Goal: Task Accomplishment & Management: Use online tool/utility

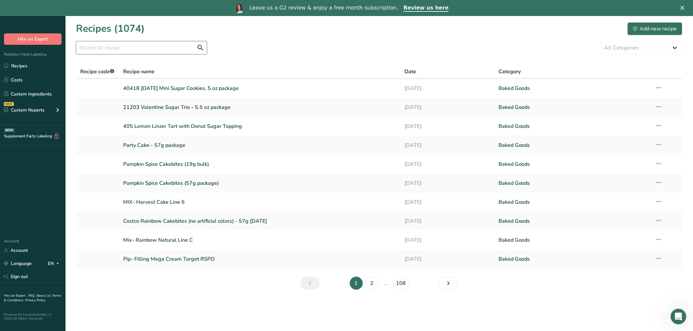
click at [148, 49] on input "text" at bounding box center [141, 47] width 131 height 13
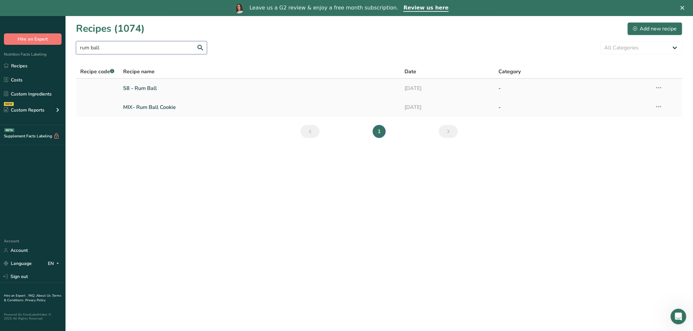
type input "rum ball"
click at [157, 90] on link "58 - Rum Ball" at bounding box center [260, 89] width 274 height 14
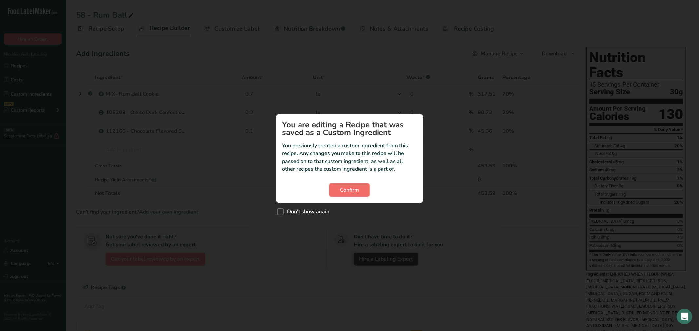
click at [347, 184] on button "Confirm" at bounding box center [349, 190] width 40 height 13
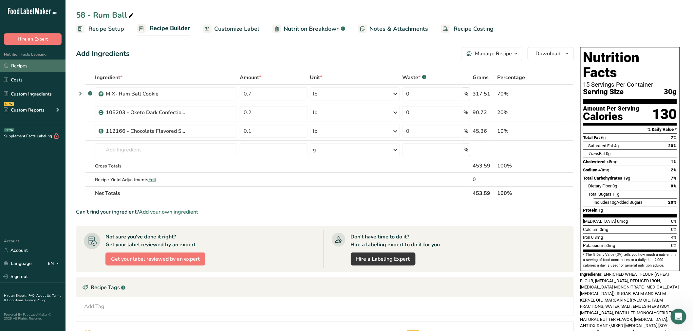
click at [24, 65] on link "Recipes" at bounding box center [32, 66] width 65 height 12
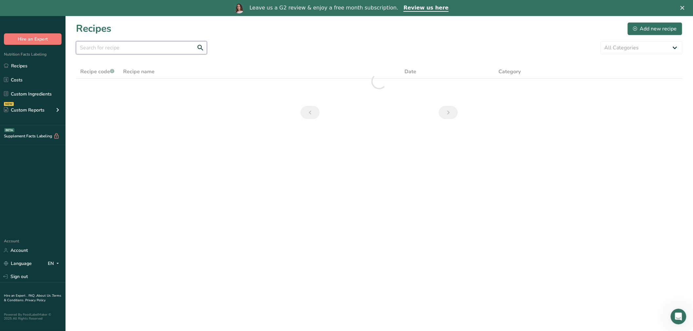
click at [117, 44] on input "text" at bounding box center [141, 47] width 131 height 13
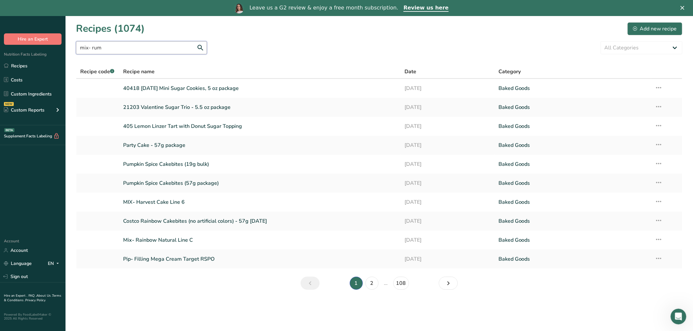
type input "mix- rum"
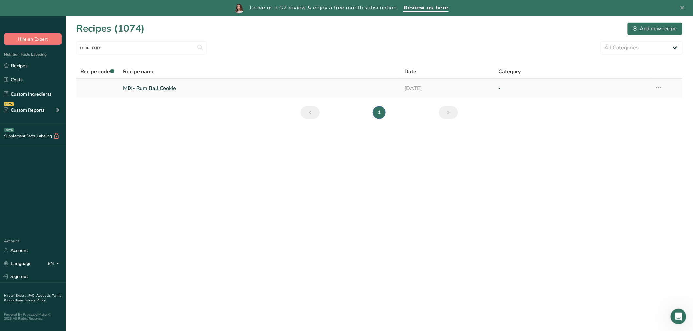
click at [157, 88] on link "MIX- Rum Ball Cookie" at bounding box center [260, 89] width 274 height 14
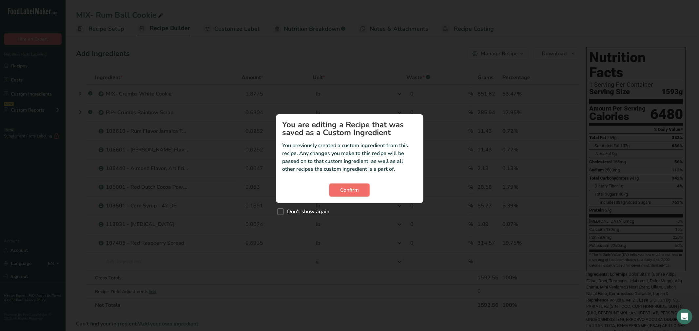
click at [363, 191] on button "Confirm" at bounding box center [349, 190] width 40 height 13
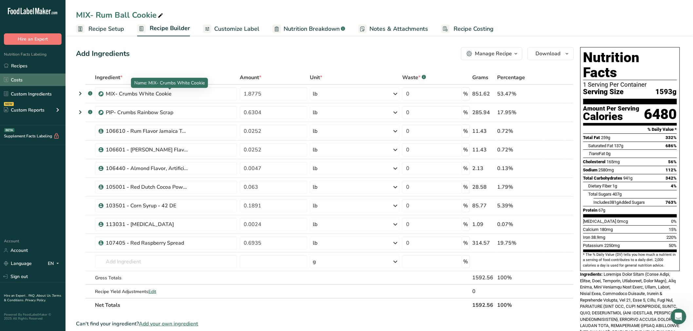
drag, startPoint x: 172, startPoint y: 90, endPoint x: 36, endPoint y: 77, distance: 136.8
click at [36, 77] on div ".a-20{fill:#fff;} Hire an Expert Nutrition Facts Labeling Recipes Costs Custom …" at bounding box center [346, 284] width 693 height 569
click at [165, 87] on div "Name: MIX- Crumbs White Cookie" at bounding box center [169, 83] width 77 height 10
drag, startPoint x: 185, startPoint y: 94, endPoint x: 152, endPoint y: 95, distance: 32.8
click at [152, 95] on div "MIX- Crumbs White Cookie" at bounding box center [147, 94] width 82 height 8
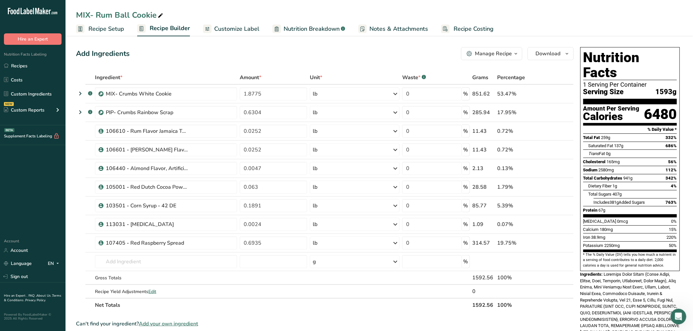
click at [12, 57] on div "Nutrition Facts Labeling Recipes Costs Custom Ingredients NEW Custom Reports Me…" at bounding box center [32, 85] width 65 height 81
click at [17, 62] on link "Recipes" at bounding box center [32, 66] width 65 height 12
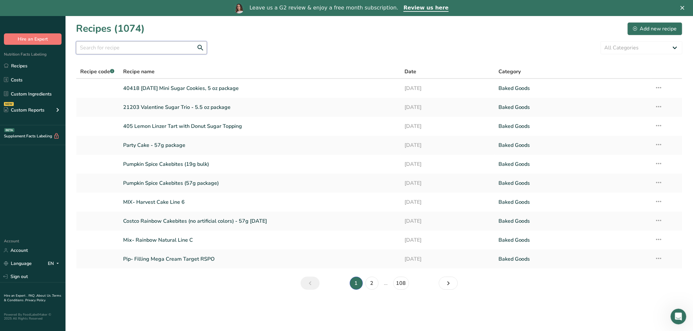
click at [156, 43] on input "text" at bounding box center [141, 47] width 131 height 13
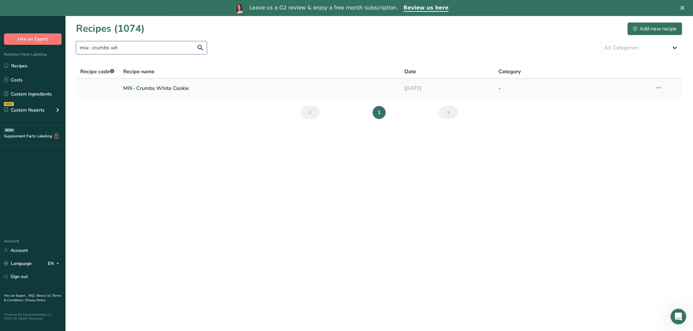
type input "mix- crumbs wh"
click at [156, 91] on link "MIX- Crumbs White Cookie" at bounding box center [260, 89] width 274 height 14
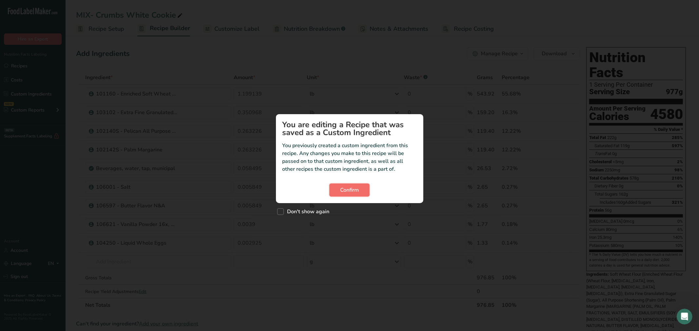
click at [365, 184] on button "Confirm" at bounding box center [349, 190] width 40 height 13
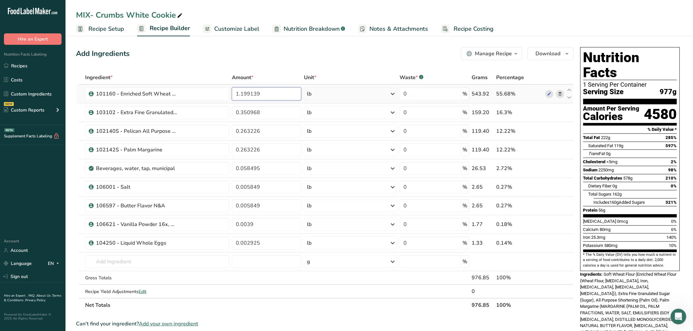
click at [241, 92] on input "1.199139" at bounding box center [266, 93] width 69 height 13
drag, startPoint x: 231, startPoint y: 96, endPoint x: 184, endPoint y: 97, distance: 47.5
click at [184, 97] on tr "101160 - Enriched Soft Wheat Flour 1.199139 lb Weight Units g kg mg See more Vo…" at bounding box center [324, 94] width 497 height 19
paste input "18034"
type input "1.118034"
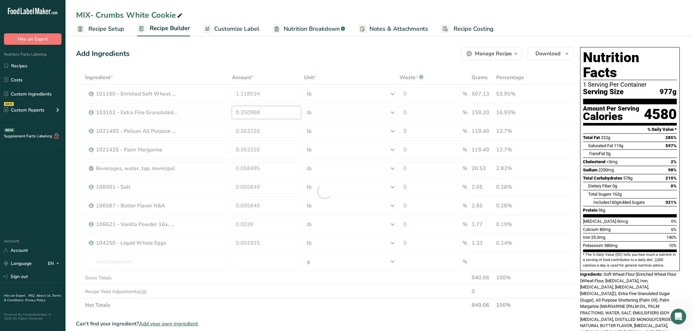
click at [251, 109] on div "Ingredient * Amount * Unit * Waste * .a-a{fill:#347362;}.b-a{fill:#fff;} Grams …" at bounding box center [325, 192] width 498 height 242
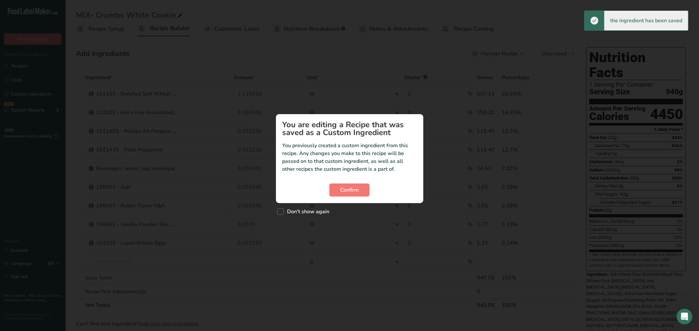
click at [345, 180] on section "You are editing a Recipe that was saved as a Custom Ingredient You previously c…" at bounding box center [349, 158] width 147 height 89
click at [354, 189] on span "Confirm" at bounding box center [349, 190] width 19 height 8
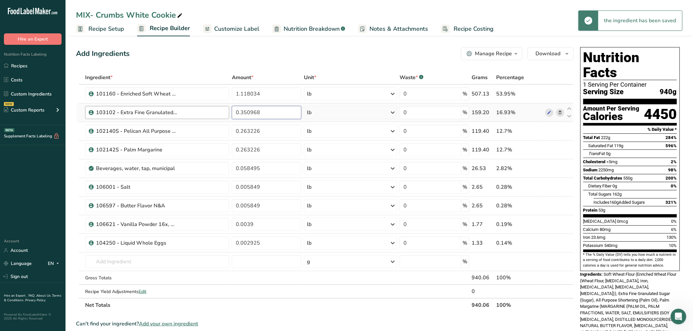
drag, startPoint x: 270, startPoint y: 112, endPoint x: 195, endPoint y: 115, distance: 75.0
click at [195, 115] on tr "103102 - Extra Fine Granulated Sugar 0.350968 lb Weight Units g kg mg See more …" at bounding box center [324, 112] width 497 height 19
paste input "2723"
type input "0.32723"
click at [269, 132] on div "Ingredient * Amount * Unit * Waste * .a-a{fill:#347362;}.b-a{fill:#fff;} Grams …" at bounding box center [325, 192] width 498 height 242
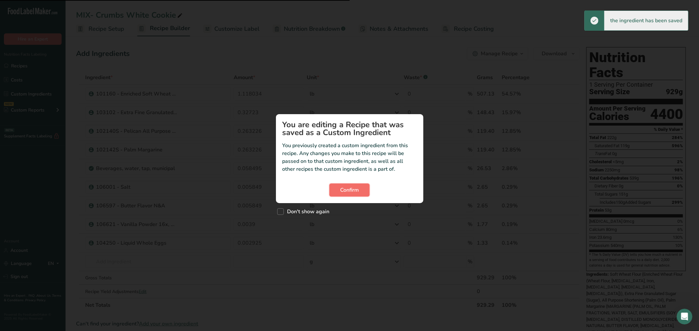
click at [357, 188] on span "Confirm" at bounding box center [349, 190] width 19 height 8
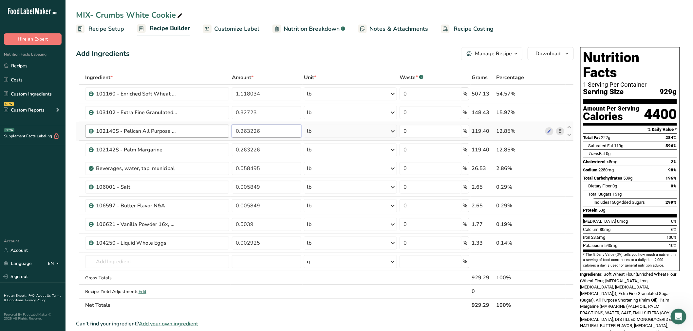
drag, startPoint x: 266, startPoint y: 132, endPoint x: 171, endPoint y: 128, distance: 95.1
click at [171, 128] on tr "102140S - Pelican All Purpose Shortening 0.263226 lb Weight Units g kg mg See m…" at bounding box center [324, 131] width 497 height 19
paste input "45422"
type input "0.245422"
click at [259, 151] on div "Ingredient * Amount * Unit * Waste * .a-a{fill:#347362;}.b-a{fill:#fff;} Grams …" at bounding box center [325, 192] width 498 height 242
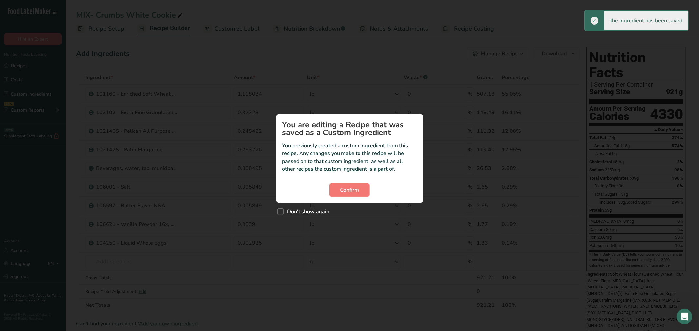
drag, startPoint x: 360, startPoint y: 197, endPoint x: 324, endPoint y: 178, distance: 39.8
click at [360, 196] on section "You are editing a Recipe that was saved as a Custom Ingredient You previously c…" at bounding box center [349, 158] width 147 height 89
click at [359, 188] on button "Confirm" at bounding box center [349, 190] width 40 height 13
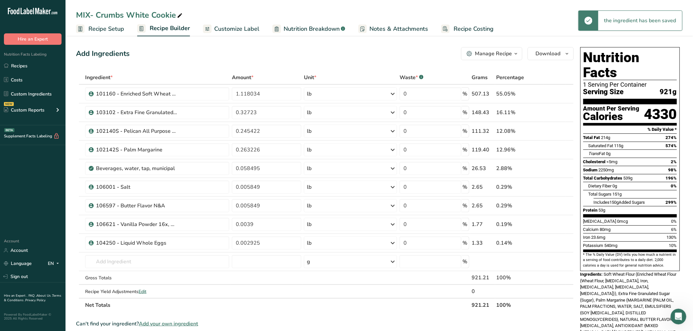
click at [366, 197] on td "lb Weight Units g kg mg See more Volume Units l Volume units require a density …" at bounding box center [351, 206] width 96 height 19
drag, startPoint x: 275, startPoint y: 147, endPoint x: 280, endPoint y: 150, distance: 5.0
click at [276, 147] on input "0.263226" at bounding box center [266, 149] width 69 height 13
drag, startPoint x: 280, startPoint y: 151, endPoint x: 192, endPoint y: 147, distance: 87.8
click at [192, 147] on tr "102142S - Palm Margarine 0.263226 lb Weight Units g kg mg See more Volume Units…" at bounding box center [324, 150] width 497 height 19
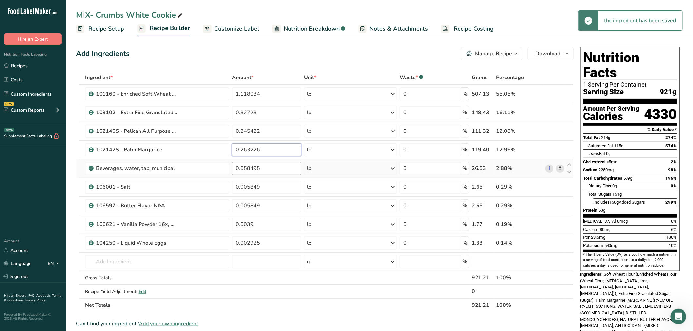
paste input "45422"
type input "0.245422"
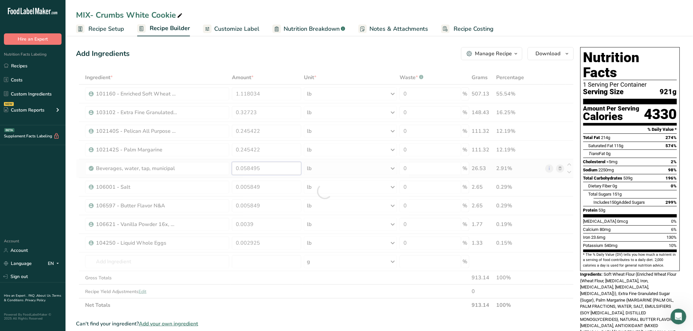
click at [264, 170] on div "Ingredient * Amount * Unit * Waste * .a-a{fill:#347362;}.b-a{fill:#fff;} Grams …" at bounding box center [325, 192] width 498 height 242
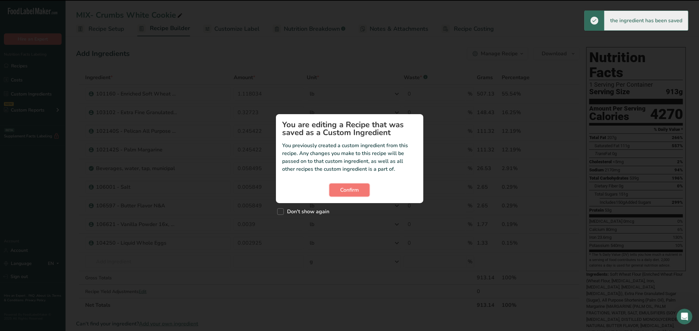
drag, startPoint x: 351, startPoint y: 191, endPoint x: 685, endPoint y: 200, distance: 334.2
click at [351, 191] on span "Confirm" at bounding box center [349, 190] width 19 height 8
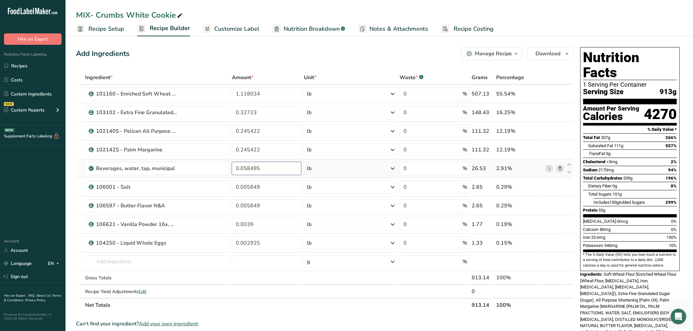
drag, startPoint x: 223, startPoint y: 173, endPoint x: 165, endPoint y: 177, distance: 57.8
click at [165, 177] on tr "Beverages, water, tap, municipal 0.058495 lb Portions 1 fl oz 1 bottle 8 fl oz …" at bounding box center [324, 168] width 497 height 19
paste input "4538"
type input "0.054538"
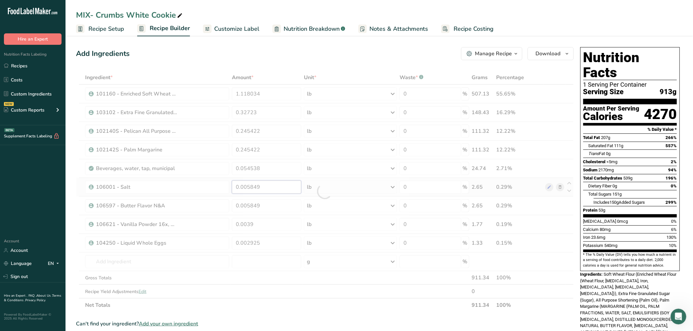
click at [235, 191] on div "Ingredient * Amount * Unit * Waste * .a-a{fill:#347362;}.b-a{fill:#fff;} Grams …" at bounding box center [325, 192] width 498 height 242
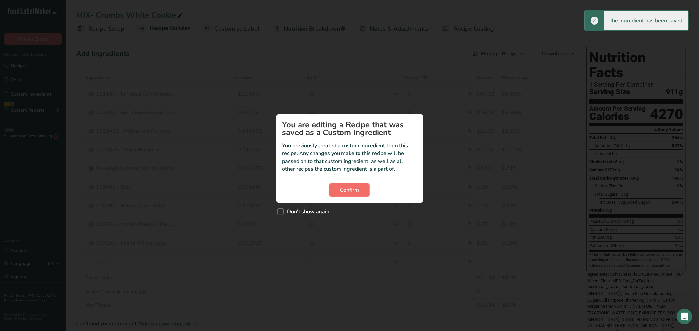
click at [356, 191] on span "Confirm" at bounding box center [349, 190] width 19 height 8
click at [345, 187] on span "Confirm" at bounding box center [349, 190] width 19 height 8
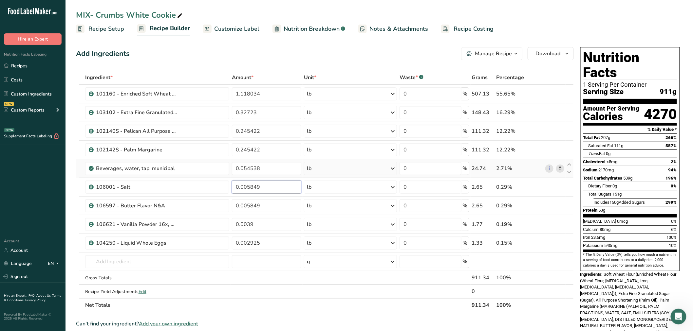
drag, startPoint x: 265, startPoint y: 185, endPoint x: 162, endPoint y: 176, distance: 103.2
click at [162, 176] on tbody "101160 - Enriched Soft Wheat Flour 1.118034 lb Weight Units g kg mg See more Vo…" at bounding box center [324, 192] width 497 height 214
paste input "454"
type input "0.005454"
click at [258, 205] on div "Ingredient * Amount * Unit * Waste * .a-a{fill:#347362;}.b-a{fill:#fff;} Grams …" at bounding box center [325, 192] width 498 height 242
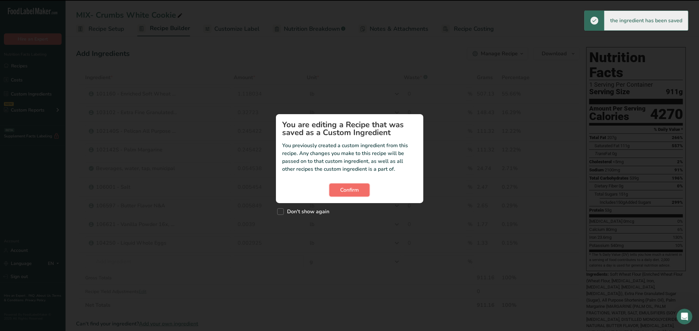
drag, startPoint x: 361, startPoint y: 190, endPoint x: 353, endPoint y: 192, distance: 8.0
click at [358, 191] on button "Confirm" at bounding box center [349, 190] width 40 height 13
drag, startPoint x: 327, startPoint y: 196, endPoint x: 332, endPoint y: 191, distance: 6.5
click at [330, 193] on div "Confirm" at bounding box center [349, 190] width 134 height 13
click at [342, 189] on span "Confirm" at bounding box center [349, 190] width 19 height 8
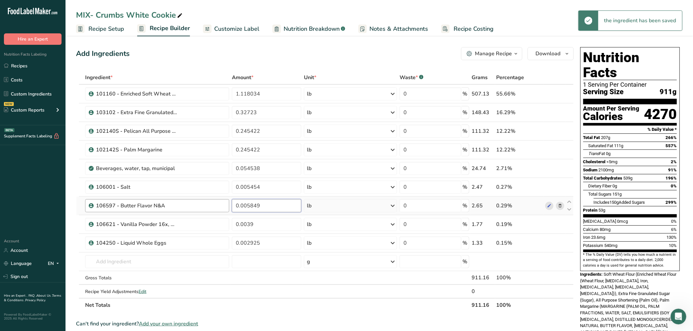
drag, startPoint x: 263, startPoint y: 210, endPoint x: 227, endPoint y: 209, distance: 36.4
click at [227, 209] on tr "106597 - Butter Flavor N&A 0.005849 lb Weight Units g kg mg See more Volume Uni…" at bounding box center [324, 206] width 497 height 19
paste input "454"
type input "0.005454"
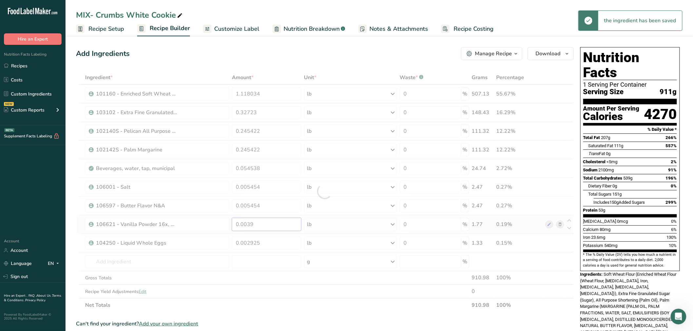
drag, startPoint x: 277, startPoint y: 227, endPoint x: 287, endPoint y: 225, distance: 10.0
click at [277, 227] on div "Ingredient * Amount * Unit * Waste * .a-a{fill:#347362;}.b-a{fill:#fff;} Grams …" at bounding box center [325, 192] width 498 height 242
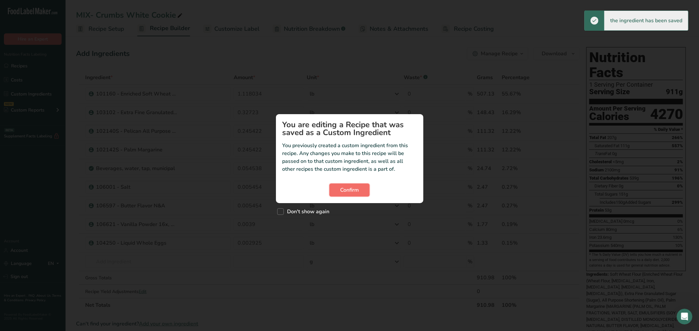
drag, startPoint x: 356, startPoint y: 188, endPoint x: 334, endPoint y: 195, distance: 23.2
click at [355, 188] on span "Confirm" at bounding box center [349, 190] width 19 height 8
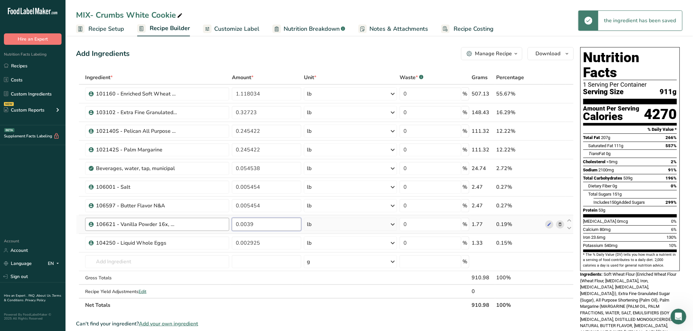
drag, startPoint x: 259, startPoint y: 227, endPoint x: 212, endPoint y: 223, distance: 47.9
click at [212, 223] on tr "106621 - Vanilla Powder 16x, Artificial 0.0039 lb Weight Units g kg mg See more…" at bounding box center [324, 224] width 497 height 19
paste input "636"
type input "0.003636"
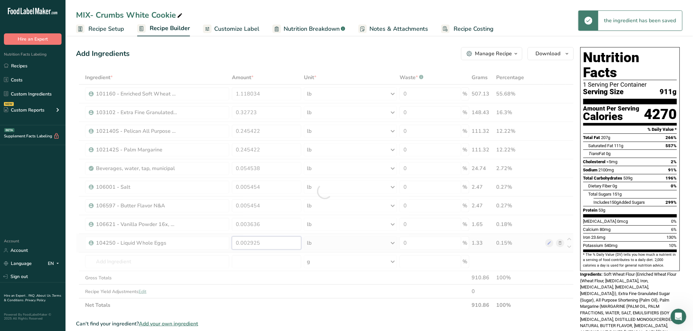
click at [270, 243] on div "Ingredient * Amount * Unit * Waste * .a-a{fill:#347362;}.b-a{fill:#fff;} Grams …" at bounding box center [325, 192] width 498 height 242
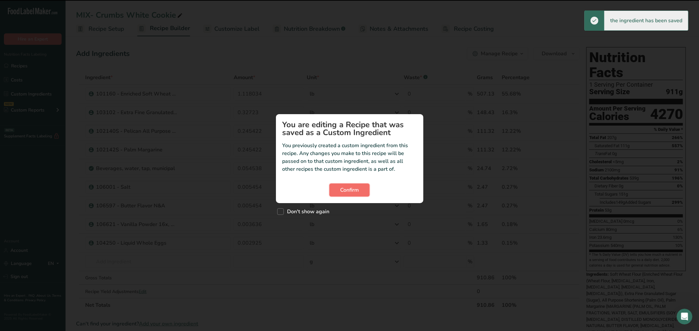
drag, startPoint x: 364, startPoint y: 185, endPoint x: 359, endPoint y: 185, distance: 4.3
click at [361, 184] on button "Confirm" at bounding box center [349, 190] width 40 height 13
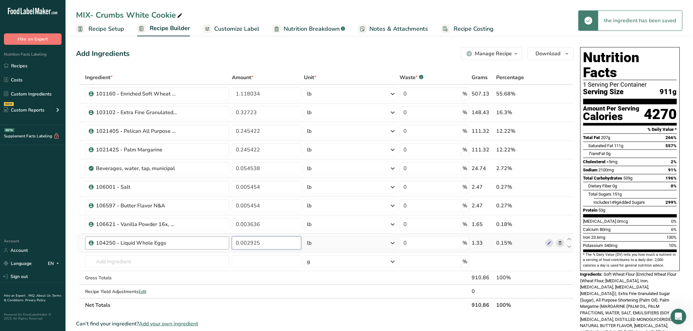
drag, startPoint x: 262, startPoint y: 244, endPoint x: 224, endPoint y: 240, distance: 38.8
click at [224, 240] on tr "104250 - Liquid Whole Eggs 0.002925 lb Weight Units g kg mg See more Volume Uni…" at bounding box center [324, 243] width 497 height 19
paste input "727"
type input "0.002727"
click at [278, 262] on div "Ingredient * Amount * Unit * Waste * .a-a{fill:#347362;}.b-a{fill:#fff;} Grams …" at bounding box center [325, 192] width 498 height 242
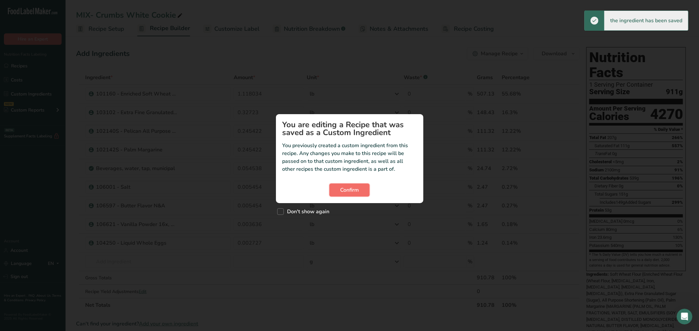
click at [357, 190] on span "Confirm" at bounding box center [349, 190] width 19 height 8
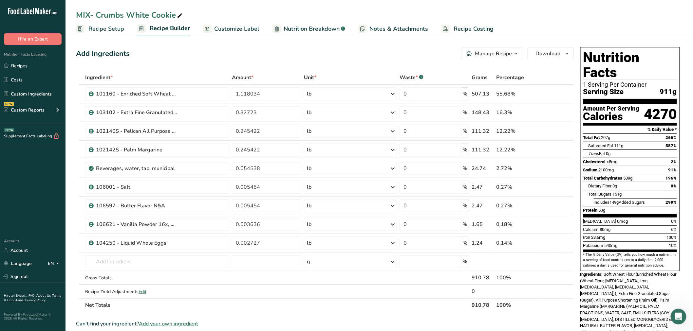
click at [125, 29] on ul "Recipe Setup Recipe Builder Customize Label Nutrition Breakdown .a-a{fill:#3473…" at bounding box center [378, 28] width 627 height 15
click at [237, 32] on span "Customize Label" at bounding box center [236, 29] width 45 height 9
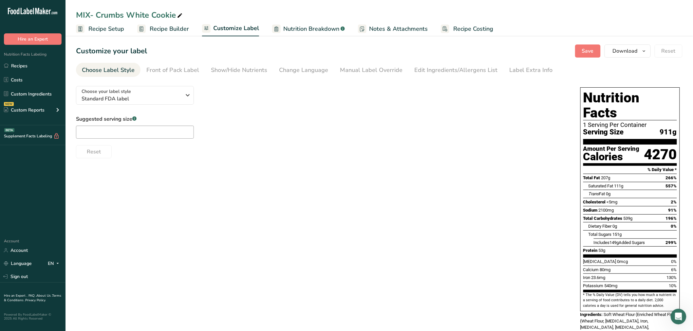
click at [174, 34] on link "Recipe Builder" at bounding box center [163, 29] width 52 height 15
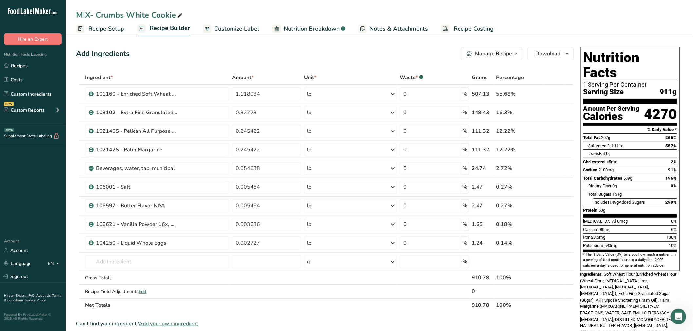
click at [16, 73] on ul "Recipes Costs Custom Ingredients NEW Custom Reports Menu Label Ingredient Compa…" at bounding box center [32, 89] width 65 height 59
click at [16, 67] on link "Recipes" at bounding box center [32, 66] width 65 height 12
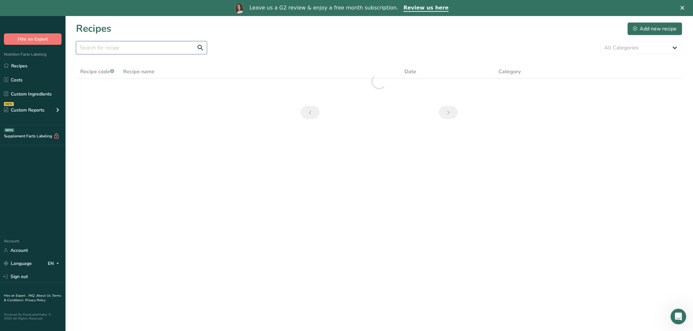
drag, startPoint x: 126, startPoint y: 45, endPoint x: 120, endPoint y: 50, distance: 7.6
click at [125, 46] on input "text" at bounding box center [141, 47] width 131 height 13
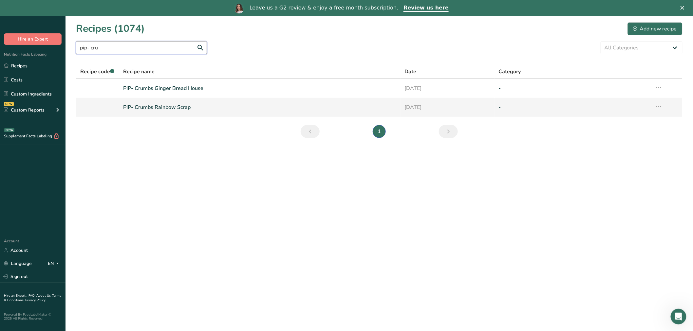
type input "pip- cru"
click at [168, 107] on link "PIP- Crumbs Rainbow Scrap" at bounding box center [260, 108] width 274 height 14
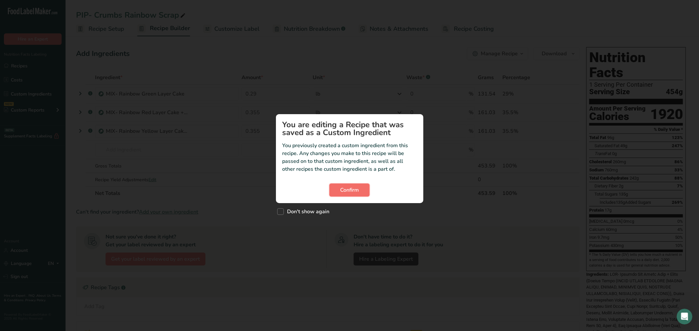
click at [349, 184] on button "Confirm" at bounding box center [349, 190] width 40 height 13
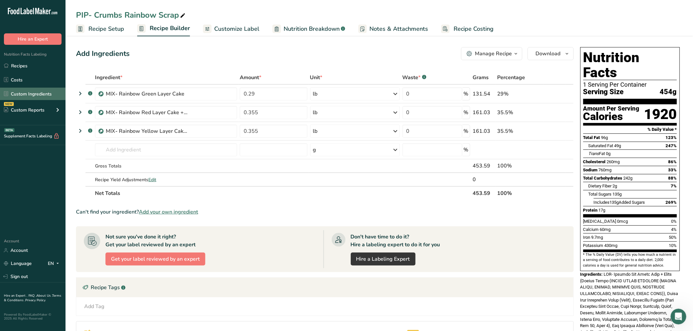
drag, startPoint x: 206, startPoint y: 92, endPoint x: 3, endPoint y: 92, distance: 203.0
click at [3, 92] on div ".a-20{fill:#fff;} Hire an Expert Nutrition Facts Labeling Recipes Costs Custom …" at bounding box center [346, 250] width 693 height 501
copy div "Loremi Dolorsitame CON Adipis Elitsed Doei Tempo Incididunt Utlaboreet DOL Magn…"
click at [20, 68] on link "Recipes" at bounding box center [32, 66] width 65 height 12
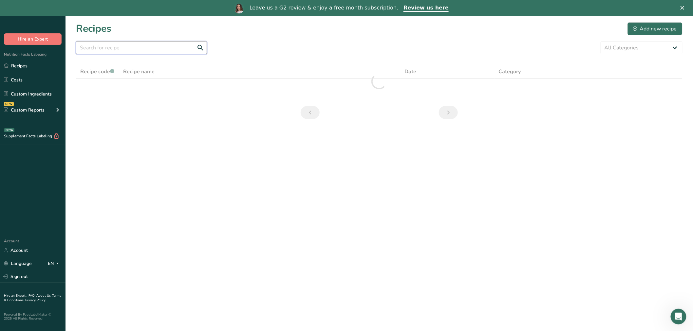
click at [117, 50] on input "text" at bounding box center [141, 47] width 131 height 13
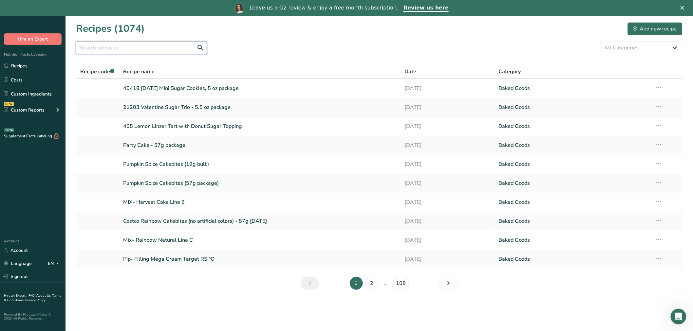
paste input "Custom Ingredients NEW Custom Reports NEW Supplement Facts Labeling BETA Accoun…"
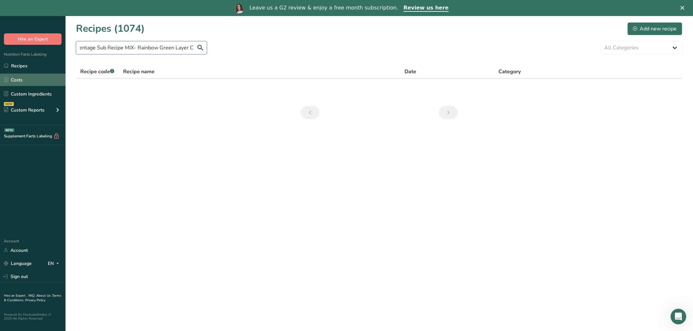
scroll to position [0, 221]
drag, startPoint x: 181, startPoint y: 53, endPoint x: 0, endPoint y: 81, distance: 183.6
click at [0, 81] on div ".a-20{fill:#fff;} Hire an Expert Nutrition Facts Labeling Recipes Costs Custom …" at bounding box center [346, 181] width 693 height 331
type input "Custom Ingredients NEW Custom Reports NEW Supplement Facts Labeling BETA Accoun…"
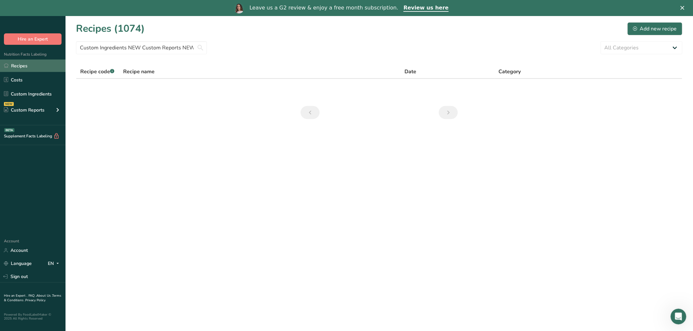
click at [31, 70] on link "Recipes" at bounding box center [32, 66] width 65 height 12
paste input "Custom Ingredients NEW Custom Reports NEW Supplement Facts Labeling BETA Accoun…"
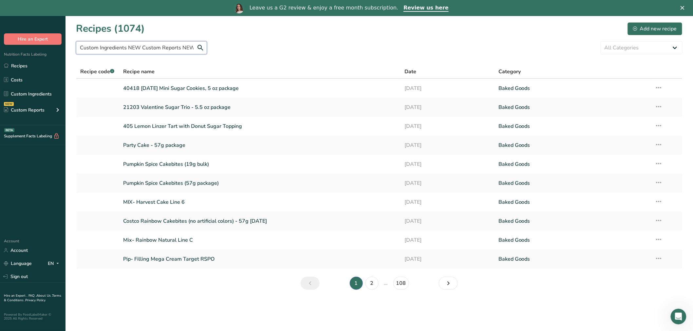
drag, startPoint x: 143, startPoint y: 48, endPoint x: 0, endPoint y: 41, distance: 143.3
click at [0, 41] on div ".a-20{fill:#fff;} Hire an Expert Nutrition Facts Labeling Recipes Costs Custom …" at bounding box center [346, 181] width 693 height 331
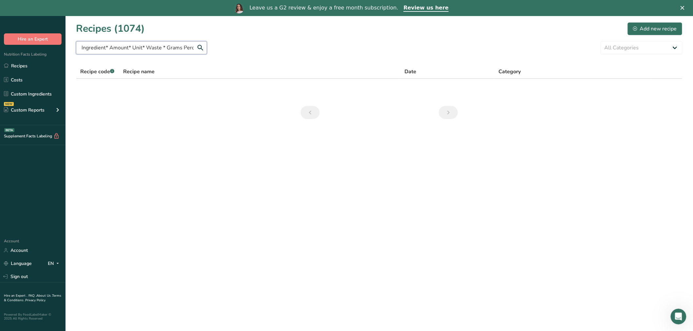
drag, startPoint x: 82, startPoint y: 48, endPoint x: 314, endPoint y: 62, distance: 232.9
click at [314, 62] on section "Recipes (1074) Add new recipe an Expert . FAQ . About Us . Terms & Conditions .…" at bounding box center [378, 73] width 627 height 114
type input "a"
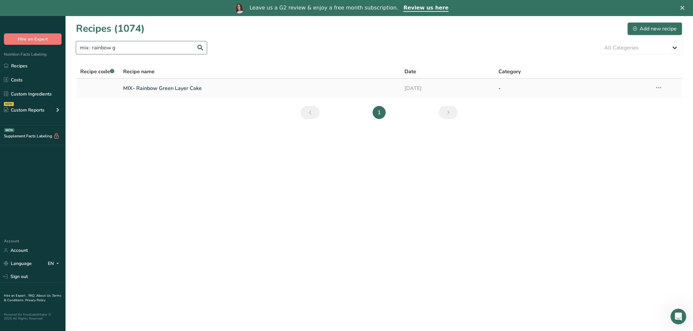
type input "mix- rainbow g"
click at [170, 88] on link "MIX- Rainbow Green Layer Cake" at bounding box center [260, 89] width 274 height 14
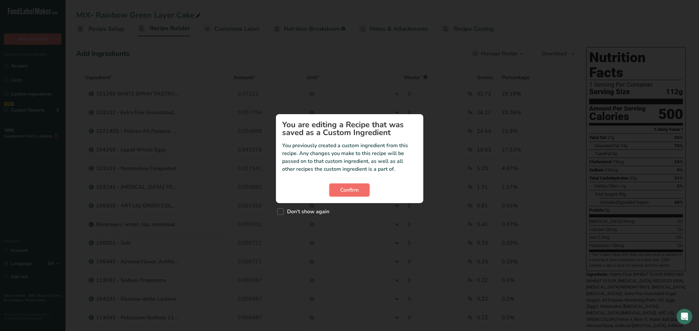
click at [359, 184] on button "Confirm" at bounding box center [349, 190] width 40 height 13
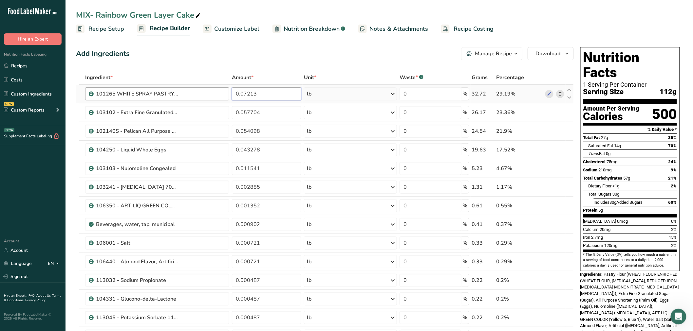
drag, startPoint x: 241, startPoint y: 93, endPoint x: 199, endPoint y: 90, distance: 42.4
click at [199, 90] on tr "101265 WHITE SPRAY PASTRY FLR 50LB-RA 0.07213 lb Weight Units g kg mg See more …" at bounding box center [324, 94] width 497 height 19
paste input "67252"
type input "0.067252"
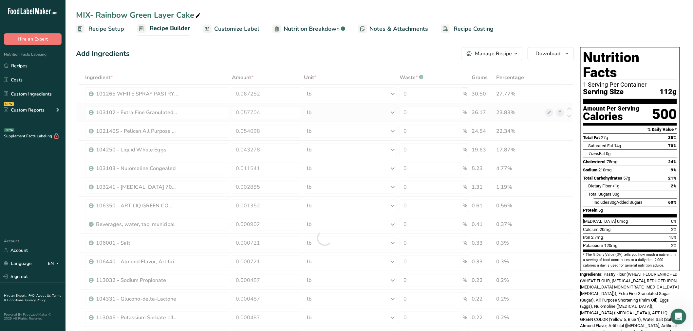
click at [253, 120] on div "Ingredient * Amount * Unit * Waste * .a-a{fill:#347362;}.b-a{fill:#fff;} Grams …" at bounding box center [325, 238] width 498 height 335
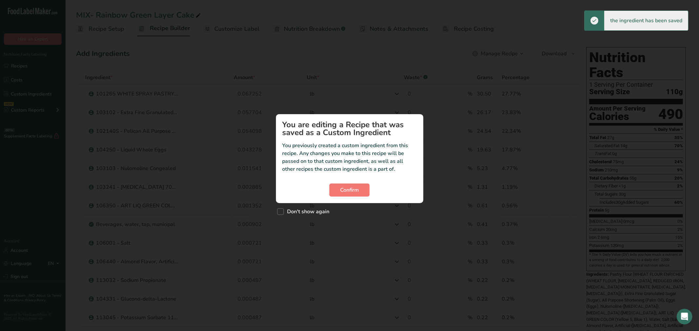
click at [334, 183] on section "You are editing a Recipe that was saved as a Custom Ingredient You previously c…" at bounding box center [349, 158] width 147 height 89
drag, startPoint x: 346, startPoint y: 172, endPoint x: 351, endPoint y: 172, distance: 4.6
click at [349, 172] on p "You previously created a custom ingredient from this recipe. Any changes you ma…" at bounding box center [349, 157] width 134 height 31
click at [354, 185] on button "Confirm" at bounding box center [349, 190] width 40 height 13
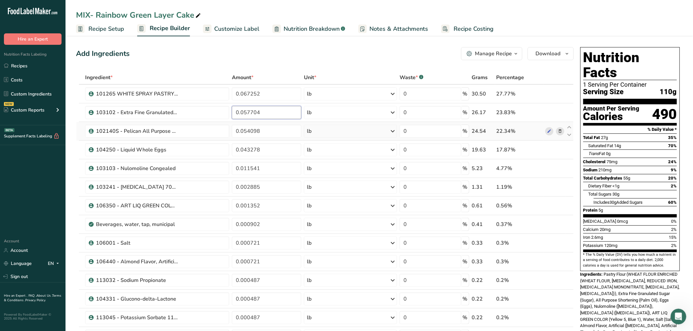
drag, startPoint x: 273, startPoint y: 113, endPoint x: 178, endPoint y: 124, distance: 95.9
click at [178, 124] on tbody "101265 WHITE SPRAY PASTRY FLR 50LB-RA 0.067252 lb Weight Units g kg mg See more…" at bounding box center [324, 238] width 497 height 307
paste input "3801"
type input "0.053801"
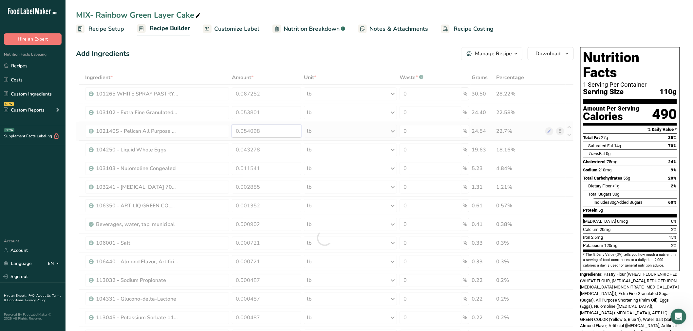
click at [254, 133] on div "Ingredient * Amount * Unit * Waste * .a-a{fill:#347362;}.b-a{fill:#fff;} Grams …" at bounding box center [325, 238] width 498 height 335
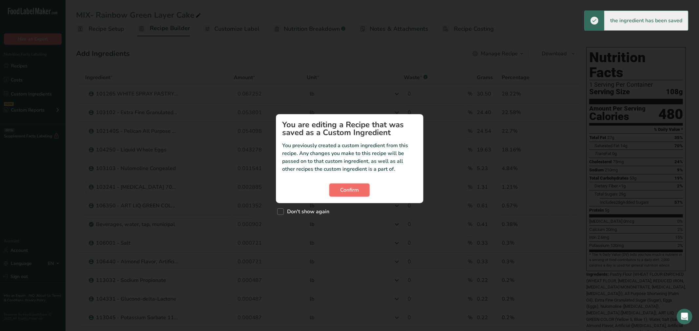
click at [349, 189] on span "Confirm" at bounding box center [349, 190] width 19 height 8
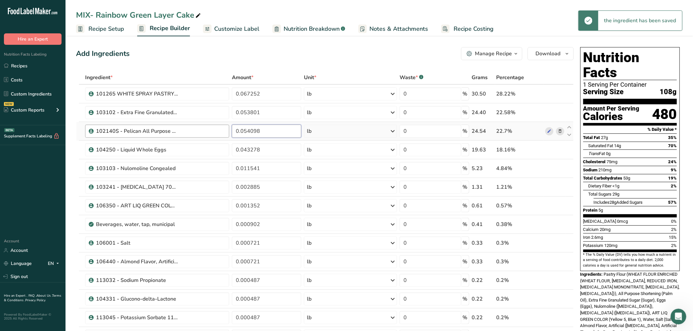
drag, startPoint x: 266, startPoint y: 131, endPoint x: 215, endPoint y: 132, distance: 51.1
click at [215, 132] on tr "102140S - Pelican All Purpose Shortening 0.054098 lb Weight Units g kg mg See m…" at bounding box center [324, 131] width 497 height 19
paste input "0439"
type input "0.050439"
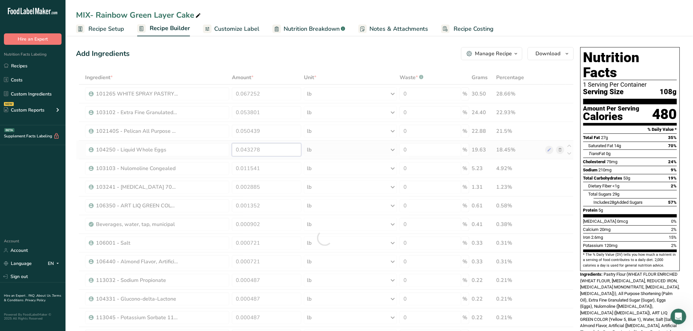
click at [277, 149] on div "Ingredient * Amount * Unit * Waste * .a-a{fill:#347362;}.b-a{fill:#fff;} Grams …" at bounding box center [325, 238] width 498 height 335
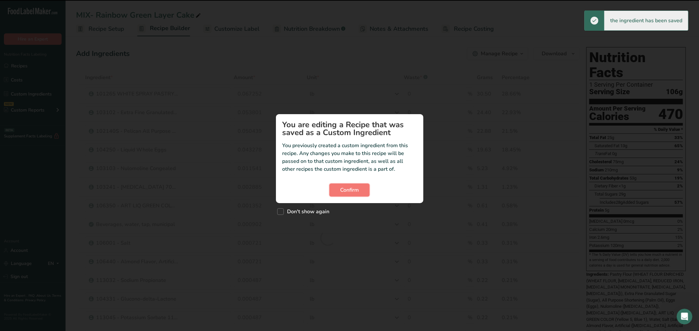
drag, startPoint x: 343, startPoint y: 189, endPoint x: 290, endPoint y: 175, distance: 54.3
click at [339, 188] on button "Confirm" at bounding box center [349, 190] width 40 height 13
drag, startPoint x: 352, startPoint y: 191, endPoint x: 348, endPoint y: 187, distance: 5.8
click at [351, 189] on span "Confirm" at bounding box center [349, 190] width 19 height 8
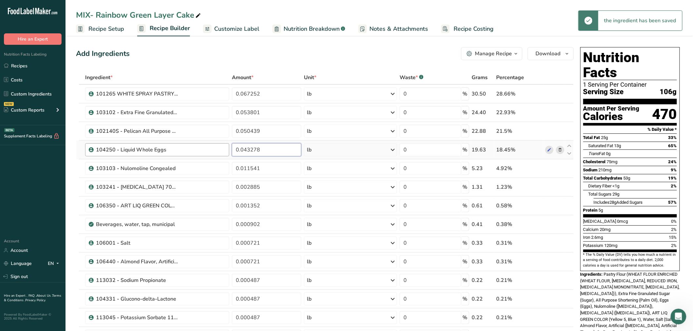
drag, startPoint x: 258, startPoint y: 151, endPoint x: 176, endPoint y: 151, distance: 82.2
click at [174, 151] on tr "104250 - Liquid Whole Eggs 0.043278 lb Weight Units g kg mg See more Volume Uni…" at bounding box center [324, 150] width 497 height 19
paste input "50439"
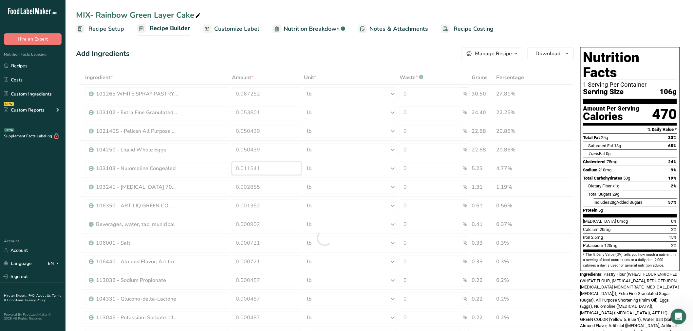
drag, startPoint x: 270, startPoint y: 162, endPoint x: 273, endPoint y: 166, distance: 5.1
click at [269, 164] on div "Ingredient * Amount * Unit * Waste * .a-a{fill:#347362;}.b-a{fill:#fff;} Grams …" at bounding box center [325, 238] width 498 height 335
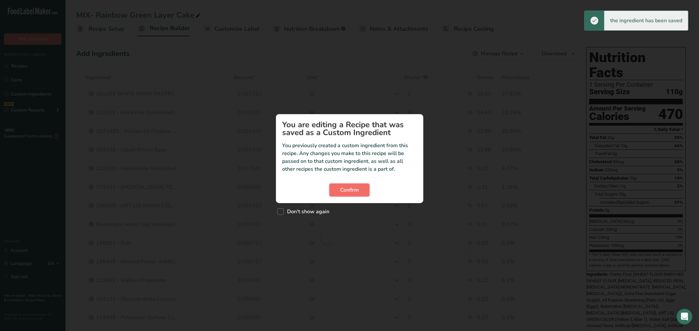
click at [349, 192] on span "Confirm" at bounding box center [349, 190] width 19 height 8
click at [343, 195] on button "Confirm" at bounding box center [349, 190] width 40 height 13
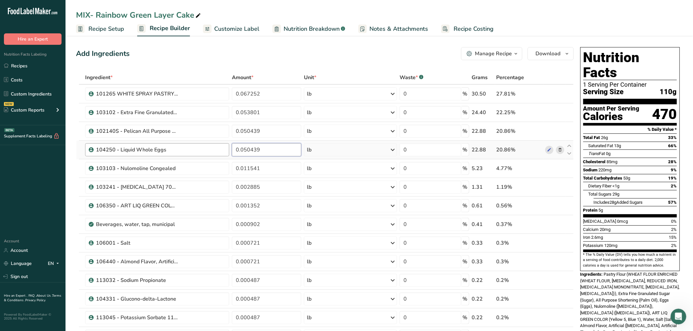
drag, startPoint x: 218, startPoint y: 146, endPoint x: 177, endPoint y: 144, distance: 41.6
click at [177, 144] on tr "104250 - Liquid Whole Eggs 0.050439 lb Weight Units g kg mg See more Volume Uni…" at bounding box center [324, 150] width 497 height 19
paste input "40351"
type input "0.040351"
click at [267, 172] on div "Ingredient * Amount * Unit * Waste * .a-a{fill:#347362;}.b-a{fill:#fff;} Grams …" at bounding box center [325, 238] width 498 height 335
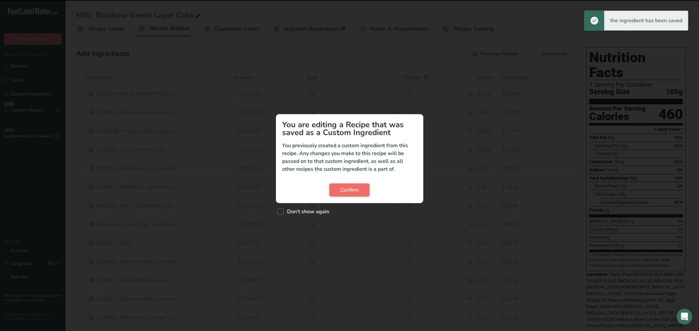
click at [358, 189] on span "Confirm" at bounding box center [349, 190] width 19 height 8
drag, startPoint x: 340, startPoint y: 189, endPoint x: 364, endPoint y: 189, distance: 24.6
click at [341, 189] on span "Confirm" at bounding box center [349, 190] width 19 height 8
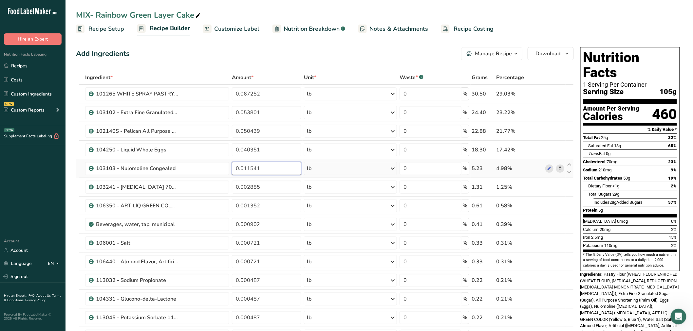
drag, startPoint x: 250, startPoint y: 174, endPoint x: 222, endPoint y: 177, distance: 28.7
click at [222, 177] on tr "103103 - Nulomoline Congealed 0.011541 lb Weight Units g kg mg See more Volume …" at bounding box center [324, 168] width 497 height 19
paste input "076"
type input "0.01076"
click at [266, 185] on div "Ingredient * Amount * Unit * Waste * .a-a{fill:#347362;}.b-a{fill:#fff;} Grams …" at bounding box center [325, 238] width 498 height 335
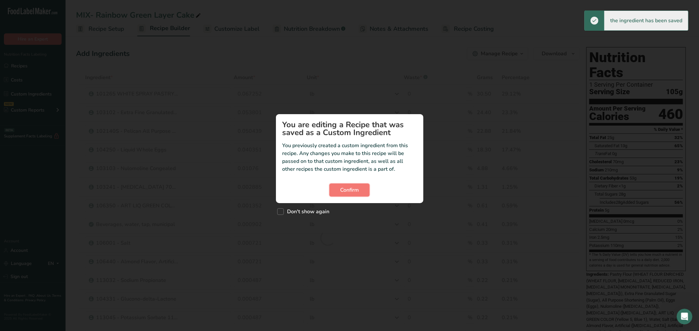
drag, startPoint x: 352, startPoint y: 187, endPoint x: 672, endPoint y: 198, distance: 320.1
click at [352, 188] on span "Confirm" at bounding box center [349, 190] width 19 height 8
click at [354, 187] on span "Confirm" at bounding box center [349, 190] width 19 height 8
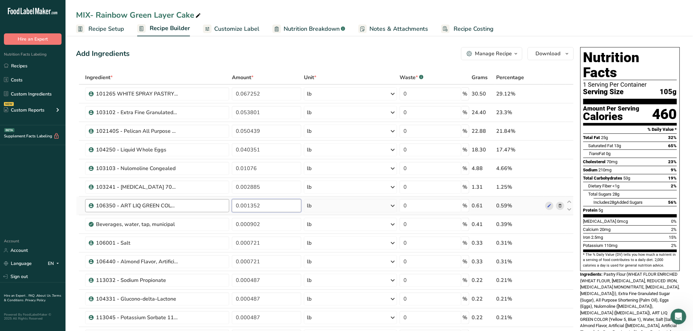
drag, startPoint x: 256, startPoint y: 208, endPoint x: 219, endPoint y: 208, distance: 37.0
click at [219, 208] on tr "106350 - ART LIQ GREEN COLOR 0.001352 lb Weight Units g kg mg See more Volume U…" at bounding box center [324, 206] width 497 height 19
paste input "269"
type input "0.00269"
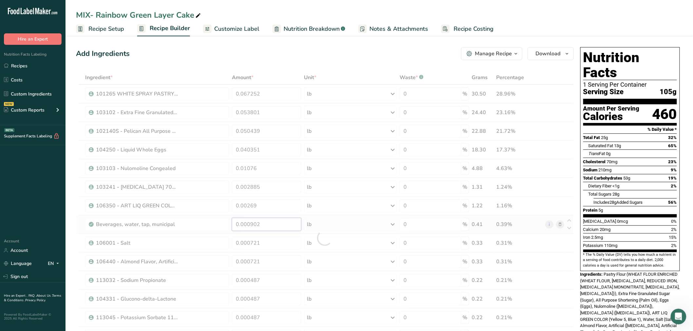
click at [275, 219] on div "Ingredient * Amount * Unit * Waste * .a-a{fill:#347362;}.b-a{fill:#fff;} Grams …" at bounding box center [325, 238] width 498 height 335
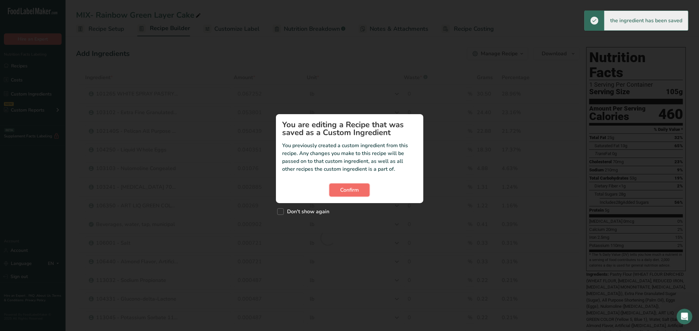
click at [346, 185] on button "Confirm" at bounding box center [349, 190] width 40 height 13
click at [339, 192] on button "Confirm" at bounding box center [349, 190] width 40 height 13
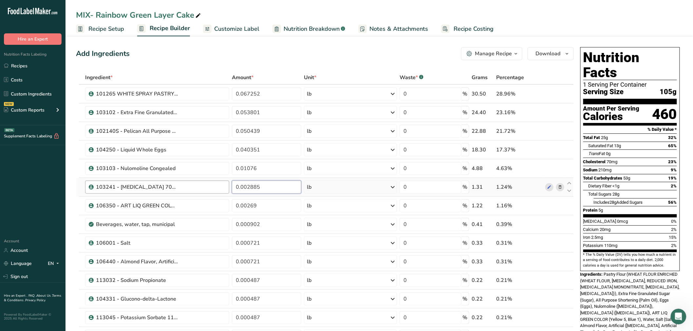
drag, startPoint x: 252, startPoint y: 189, endPoint x: 212, endPoint y: 192, distance: 40.3
click at [212, 192] on tr "103241 - [MEDICAL_DATA] 70% NF/USP FCC Solution Non-Crystallizing 0.002885 lb W…" at bounding box center [324, 187] width 497 height 19
paste input "69"
type input "0.00269"
click at [258, 204] on div "Ingredient * Amount * Unit * Waste * .a-a{fill:#347362;}.b-a{fill:#fff;} Grams …" at bounding box center [325, 238] width 498 height 335
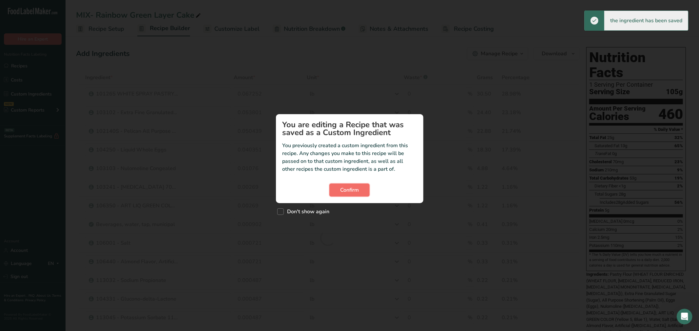
click at [353, 189] on span "Confirm" at bounding box center [349, 190] width 19 height 8
click at [347, 189] on span "Confirm" at bounding box center [349, 190] width 19 height 8
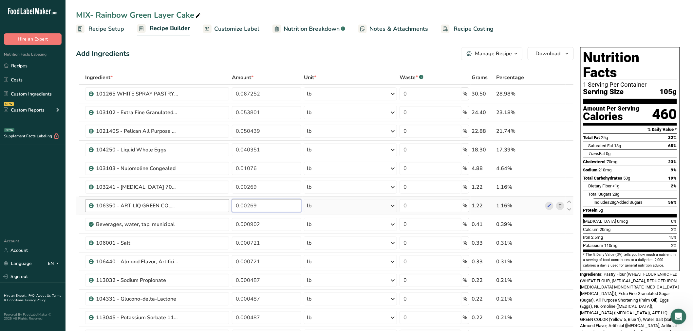
drag, startPoint x: 192, startPoint y: 207, endPoint x: 187, endPoint y: 207, distance: 4.9
click at [187, 207] on tr "106350 - ART LIQ GREEN COLOR 0.00269 lb Weight Units g kg mg See more Volume Un…" at bounding box center [324, 206] width 497 height 19
paste input "1261"
type input "0.001261"
click at [256, 223] on div "Ingredient * Amount * Unit * Waste * .a-a{fill:#347362;}.b-a{fill:#fff;} Grams …" at bounding box center [325, 238] width 498 height 335
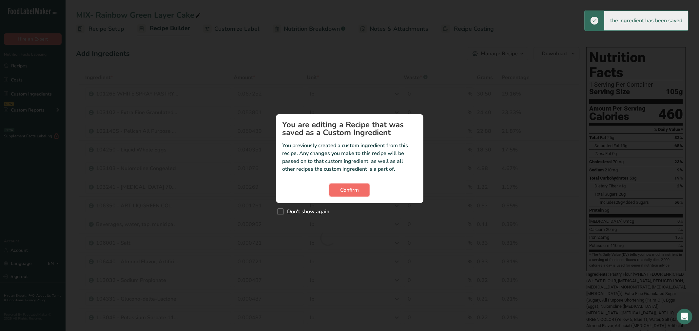
click at [331, 193] on button "Confirm" at bounding box center [349, 190] width 40 height 13
click at [337, 190] on button "Confirm" at bounding box center [349, 190] width 40 height 13
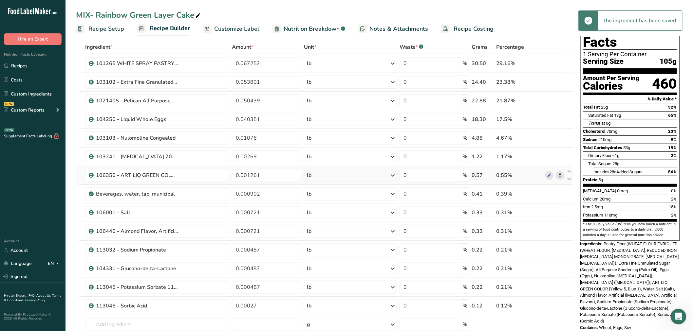
scroll to position [73, 0]
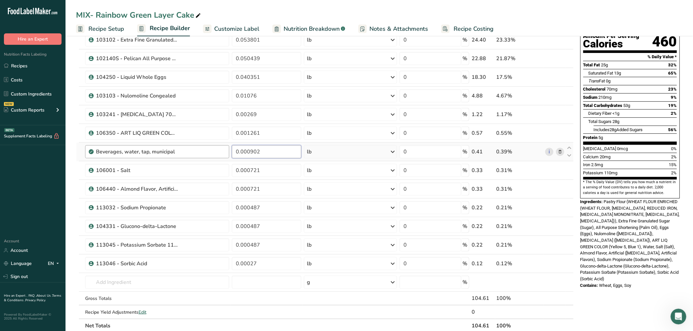
drag, startPoint x: 276, startPoint y: 158, endPoint x: 188, endPoint y: 158, distance: 88.7
click at [188, 158] on tr "Beverages, water, tap, municipal 0.000902 lb Portions 1 fl oz 1 bottle 8 fl oz …" at bounding box center [324, 152] width 497 height 19
paste input "841"
type input "0.000841"
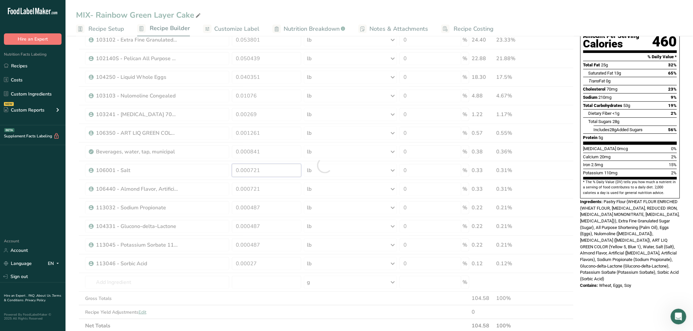
click at [248, 165] on div "Ingredient * Amount * Unit * Waste * .a-a{fill:#347362;}.b-a{fill:#fff;} Grams …" at bounding box center [325, 165] width 498 height 335
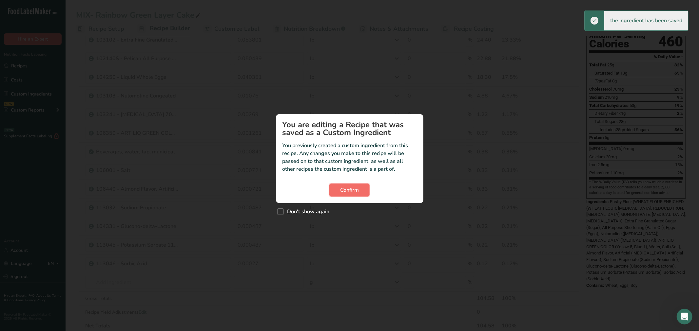
drag, startPoint x: 361, startPoint y: 193, endPoint x: 358, endPoint y: 192, distance: 3.4
click at [360, 193] on button "Confirm" at bounding box center [349, 190] width 40 height 13
click at [346, 186] on span "Confirm" at bounding box center [349, 190] width 19 height 8
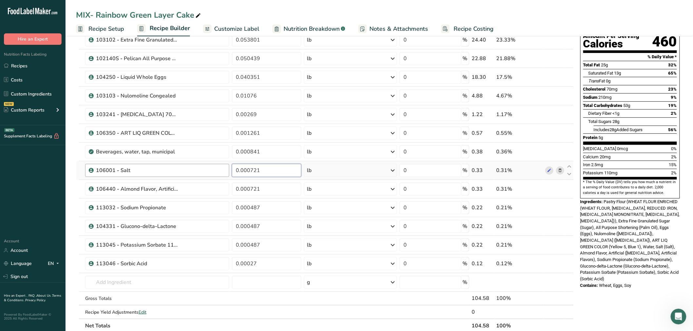
drag, startPoint x: 266, startPoint y: 168, endPoint x: 175, endPoint y: 170, distance: 91.1
click at [175, 170] on tr "106001 - Salt 0.000721 lb Weight Units g kg mg See more Volume Units l Volume u…" at bounding box center [324, 170] width 497 height 19
paste input "673"
type input "0.000673"
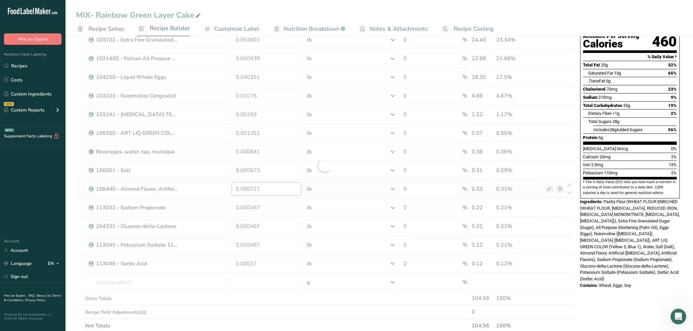
click at [270, 186] on div "Ingredient * Amount * Unit * Waste * .a-a{fill:#347362;}.b-a{fill:#fff;} Grams …" at bounding box center [325, 165] width 498 height 335
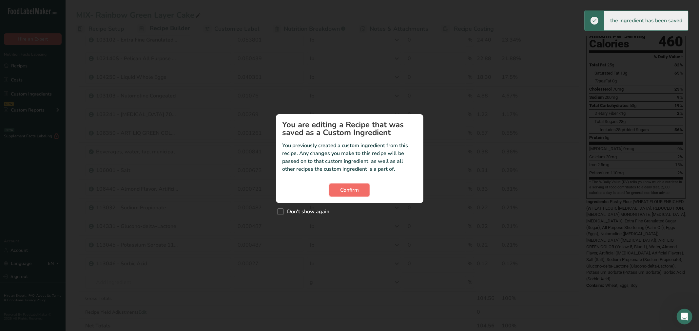
click at [354, 189] on span "Confirm" at bounding box center [349, 190] width 19 height 8
drag, startPoint x: 354, startPoint y: 189, endPoint x: 299, endPoint y: 197, distance: 55.6
click at [352, 189] on span "Confirm" at bounding box center [349, 190] width 19 height 8
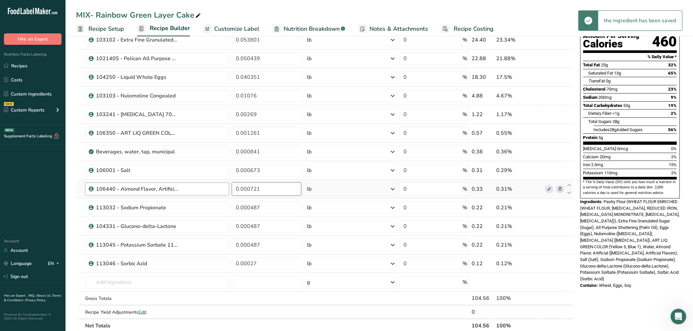
drag, startPoint x: 252, startPoint y: 189, endPoint x: 214, endPoint y: 193, distance: 38.8
click at [214, 193] on tr "106440 - Almond Flavor, Artificial 0.000721 lb Weight Units g kg mg See more Vo…" at bounding box center [324, 189] width 497 height 19
paste input "673"
type input "0.000673"
click at [288, 206] on div "Ingredient * Amount * Unit * Waste * .a-a{fill:#347362;}.b-a{fill:#fff;} Grams …" at bounding box center [325, 165] width 498 height 335
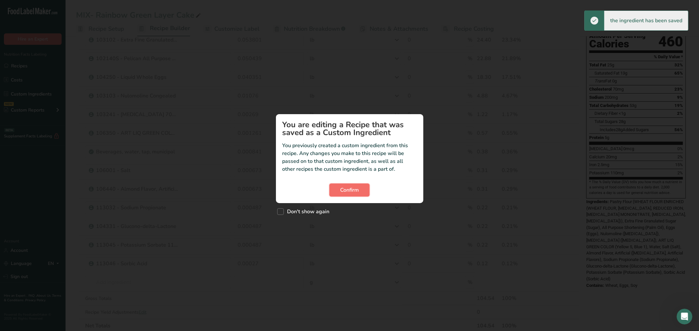
click at [342, 191] on span "Confirm" at bounding box center [349, 190] width 19 height 8
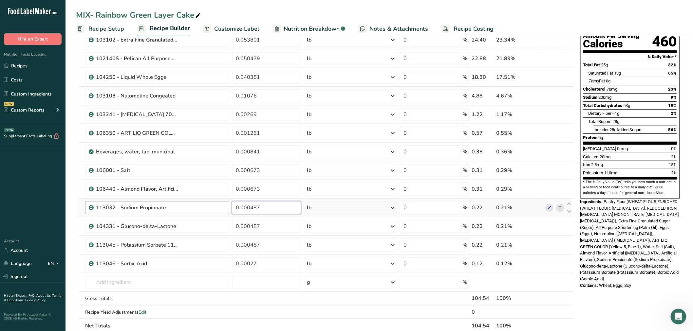
drag, startPoint x: 239, startPoint y: 210, endPoint x: 200, endPoint y: 210, distance: 38.6
click at [201, 210] on tr "113032 - Sodium Propionate 0.000487 lb Weight Units g kg mg See more Volume Uni…" at bounding box center [324, 208] width 497 height 19
paste input "54"
type input "0.000454"
click at [261, 226] on div "Ingredient * Amount * Unit * Waste * .a-a{fill:#347362;}.b-a{fill:#fff;} Grams …" at bounding box center [325, 165] width 498 height 335
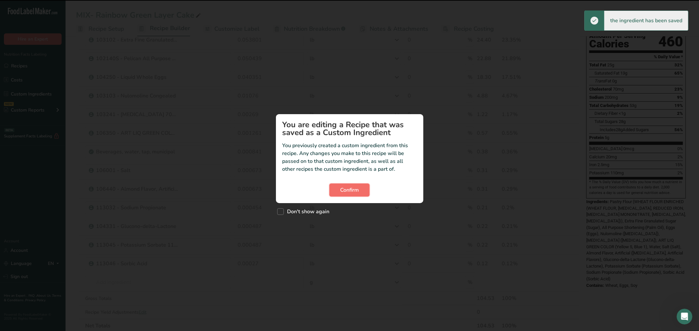
click at [345, 188] on span "Confirm" at bounding box center [349, 190] width 19 height 8
click at [339, 192] on button "Confirm" at bounding box center [349, 190] width 40 height 13
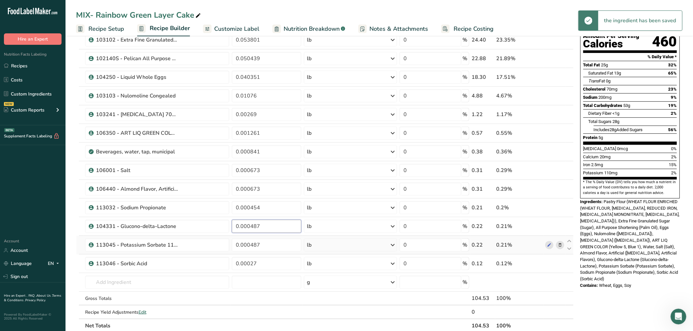
drag, startPoint x: 223, startPoint y: 233, endPoint x: 227, endPoint y: 236, distance: 5.6
click at [218, 233] on tr "104331 - Glucono-delta-Lactone 0.000487 lb Weight Units g kg mg See more Volume…" at bounding box center [324, 226] width 497 height 19
paste input "54"
type input "0.000454"
click at [266, 246] on div "Ingredient * Amount * Unit * Waste * .a-a{fill:#347362;}.b-a{fill:#fff;} Grams …" at bounding box center [325, 165] width 498 height 335
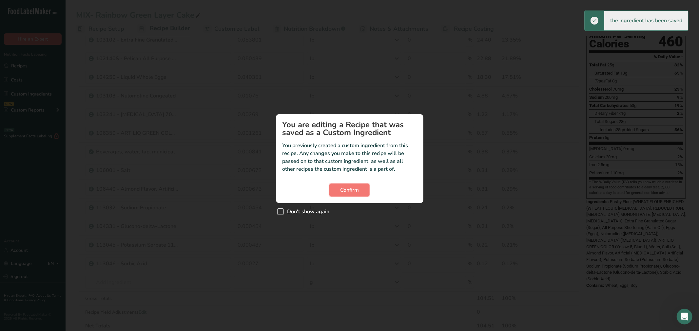
drag, startPoint x: 342, startPoint y: 189, endPoint x: 304, endPoint y: 214, distance: 45.0
click at [342, 189] on span "Confirm" at bounding box center [349, 190] width 19 height 8
drag, startPoint x: 269, startPoint y: 243, endPoint x: 252, endPoint y: 247, distance: 17.6
click at [252, 247] on div "Custom ingredient modal" at bounding box center [349, 165] width 699 height 331
drag, startPoint x: 349, startPoint y: 191, endPoint x: 331, endPoint y: 198, distance: 19.7
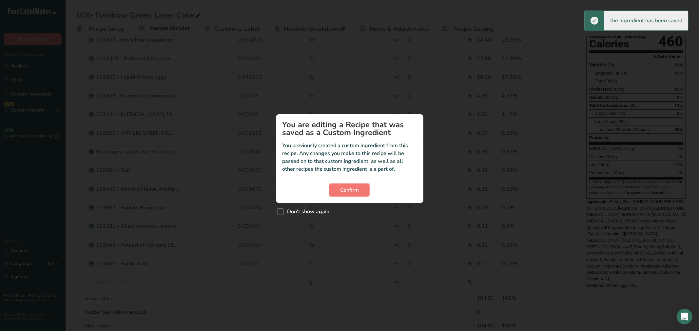
click at [348, 191] on span "Confirm" at bounding box center [349, 190] width 19 height 8
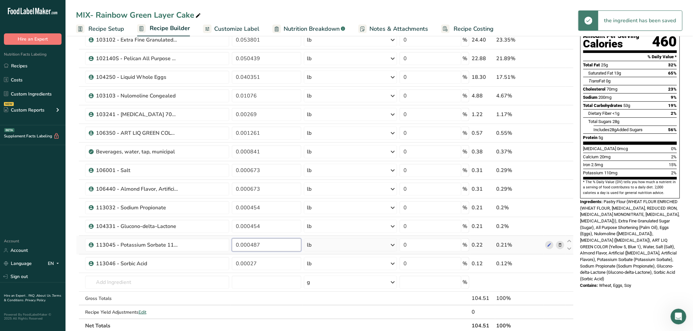
drag, startPoint x: 268, startPoint y: 247, endPoint x: 231, endPoint y: 252, distance: 37.0
click at [231, 252] on td "0.000487" at bounding box center [267, 245] width 72 height 19
paste input "54"
type input "0.000454"
click at [278, 262] on div "Ingredient * Amount * Unit * Waste * .a-a{fill:#347362;}.b-a{fill:#fff;} Grams …" at bounding box center [325, 165] width 498 height 335
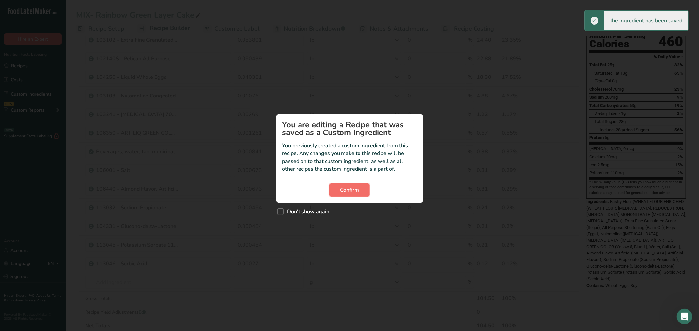
click at [347, 190] on span "Confirm" at bounding box center [349, 190] width 19 height 8
click at [352, 188] on span "Confirm" at bounding box center [349, 190] width 19 height 8
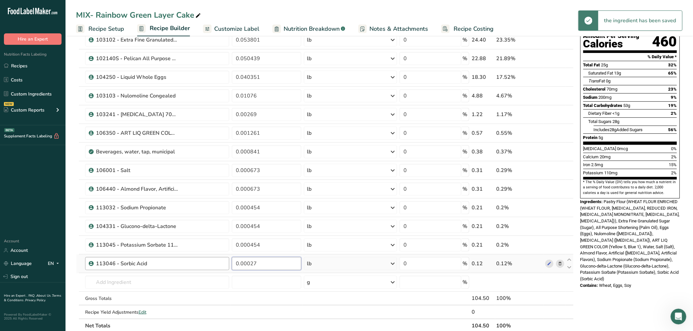
drag, startPoint x: 263, startPoint y: 266, endPoint x: 198, endPoint y: 264, distance: 64.9
click at [198, 264] on tr "113046 - Sorbic Acid 0.00027 lb Weight Units g kg mg See more Volume Units l Vo…" at bounding box center [324, 264] width 497 height 19
paste input "52"
type input "0.000252"
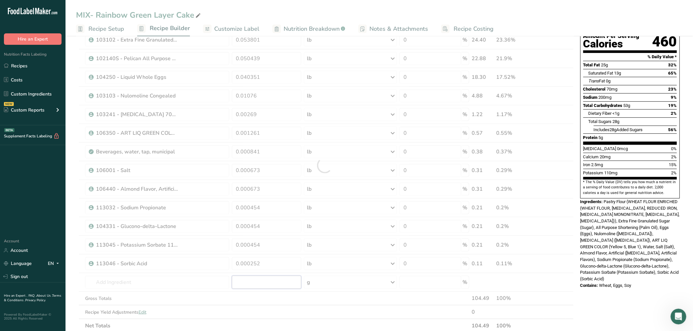
click at [263, 281] on div "Ingredient * Amount * Unit * Waste * .a-a{fill:#347362;}.b-a{fill:#fff;} Grams …" at bounding box center [325, 165] width 498 height 335
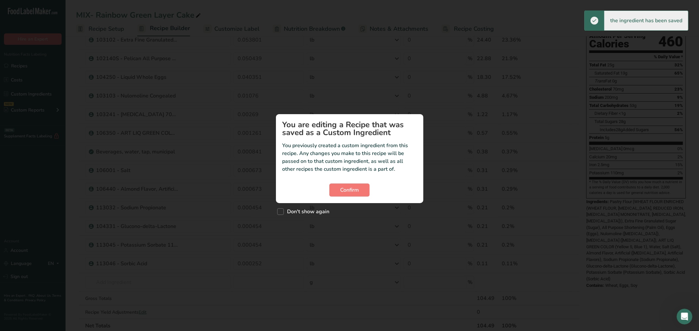
click at [358, 181] on section "You are editing a Recipe that was saved as a Custom Ingredient You previously c…" at bounding box center [349, 158] width 147 height 89
click at [359, 184] on button "Confirm" at bounding box center [349, 190] width 40 height 13
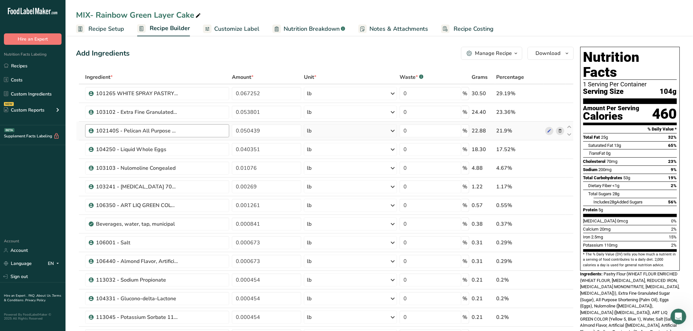
scroll to position [0, 0]
click at [43, 64] on link "Recipes" at bounding box center [32, 66] width 65 height 12
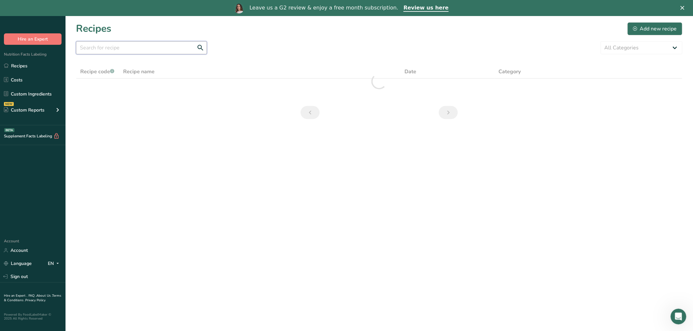
click at [140, 47] on input "text" at bounding box center [141, 47] width 131 height 13
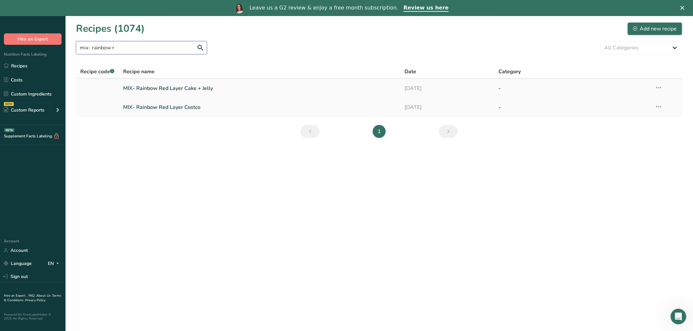
type input "mix- rainbow r"
click at [190, 87] on link "MIX- Rainbow Red Layer Cake + Jelly" at bounding box center [260, 89] width 274 height 14
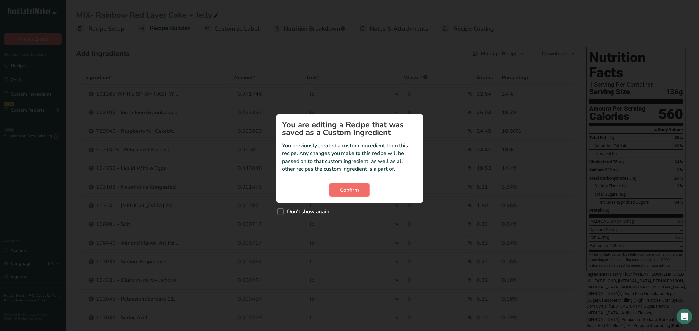
click at [341, 189] on span "Confirm" at bounding box center [349, 190] width 19 height 8
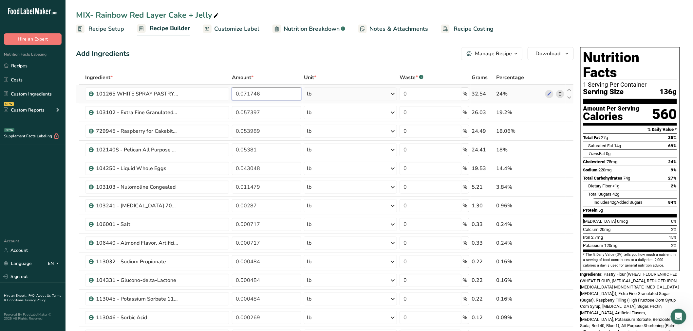
click at [247, 98] on input "0.071746" at bounding box center [266, 93] width 69 height 13
drag, startPoint x: 269, startPoint y: 96, endPoint x: 215, endPoint y: 97, distance: 54.7
click at [215, 97] on tr "101265 WHITE SPRAY PASTRY FLR 50LB-RA 0.071746 lb Weight Units g kg mg See more…" at bounding box center [324, 94] width 497 height 19
paste input "6767"
type input "0.067676"
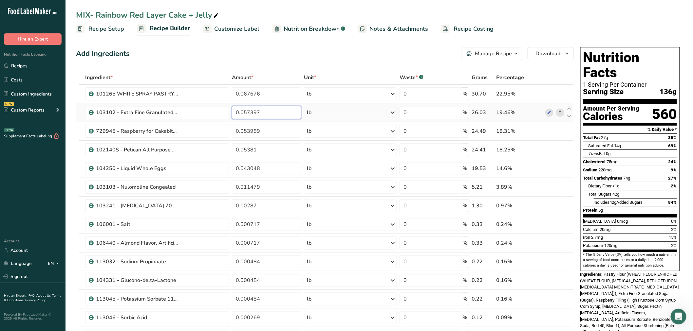
click at [269, 110] on div "Ingredient * Amount * Unit * Waste * .a-a{fill:#347362;}.b-a{fill:#fff;} Grams …" at bounding box center [325, 248] width 498 height 354
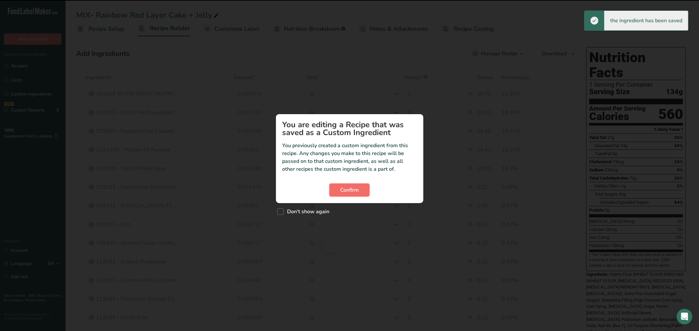
click at [338, 190] on button "Confirm" at bounding box center [349, 190] width 40 height 13
click at [342, 187] on span "Confirm" at bounding box center [349, 190] width 19 height 8
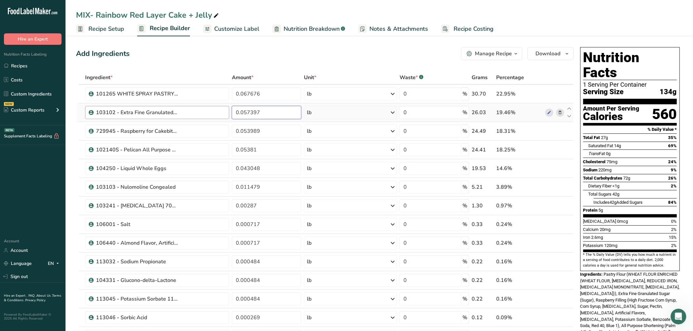
click at [214, 117] on tr "103102 - Extra Fine Granulated Sugar 0.057397 lb Weight Units g kg mg See more …" at bounding box center [324, 112] width 497 height 19
paste input "414"
type input "0.05414"
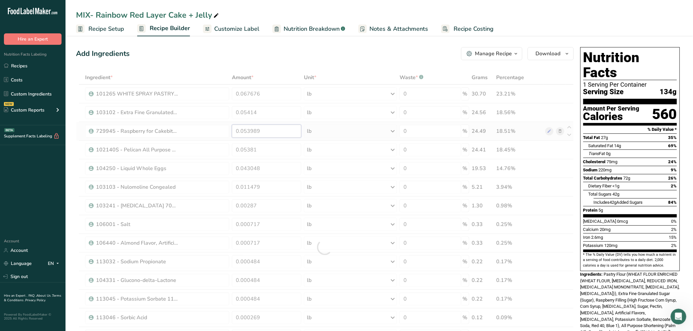
click at [277, 133] on div "Ingredient * Amount * Unit * Waste * .a-a{fill:#347362;}.b-a{fill:#fff;} Grams …" at bounding box center [325, 248] width 498 height 354
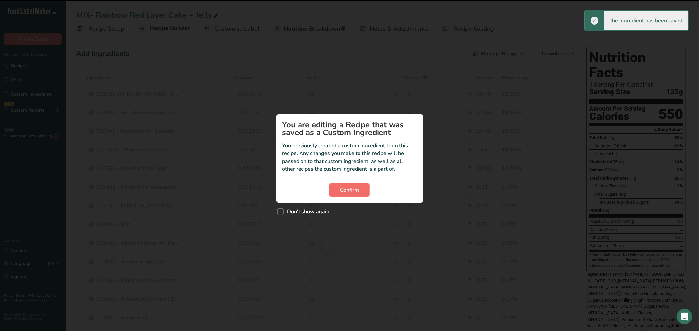
click at [354, 186] on span "Confirm" at bounding box center [349, 190] width 19 height 8
click at [353, 186] on span "Confirm" at bounding box center [349, 190] width 19 height 8
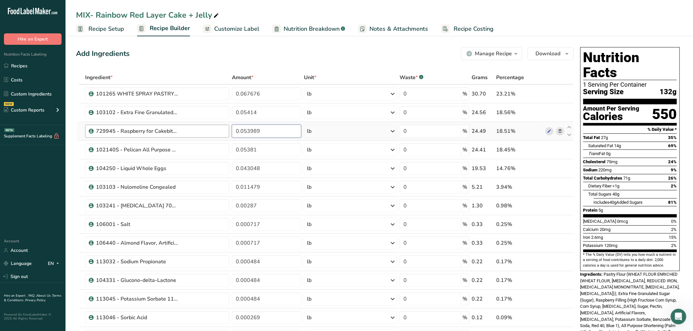
drag, startPoint x: 257, startPoint y: 133, endPoint x: 201, endPoint y: 132, distance: 56.0
click at [201, 132] on tr "729945 - Raspberry for Cakebites 072320A 0.053989 lb Weight Units g kg mg See m…" at bounding box center [324, 131] width 497 height 19
paste input "0926"
type input "0.050926"
click at [258, 143] on div "Ingredient * Amount * Unit * Waste * .a-a{fill:#347362;}.b-a{fill:#fff;} Grams …" at bounding box center [325, 248] width 498 height 354
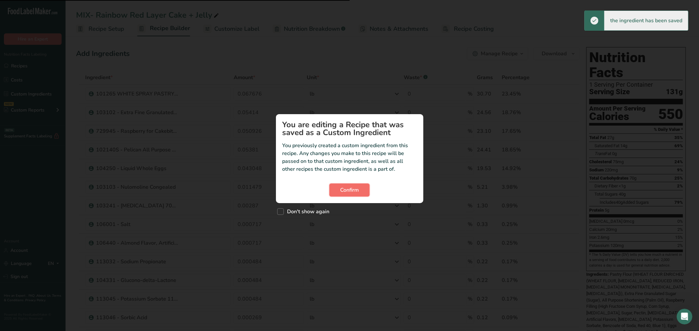
click at [351, 186] on span "Confirm" at bounding box center [349, 190] width 19 height 8
click at [350, 187] on span "Confirm" at bounding box center [349, 190] width 19 height 8
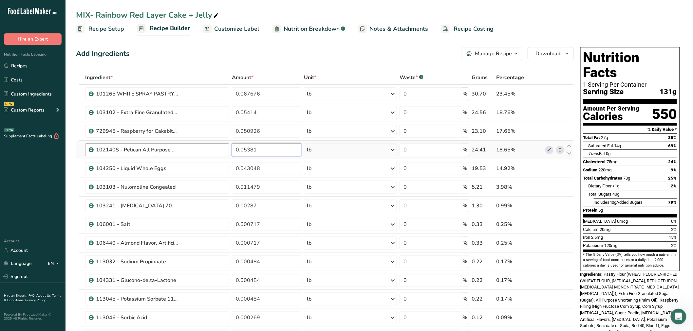
paste input "0050757"
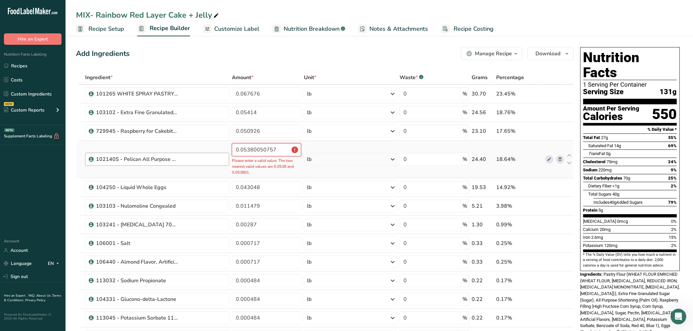
drag, startPoint x: 279, startPoint y: 150, endPoint x: 214, endPoint y: 153, distance: 65.3
click at [214, 153] on tr "102140S - Pelican All Purpose Shortening 0.05380050757 Please enter a valid val…" at bounding box center [324, 160] width 497 height 38
paste input "number"
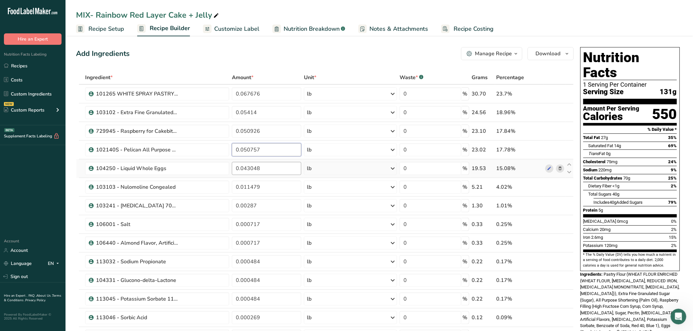
type input "0.050757"
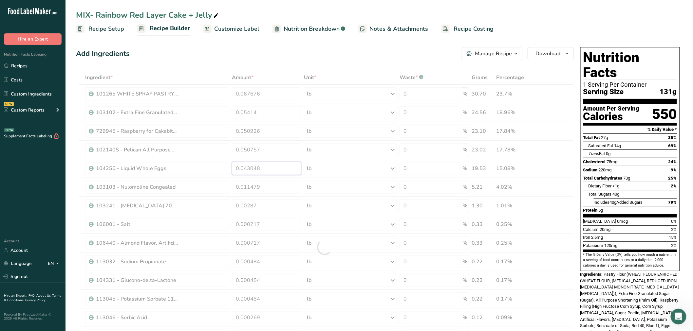
click at [270, 169] on div "Ingredient * Amount * Unit * Waste * .a-a{fill:#347362;}.b-a{fill:#fff;} Grams …" at bounding box center [325, 248] width 498 height 354
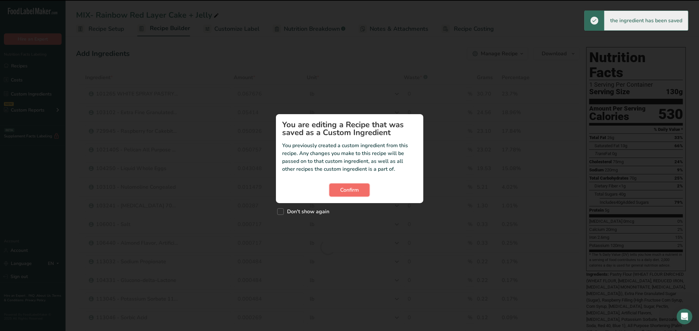
click at [348, 185] on button "Confirm" at bounding box center [349, 190] width 40 height 13
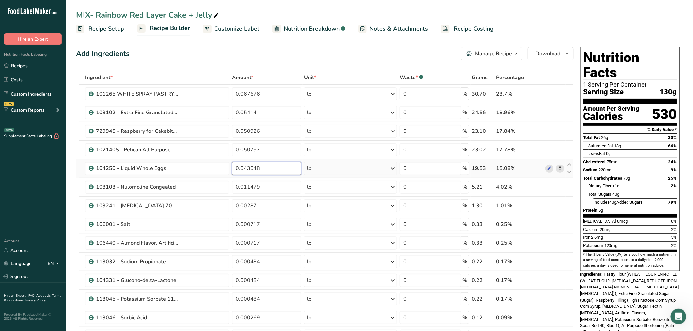
click at [278, 169] on input "0.043048" at bounding box center [266, 168] width 69 height 13
drag, startPoint x: 273, startPoint y: 171, endPoint x: 232, endPoint y: 171, distance: 41.3
click at [232, 171] on input "0.043048" at bounding box center [266, 168] width 69 height 13
paste input "0605"
type input "0.040605"
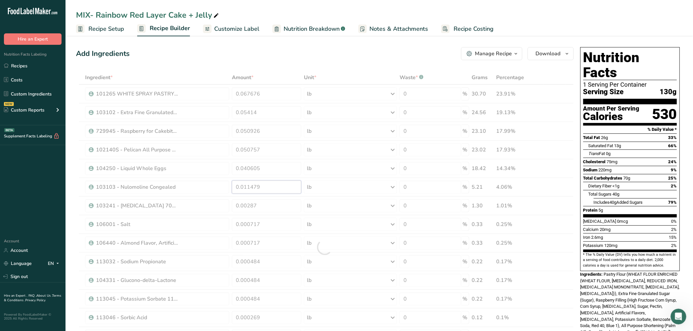
click at [260, 182] on div "Ingredient * Amount * Unit * Waste * .a-a{fill:#347362;}.b-a{fill:#fff;} Grams …" at bounding box center [325, 248] width 498 height 354
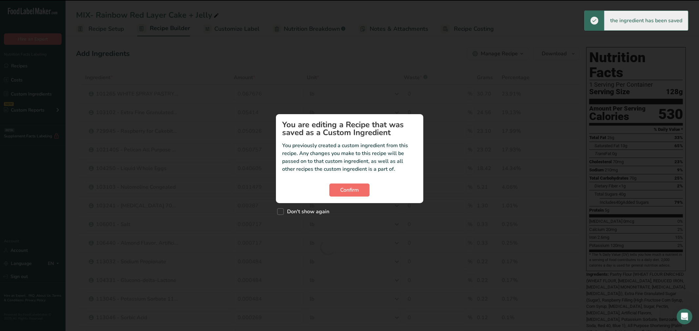
drag, startPoint x: 328, startPoint y: 186, endPoint x: 347, endPoint y: 189, distance: 19.3
click at [331, 186] on div "Confirm" at bounding box center [349, 190] width 134 height 13
click at [347, 189] on span "Confirm" at bounding box center [349, 190] width 19 height 8
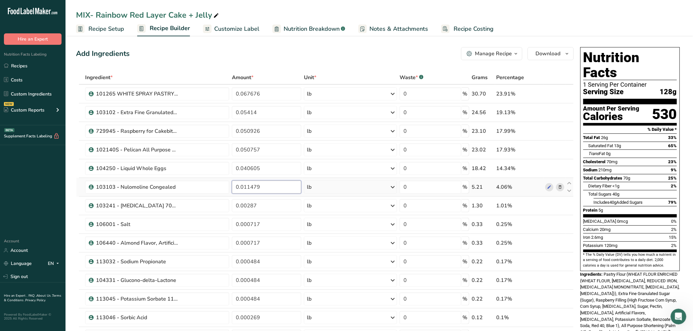
drag, startPoint x: 276, startPoint y: 188, endPoint x: 217, endPoint y: 196, distance: 59.1
click at [217, 196] on tr "103103 - Nulomoline Congealed 0.011479 lb Weight Units g kg mg See more Volume …" at bounding box center [324, 187] width 497 height 19
paste input "0828"
type input "0.010828"
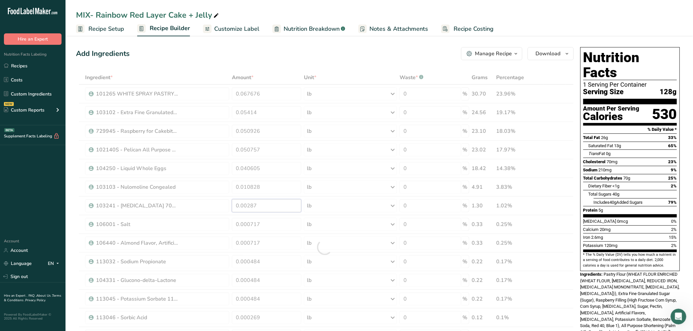
click at [249, 205] on div "Ingredient * Amount * Unit * Waste * .a-a{fill:#347362;}.b-a{fill:#fff;} Grams …" at bounding box center [325, 248] width 498 height 354
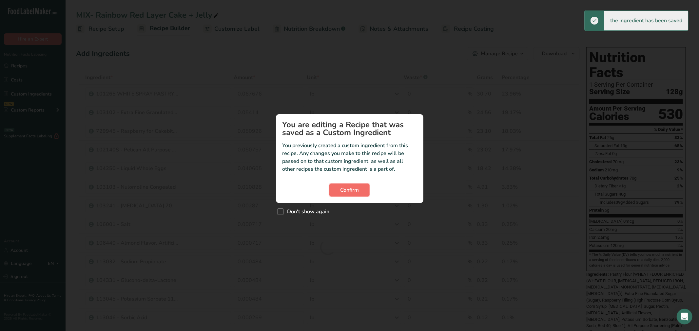
click at [338, 189] on button "Confirm" at bounding box center [349, 190] width 40 height 13
click at [359, 194] on button "Confirm" at bounding box center [349, 190] width 40 height 13
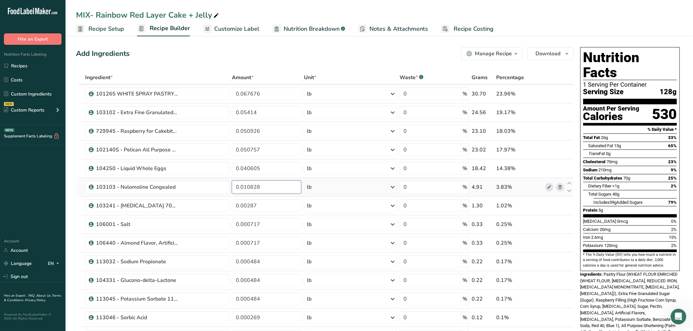
click at [269, 183] on input "0.010828" at bounding box center [266, 187] width 69 height 13
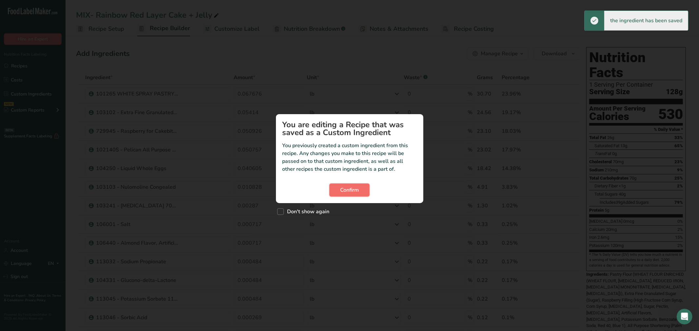
click at [345, 189] on span "Confirm" at bounding box center [349, 190] width 19 height 8
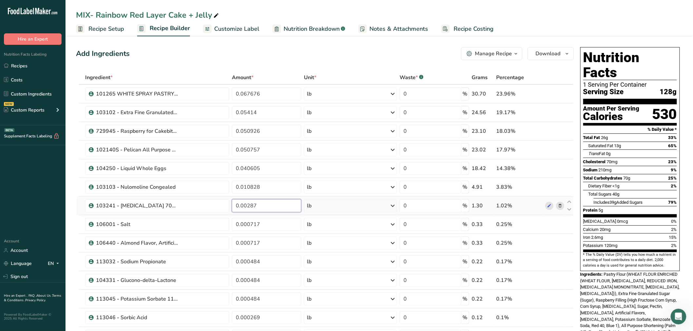
click at [269, 205] on input "0.00287" at bounding box center [266, 205] width 69 height 13
drag, startPoint x: 227, startPoint y: 208, endPoint x: 222, endPoint y: 210, distance: 6.2
click at [222, 210] on tr "103241 - [MEDICAL_DATA] 70% NF/USP FCC Solution Non-Crystallizing 0.00287 lb We…" at bounding box center [324, 206] width 497 height 19
paste input "70"
type input "0.002707"
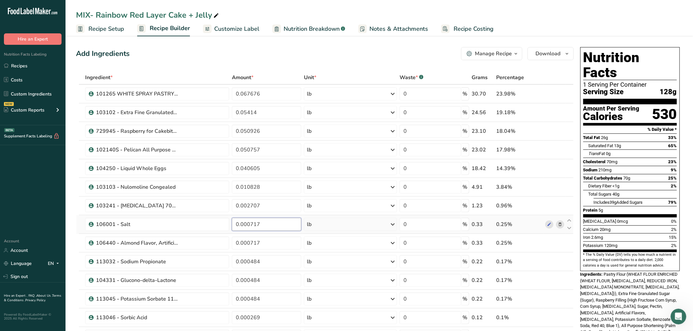
click at [261, 223] on div "Ingredient * Amount * Unit * Waste * .a-a{fill:#347362;}.b-a{fill:#fff;} Grams …" at bounding box center [325, 248] width 498 height 354
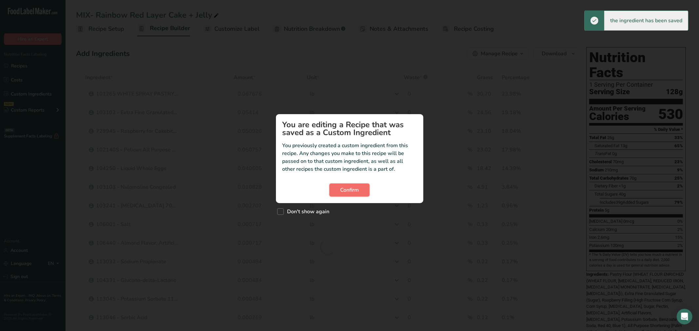
click at [329, 189] on button "Confirm" at bounding box center [349, 190] width 40 height 13
click at [335, 189] on button "Confirm" at bounding box center [349, 190] width 40 height 13
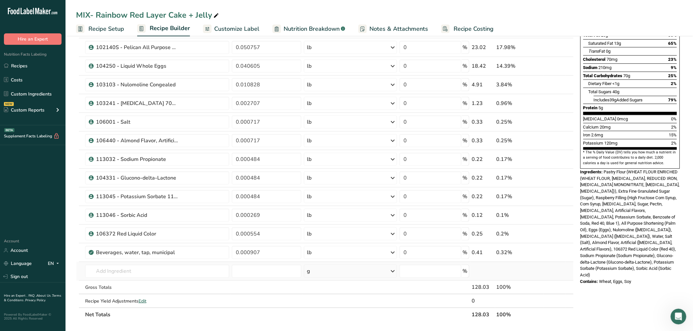
scroll to position [109, 0]
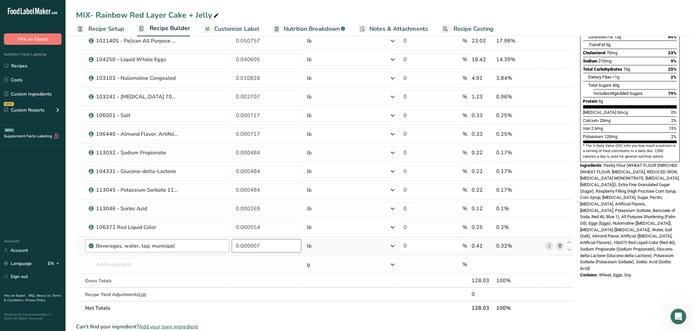
drag, startPoint x: 195, startPoint y: 247, endPoint x: 191, endPoint y: 246, distance: 3.3
click at [191, 246] on tr "Beverages, water, tap, municipal 0.000907 lb Portions 1 fl oz 1 bottle 8 fl oz …" at bounding box center [324, 246] width 497 height 19
paste input "846"
type input "0.000846"
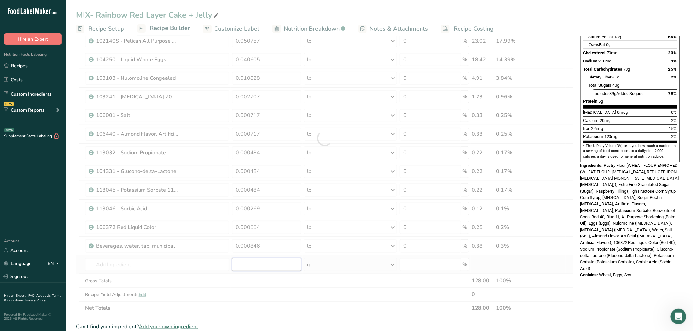
click at [281, 260] on div "Ingredient * Amount * Unit * Waste * .a-a{fill:#347362;}.b-a{fill:#fff;} Grams …" at bounding box center [325, 139] width 498 height 354
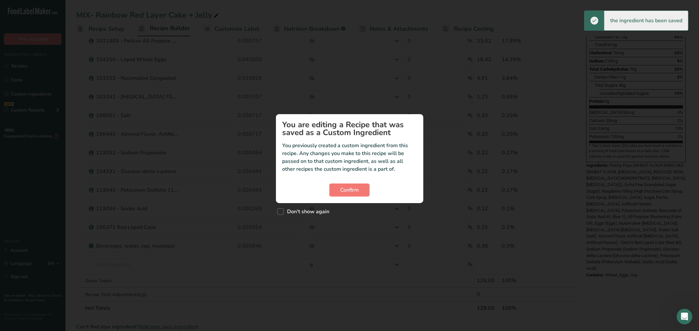
click at [352, 182] on section "You are editing a Recipe that was saved as a Custom Ingredient You previously c…" at bounding box center [349, 158] width 147 height 89
click at [353, 187] on span "Confirm" at bounding box center [349, 190] width 19 height 8
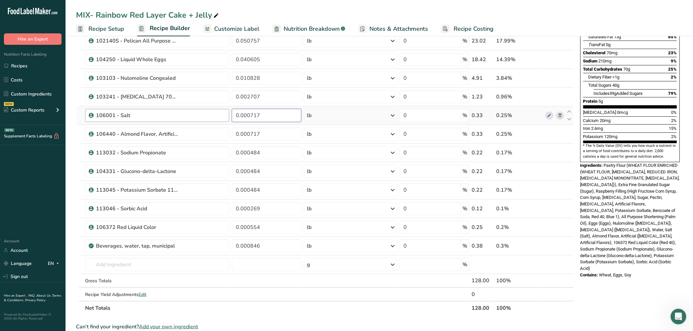
drag, startPoint x: 276, startPoint y: 119, endPoint x: 178, endPoint y: 117, distance: 97.9
click at [178, 117] on tr "106001 - Salt 0.000717 lb Weight Units g kg mg See more Volume Units l Volume u…" at bounding box center [324, 115] width 497 height 19
paste input "67"
type input "0.000677"
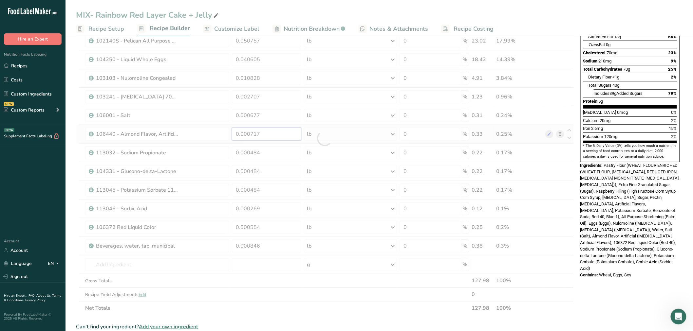
click at [265, 129] on div "Ingredient * Amount * Unit * Waste * .a-a{fill:#347362;}.b-a{fill:#fff;} Grams …" at bounding box center [325, 139] width 498 height 354
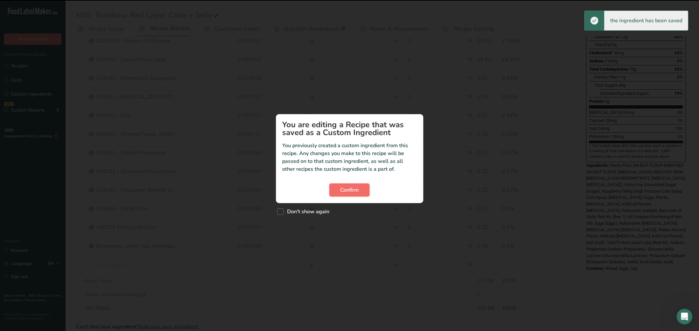
click at [352, 185] on button "Confirm" at bounding box center [349, 190] width 40 height 13
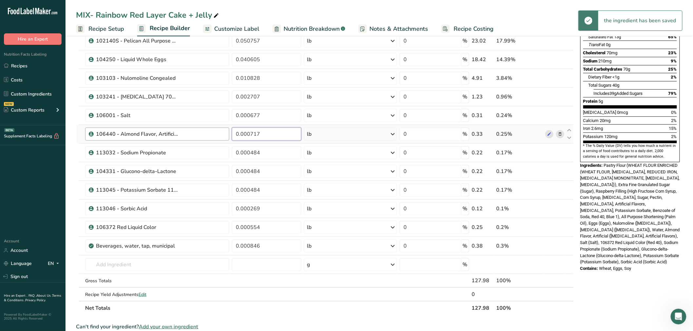
drag, startPoint x: 274, startPoint y: 139, endPoint x: 205, endPoint y: 140, distance: 68.4
click at [205, 140] on tr "106440 - Almond Flavor, Artificial 0.000717 lb Weight Units g kg mg See more Vo…" at bounding box center [324, 134] width 497 height 19
paste input "67"
type input "0.000677"
click at [249, 158] on div "Ingredient * Amount * Unit * Waste * .a-a{fill:#347362;}.b-a{fill:#fff;} Grams …" at bounding box center [325, 139] width 498 height 354
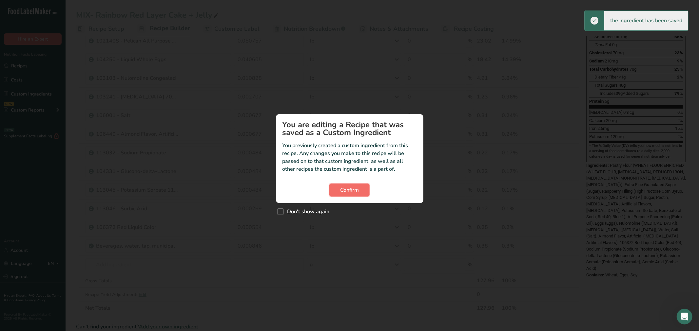
click at [344, 187] on span "Confirm" at bounding box center [349, 190] width 19 height 8
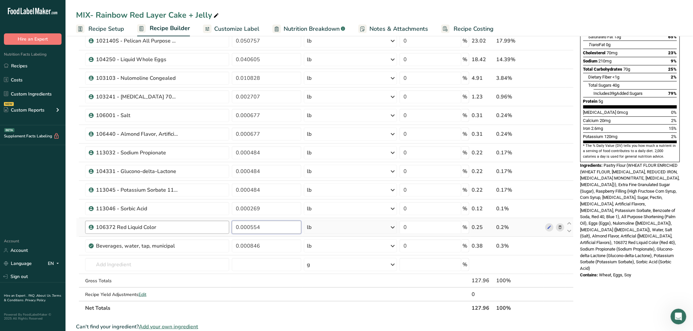
click at [218, 233] on tr "106372 Red Liquid Color 0.000554 lb Weight Units g kg mg See more Volume Units …" at bounding box center [324, 227] width 497 height 19
paste input "23"
type input "0.000523"
click at [263, 256] on div "Ingredient * Amount * Unit * Waste * .a-a{fill:#347362;}.b-a{fill:#fff;} Grams …" at bounding box center [325, 139] width 498 height 354
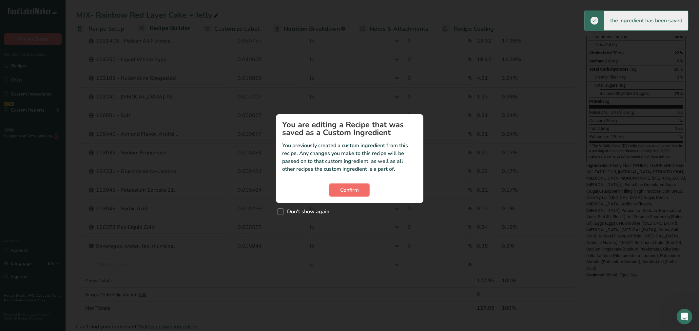
click at [346, 187] on span "Confirm" at bounding box center [349, 190] width 19 height 8
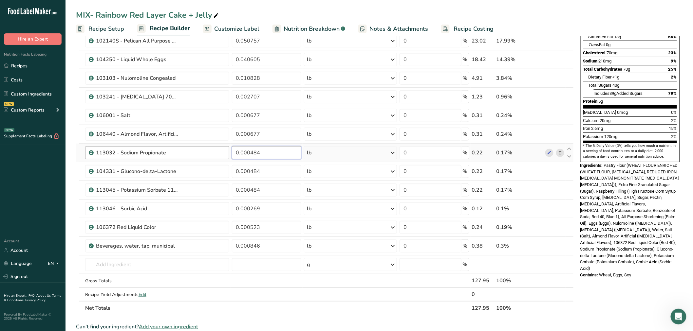
drag, startPoint x: 282, startPoint y: 155, endPoint x: 203, endPoint y: 158, distance: 79.0
click at [203, 158] on tr "113032 - Sodium Propionate 0.000484 lb Weight Units g kg mg See more Volume Uni…" at bounding box center [324, 153] width 497 height 19
paste input "57"
type input "0.000457"
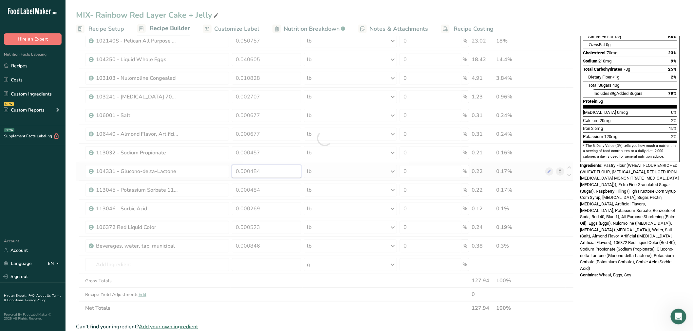
click at [266, 172] on div "Ingredient * Amount * Unit * Waste * .a-a{fill:#347362;}.b-a{fill:#fff;} Grams …" at bounding box center [325, 139] width 498 height 354
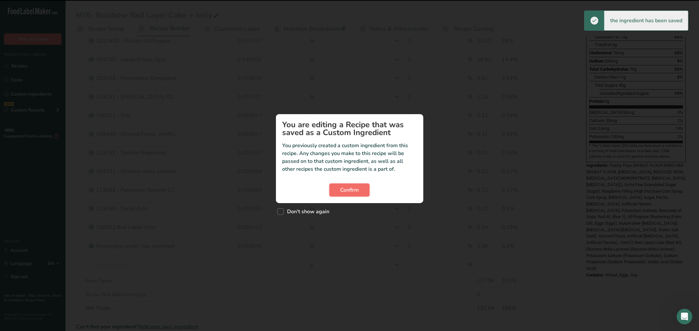
click at [364, 193] on button "Confirm" at bounding box center [349, 190] width 40 height 13
drag, startPoint x: 347, startPoint y: 190, endPoint x: 266, endPoint y: 178, distance: 81.8
click at [343, 190] on span "Confirm" at bounding box center [349, 190] width 19 height 8
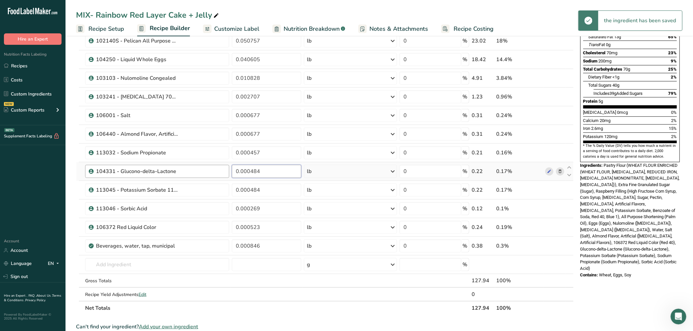
drag, startPoint x: 200, startPoint y: 177, endPoint x: 195, endPoint y: 177, distance: 5.2
click at [195, 177] on tr "104331 - Glucono-delta-Lactone 0.000484 lb Weight Units g kg mg See more Volume…" at bounding box center [324, 171] width 497 height 19
paste input "57"
type input "0.000457"
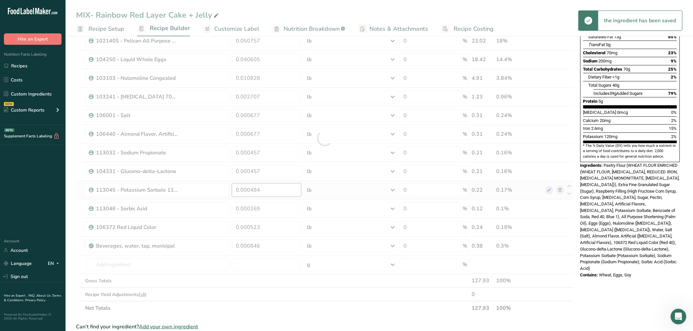
click at [272, 189] on div "Ingredient * Amount * Unit * Waste * .a-a{fill:#347362;}.b-a{fill:#fff;} Grams …" at bounding box center [325, 139] width 498 height 354
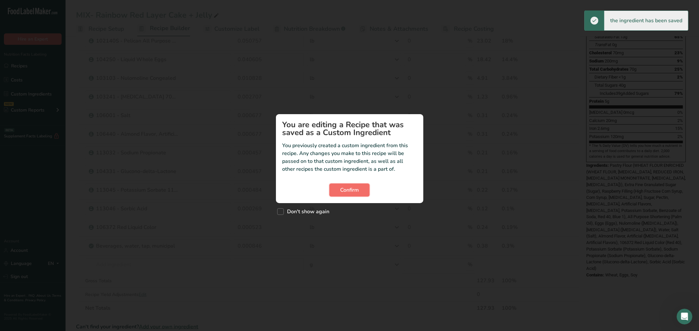
click at [356, 187] on span "Confirm" at bounding box center [349, 190] width 19 height 8
drag, startPoint x: 345, startPoint y: 184, endPoint x: 283, endPoint y: 191, distance: 63.3
click at [346, 185] on button "Confirm" at bounding box center [349, 190] width 40 height 13
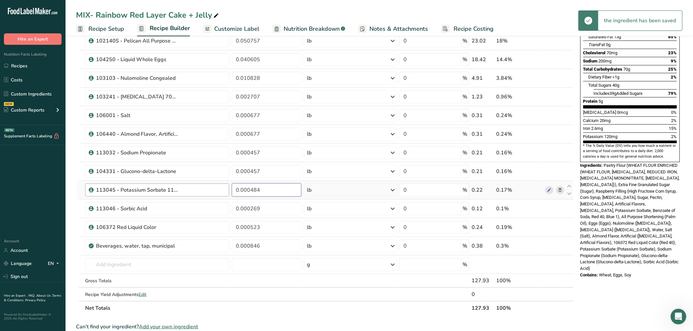
drag, startPoint x: 269, startPoint y: 188, endPoint x: 214, endPoint y: 194, distance: 55.0
click at [214, 194] on tr "113045 - Potassium Sorbate 113045 0.000484 lb Weight Units g kg mg See more Vol…" at bounding box center [324, 190] width 497 height 19
paste input "57"
type input "0.000457"
click at [261, 206] on div "Ingredient * Amount * Unit * Waste * .a-a{fill:#347362;}.b-a{fill:#fff;} Grams …" at bounding box center [325, 139] width 498 height 354
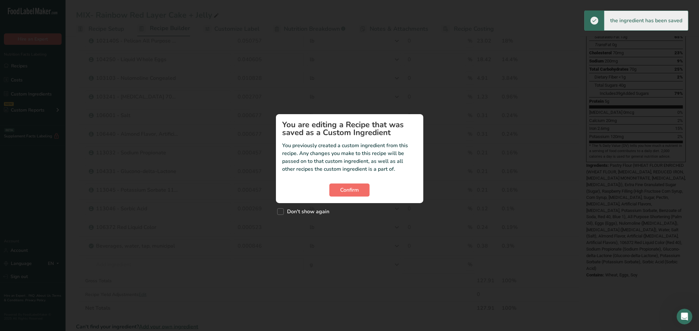
drag, startPoint x: 376, startPoint y: 188, endPoint x: 357, endPoint y: 187, distance: 18.7
click at [375, 188] on div "Confirm" at bounding box center [349, 190] width 134 height 13
click at [356, 187] on span "Confirm" at bounding box center [349, 190] width 19 height 8
click at [349, 192] on span "Confirm" at bounding box center [349, 190] width 19 height 8
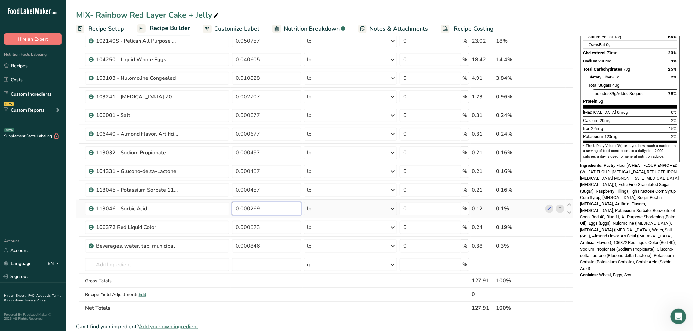
drag, startPoint x: 266, startPoint y: 212, endPoint x: 198, endPoint y: 217, distance: 68.3
click at [198, 217] on tr "113046 - Sorbic Acid 0.000269 lb Weight Units g kg mg See more Volume Units l V…" at bounding box center [324, 209] width 497 height 19
paste input "54"
type input "0.000254"
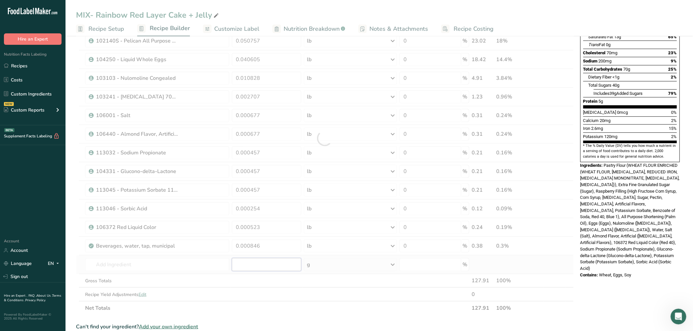
click at [285, 270] on div "Ingredient * Amount * Unit * Waste * .a-a{fill:#347362;}.b-a{fill:#fff;} Grams …" at bounding box center [325, 139] width 498 height 354
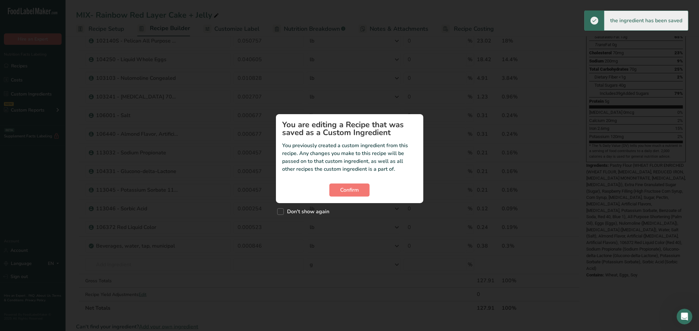
click at [352, 177] on section "You are editing a Recipe that was saved as a Custom Ingredient You previously c…" at bounding box center [349, 158] width 147 height 89
click at [353, 180] on section "You are editing a Recipe that was saved as a Custom Ingredient You previously c…" at bounding box center [349, 158] width 147 height 89
click at [351, 187] on span "Confirm" at bounding box center [349, 190] width 19 height 8
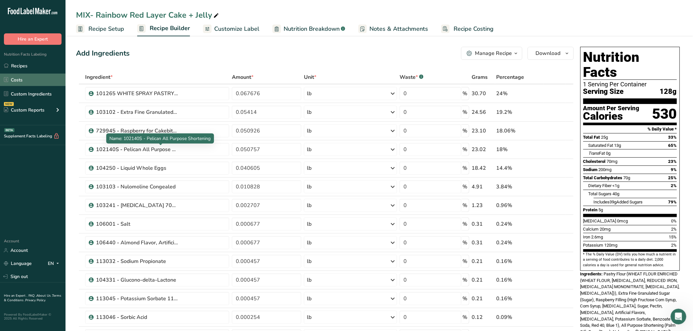
scroll to position [0, 0]
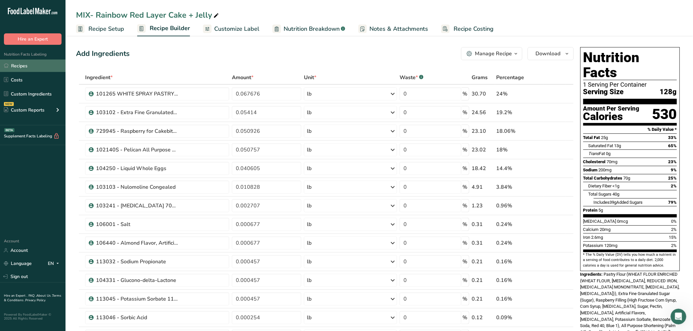
click at [15, 66] on link "Recipes" at bounding box center [32, 66] width 65 height 12
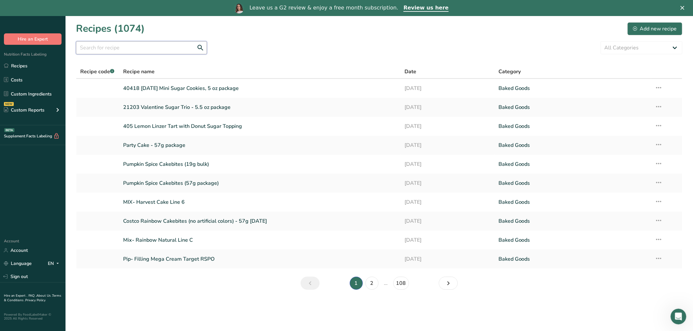
click at [141, 47] on input "text" at bounding box center [141, 47] width 131 height 13
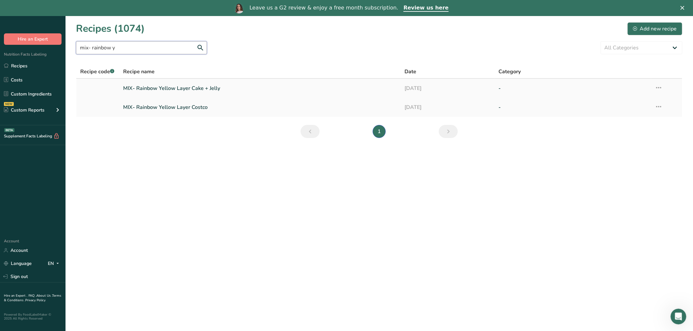
type input "mix- rainbow y"
click at [182, 89] on link "MIX- Rainbow Yellow Layer Cake + Jelly" at bounding box center [260, 89] width 274 height 14
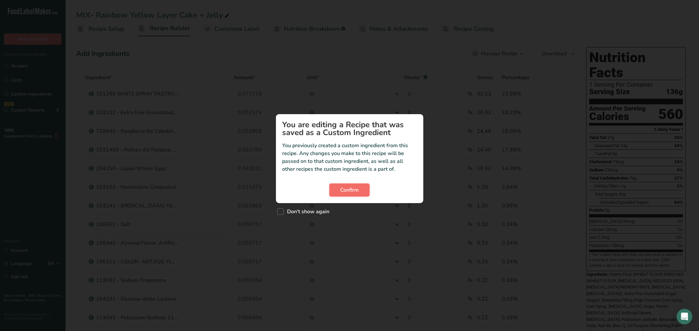
click at [354, 190] on span "Confirm" at bounding box center [349, 190] width 19 height 8
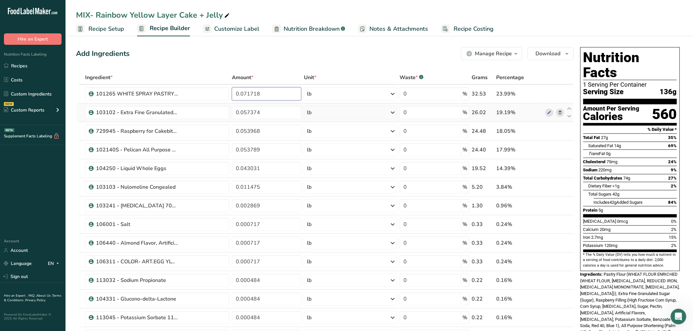
drag, startPoint x: 269, startPoint y: 96, endPoint x: 206, endPoint y: 103, distance: 63.6
click at [206, 103] on tbody "101265 WHITE SPRAY PASTRY FLR 50LB-RA 0.071718 lb Weight Units g kg mg See more…" at bounding box center [324, 248] width 497 height 326
paste input "67649"
type input "0.067649"
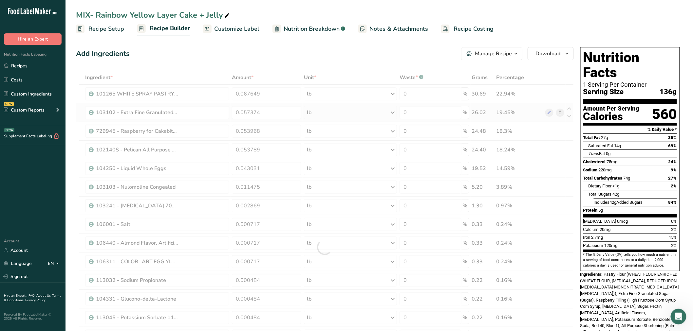
click at [240, 121] on div "Ingredient * Amount * Unit * Waste * .a-a{fill:#347362;}.b-a{fill:#fff;} Grams …" at bounding box center [325, 248] width 498 height 354
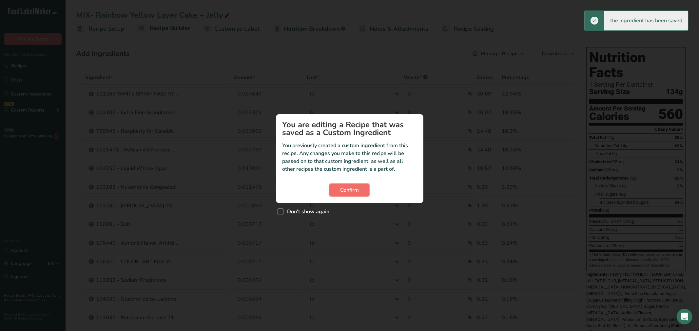
click at [353, 192] on span "Confirm" at bounding box center [349, 190] width 19 height 8
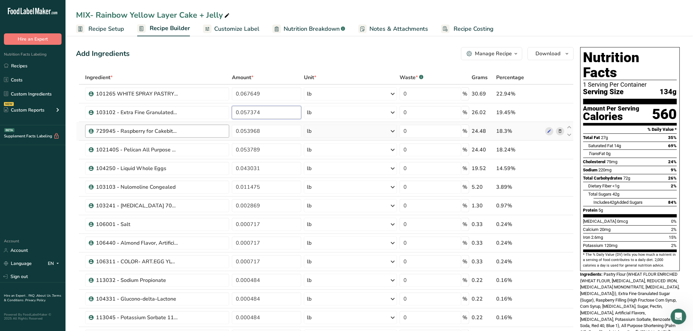
drag, startPoint x: 228, startPoint y: 123, endPoint x: 196, endPoint y: 125, distance: 32.8
click at [196, 125] on tbody "101265 WHITE SPRAY PASTRY FLR 50LB-RA 0.067649 lb Weight Units g kg mg See more…" at bounding box center [324, 248] width 497 height 326
paste input "4119"
type input "0.054119"
click at [249, 130] on div "Ingredient * Amount * Unit * Waste * .a-a{fill:#347362;}.b-a{fill:#fff;} Grams …" at bounding box center [325, 248] width 498 height 354
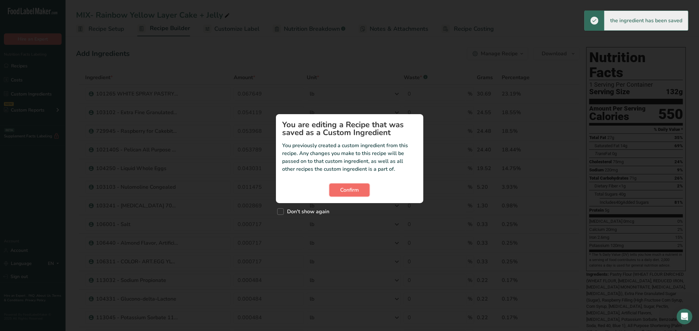
click at [348, 186] on span "Confirm" at bounding box center [349, 190] width 19 height 8
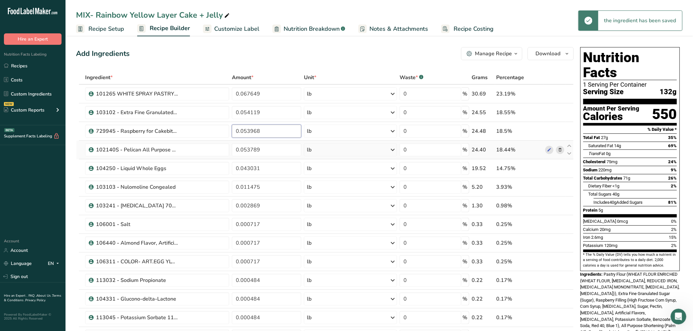
drag, startPoint x: 270, startPoint y: 130, endPoint x: 171, endPoint y: 140, distance: 98.8
click at [171, 140] on tbody "101265 WHITE SPRAY PASTRY FLR 50LB-RA 0.067649 lb Weight Units g kg mg See more…" at bounding box center [324, 248] width 497 height 326
paste input "0906"
type input "0.050906"
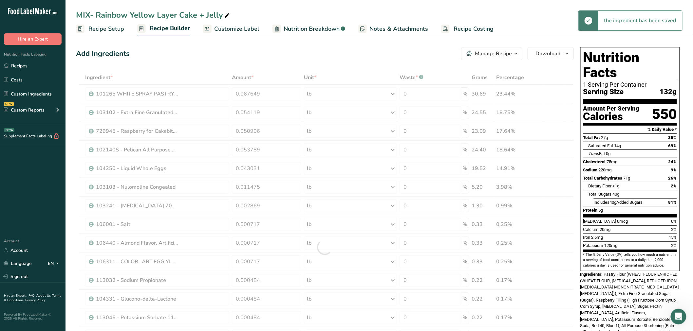
drag, startPoint x: 227, startPoint y: 152, endPoint x: 237, endPoint y: 149, distance: 11.1
click at [233, 150] on div "Ingredient * Amount * Unit * Waste * .a-a{fill:#347362;}.b-a{fill:#fff;} Grams …" at bounding box center [325, 248] width 498 height 354
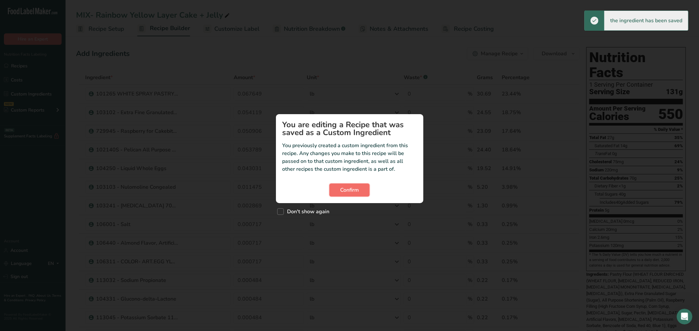
click at [350, 187] on span "Confirm" at bounding box center [349, 190] width 19 height 8
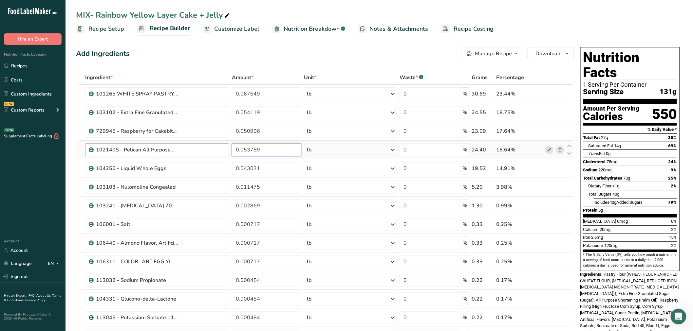
drag, startPoint x: 266, startPoint y: 149, endPoint x: 199, endPoint y: 155, distance: 66.7
click at [199, 155] on tr "102140S - Pelican All Purpose Shortening 0.053789 lb Weight Units g kg mg See m…" at bounding box center [324, 150] width 497 height 19
paste input "0737"
type input "0.050737"
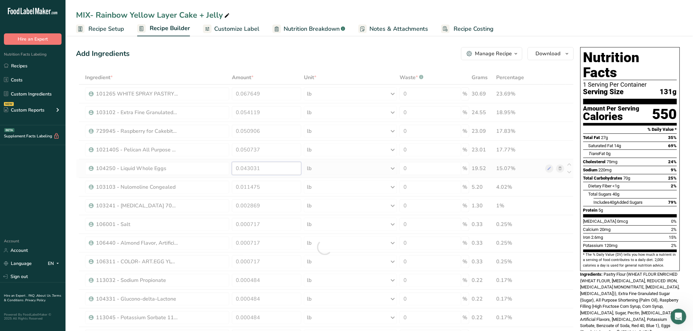
click at [248, 163] on div "Ingredient * Amount * Unit * Waste * .a-a{fill:#347362;}.b-a{fill:#fff;} Grams …" at bounding box center [325, 248] width 498 height 354
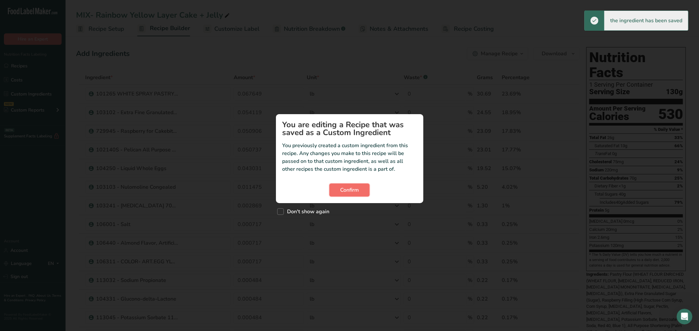
click at [341, 192] on span "Confirm" at bounding box center [349, 190] width 19 height 8
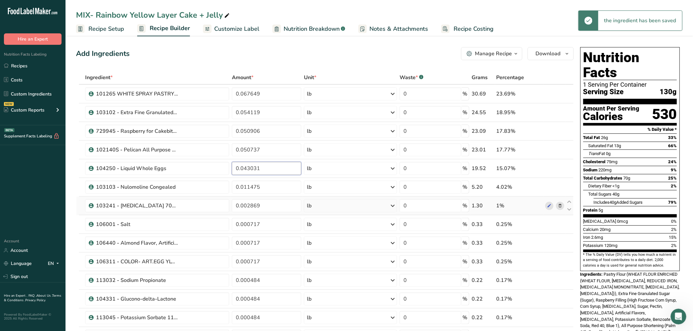
drag, startPoint x: 267, startPoint y: 162, endPoint x: 295, endPoint y: 196, distance: 44.5
click at [191, 173] on tr "104250 - Liquid Whole Eggs 0.043031 lb Weight Units g kg mg See more Volume Uni…" at bounding box center [324, 168] width 497 height 19
paste input "0589"
type input "0.040589"
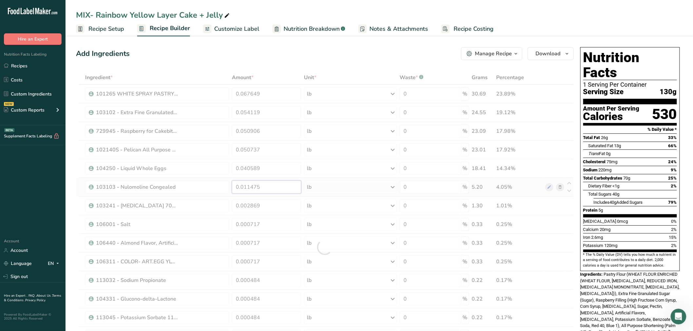
click at [273, 188] on div "Ingredient * Amount * Unit * Waste * .a-a{fill:#347362;}.b-a{fill:#fff;} Grams …" at bounding box center [325, 248] width 498 height 354
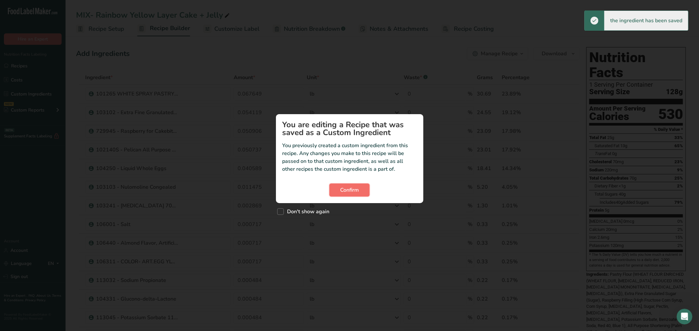
click at [348, 189] on span "Confirm" at bounding box center [349, 190] width 19 height 8
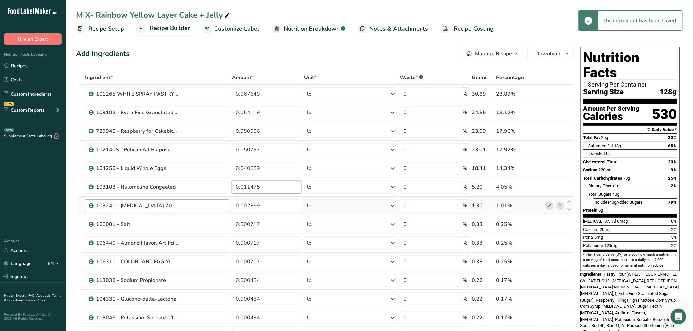
drag, startPoint x: 253, startPoint y: 192, endPoint x: 220, endPoint y: 200, distance: 33.4
click at [213, 196] on tr "103103 - Nulomoline Congealed 0.011475 lb Weight Units g kg mg See more Volume …" at bounding box center [324, 187] width 497 height 19
paste input "0824"
type input "0.010824"
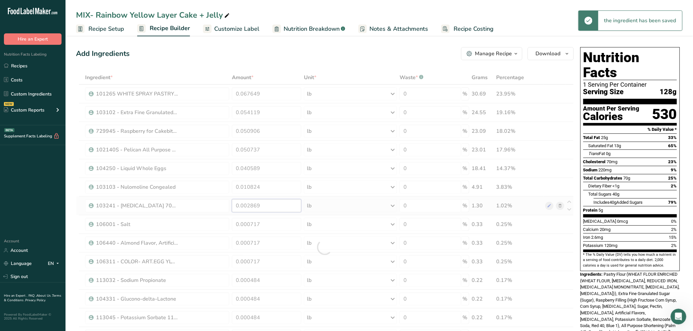
click at [256, 207] on div "Ingredient * Amount * Unit * Waste * .a-a{fill:#347362;}.b-a{fill:#fff;} Grams …" at bounding box center [325, 248] width 498 height 354
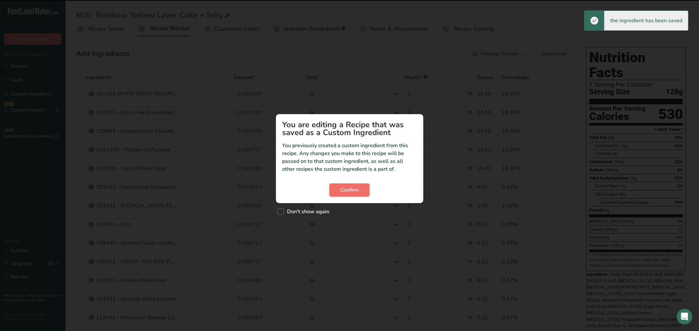
click at [358, 185] on button "Confirm" at bounding box center [349, 190] width 40 height 13
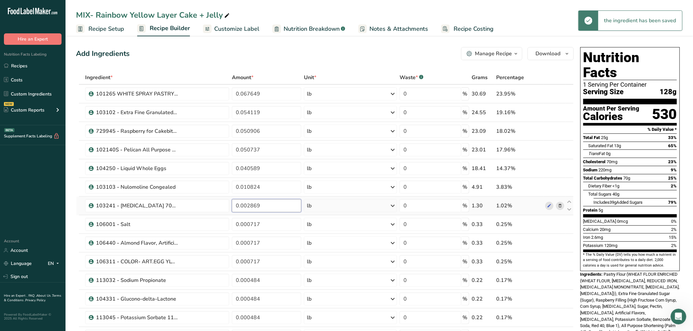
drag, startPoint x: 233, startPoint y: 212, endPoint x: 211, endPoint y: 215, distance: 21.4
click at [211, 215] on tr "103241 - [MEDICAL_DATA] 70% NF/USP FCC Solution Non-Crystallizing 0.002869 lb W…" at bounding box center [324, 206] width 497 height 19
paste input "706"
type input "0.002706"
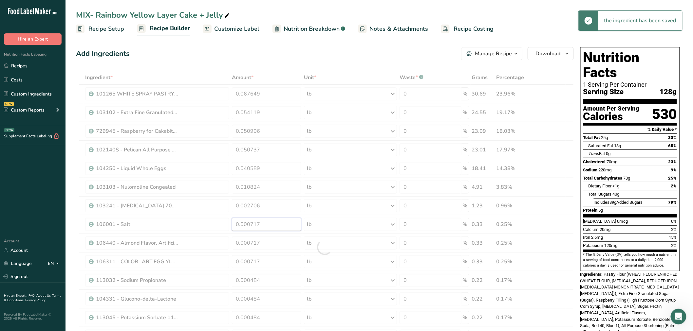
drag, startPoint x: 254, startPoint y: 220, endPoint x: 331, endPoint y: 210, distance: 77.9
click at [257, 218] on div "Ingredient * Amount * Unit * Waste * .a-a{fill:#347362;}.b-a{fill:#fff;} Grams …" at bounding box center [325, 248] width 498 height 354
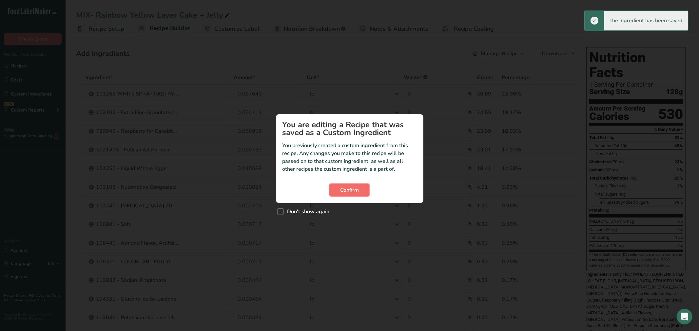
click at [354, 187] on span "Confirm" at bounding box center [349, 190] width 19 height 8
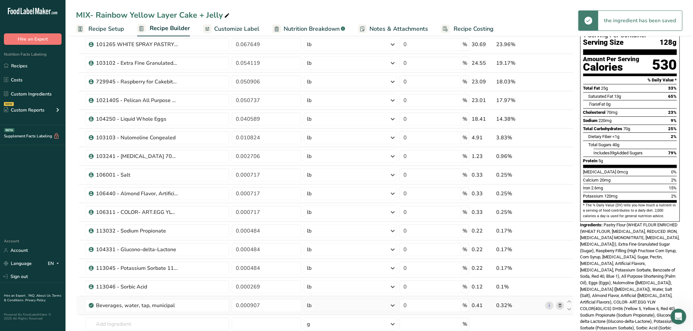
scroll to position [73, 0]
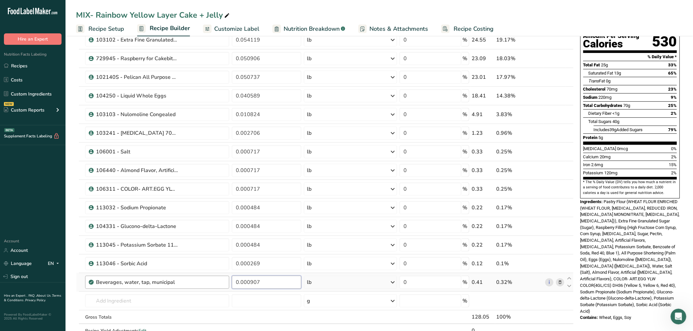
drag, startPoint x: 265, startPoint y: 281, endPoint x: 217, endPoint y: 285, distance: 47.3
click at [217, 285] on tr "Beverages, water, tap, municipal 0.000907 lb Portions 1 fl oz 1 bottle 8 fl oz …" at bounding box center [324, 282] width 497 height 19
paste input "846"
type input "0.000846"
click at [266, 266] on div "Ingredient * Amount * Unit * Waste * .a-a{fill:#347362;}.b-a{fill:#fff;} Grams …" at bounding box center [325, 175] width 498 height 354
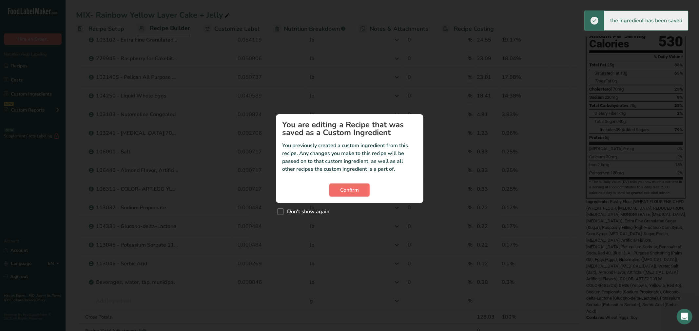
click at [361, 189] on button "Confirm" at bounding box center [349, 190] width 40 height 13
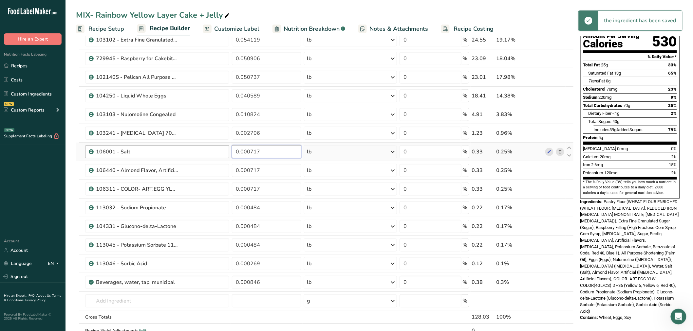
drag, startPoint x: 263, startPoint y: 147, endPoint x: 264, endPoint y: 178, distance: 31.1
click at [201, 157] on tr "106001 - Salt 0.000717 lb Weight Units g kg mg See more Volume Units l Volume u…" at bounding box center [324, 152] width 497 height 19
paste input "676"
type input "0.000676"
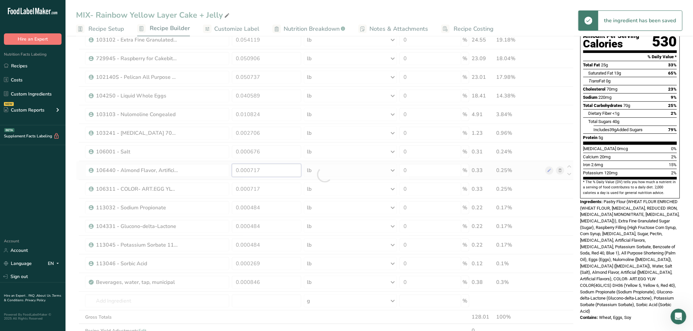
click at [268, 172] on div "Ingredient * Amount * Unit * Waste * .a-a{fill:#347362;}.b-a{fill:#fff;} Grams …" at bounding box center [325, 175] width 498 height 354
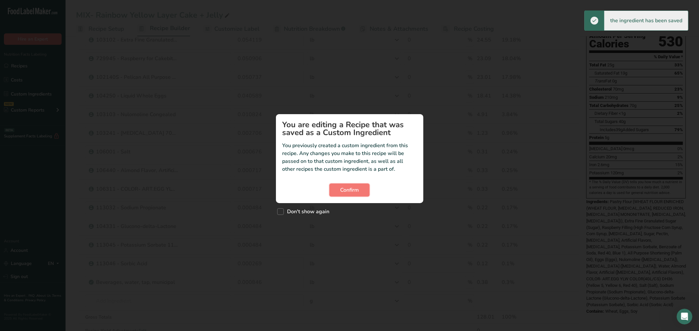
drag, startPoint x: 356, startPoint y: 186, endPoint x: 275, endPoint y: 173, distance: 81.9
click at [352, 186] on span "Confirm" at bounding box center [349, 190] width 19 height 8
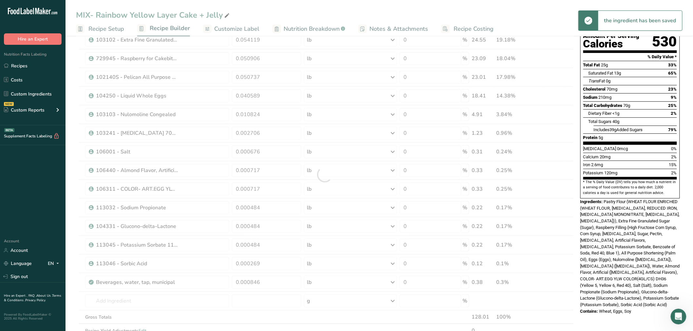
drag, startPoint x: 267, startPoint y: 167, endPoint x: 226, endPoint y: 171, distance: 40.5
click at [226, 171] on div at bounding box center [325, 175] width 498 height 354
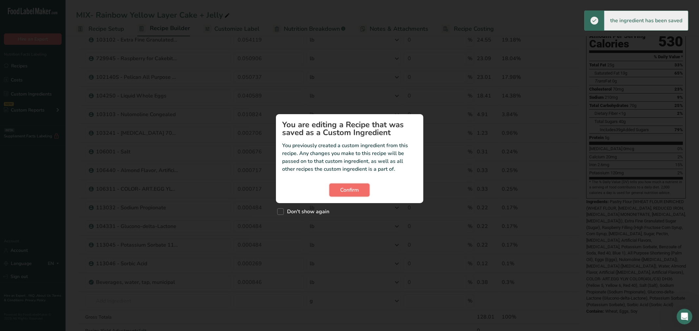
click at [351, 190] on span "Confirm" at bounding box center [349, 190] width 19 height 8
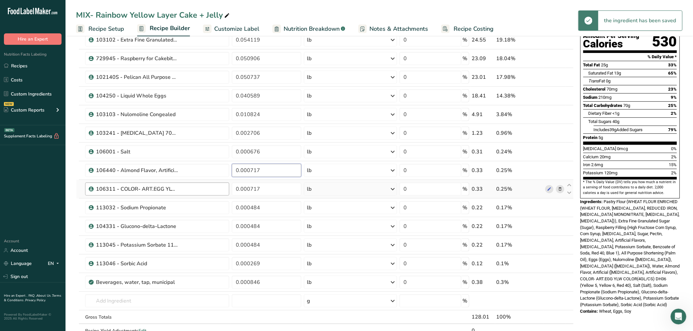
drag, startPoint x: 216, startPoint y: 177, endPoint x: 220, endPoint y: 185, distance: 9.1
click at [211, 178] on tr "106440 - Almond Flavor, Artificial 0.000717 lb Weight Units g kg mg See more Vo…" at bounding box center [324, 170] width 497 height 19
paste input "676"
type input "0.000676"
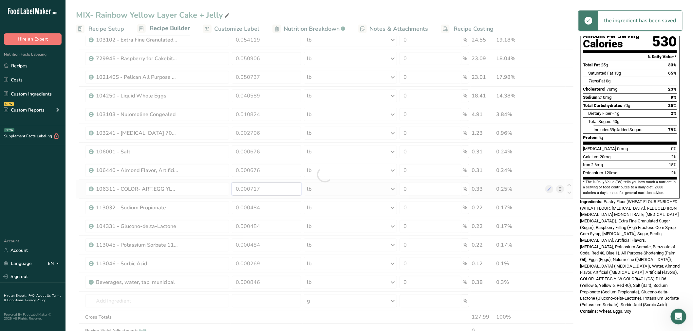
click at [276, 187] on div "Ingredient * Amount * Unit * Waste * .a-a{fill:#347362;}.b-a{fill:#fff;} Grams …" at bounding box center [325, 175] width 498 height 354
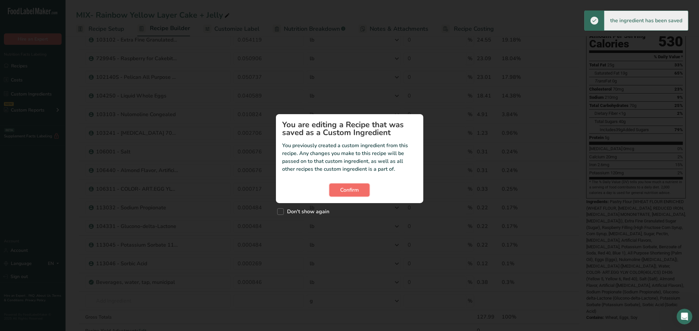
click at [346, 189] on span "Confirm" at bounding box center [349, 190] width 19 height 8
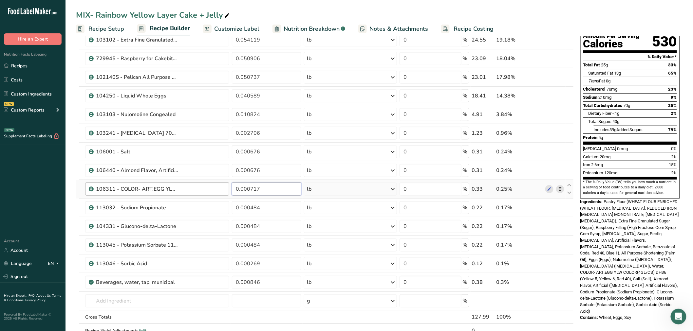
drag, startPoint x: 265, startPoint y: 189, endPoint x: 183, endPoint y: 193, distance: 82.0
click at [179, 192] on tr "106311 - COLOR- ART.EGG YLW COLOR(4GL/CS) DH36 0.000717 lb Weight Units g kg mg…" at bounding box center [324, 189] width 497 height 19
paste input "634"
type input "0.000634"
click at [266, 209] on div "Ingredient * Amount * Unit * Waste * .a-a{fill:#347362;}.b-a{fill:#fff;} Grams …" at bounding box center [325, 175] width 498 height 354
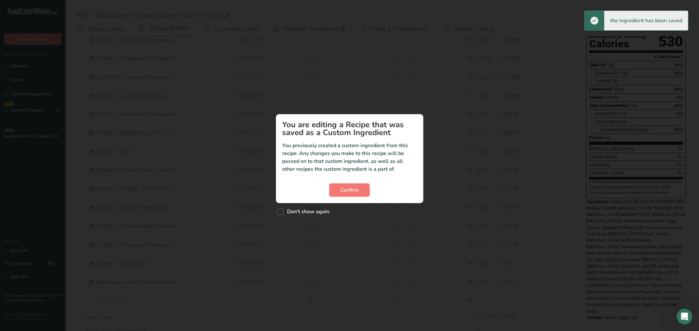
drag, startPoint x: 350, startPoint y: 184, endPoint x: 686, endPoint y: 192, distance: 336.1
click at [350, 184] on button "Confirm" at bounding box center [349, 190] width 40 height 13
drag, startPoint x: 354, startPoint y: 193, endPoint x: 351, endPoint y: 192, distance: 3.5
click at [354, 193] on span "Confirm" at bounding box center [349, 190] width 19 height 8
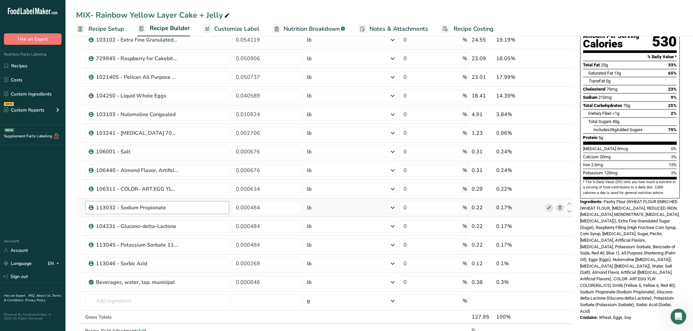
drag, startPoint x: 250, startPoint y: 205, endPoint x: 216, endPoint y: 207, distance: 33.2
click at [216, 207] on tr "113032 - Sodium Propionate 0.000484 lb Weight Units g kg mg See more Volume Uni…" at bounding box center [324, 208] width 497 height 19
drag, startPoint x: 226, startPoint y: 210, endPoint x: 202, endPoint y: 213, distance: 24.7
click at [202, 213] on tr "113032 - Sodium Propionate 0.000484 lb Weight Units g kg mg See more Volume Uni…" at bounding box center [324, 208] width 497 height 19
paste input "57"
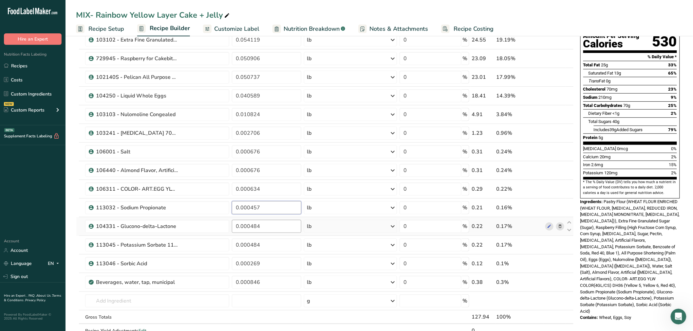
type input "0.000457"
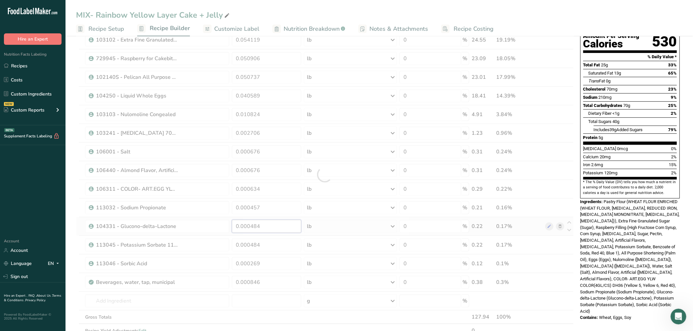
click at [261, 227] on div "Ingredient * Amount * Unit * Waste * .a-a{fill:#347362;}.b-a{fill:#fff;} Grams …" at bounding box center [325, 175] width 498 height 354
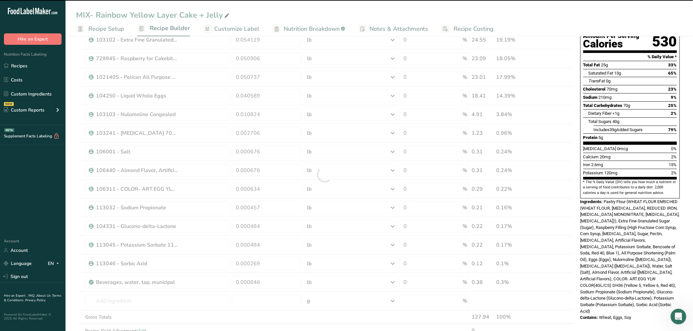
drag, startPoint x: 268, startPoint y: 228, endPoint x: 225, endPoint y: 234, distance: 43.3
click at [225, 234] on div at bounding box center [325, 175] width 498 height 354
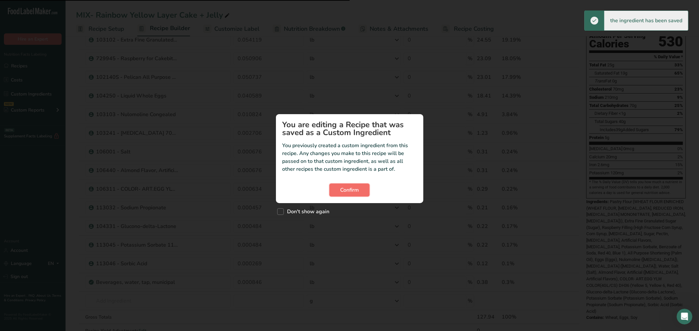
click at [347, 189] on span "Confirm" at bounding box center [349, 190] width 19 height 8
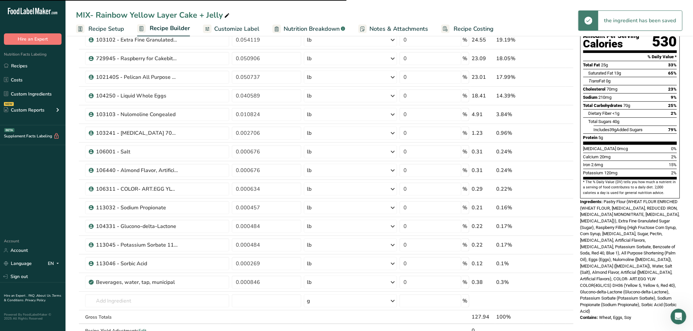
drag, startPoint x: 265, startPoint y: 226, endPoint x: 240, endPoint y: 243, distance: 30.1
click at [195, 232] on section "Add Ingredients Manage Recipe Delete Recipe Duplicate Recipe Scale Recipe Save …" at bounding box center [378, 270] width 627 height 619
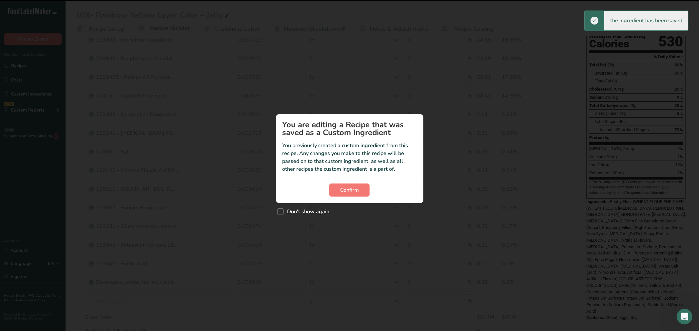
click at [258, 236] on div "Custom ingredient modal" at bounding box center [349, 165] width 699 height 331
click at [351, 193] on span "Confirm" at bounding box center [349, 190] width 19 height 8
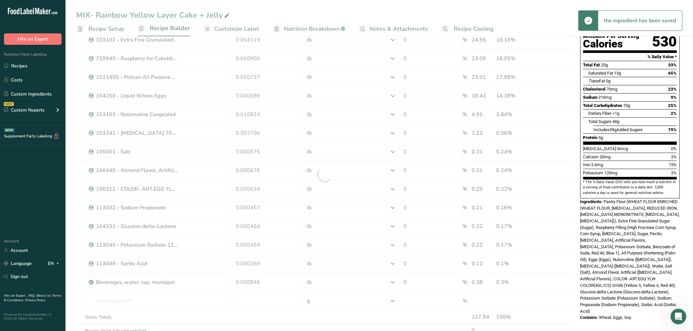
drag, startPoint x: 263, startPoint y: 227, endPoint x: 254, endPoint y: 228, distance: 8.5
click at [254, 228] on div at bounding box center [325, 175] width 498 height 354
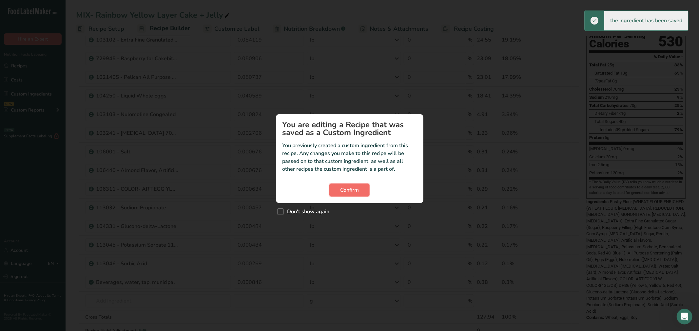
click at [355, 187] on span "Confirm" at bounding box center [349, 190] width 19 height 8
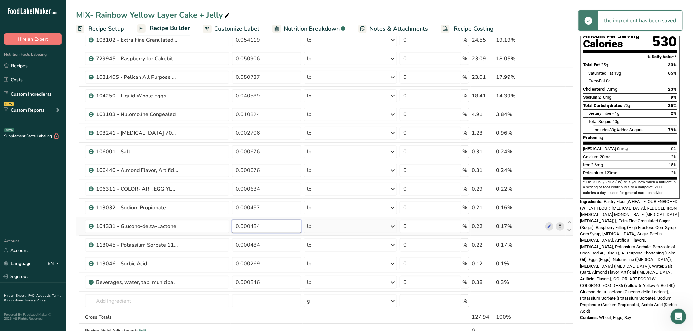
click at [215, 235] on tr "104331 - Glucono-delta-Lactone 0.000484 lb Weight Units g kg mg See more Volume…" at bounding box center [324, 226] width 497 height 19
paste input "57"
type input "0.000457"
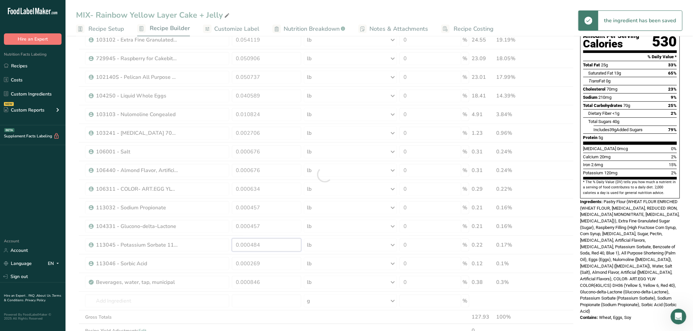
drag, startPoint x: 256, startPoint y: 243, endPoint x: 259, endPoint y: 240, distance: 4.2
click at [257, 242] on div "Ingredient * Amount * Unit * Waste * .a-a{fill:#347362;}.b-a{fill:#fff;} Grams …" at bounding box center [325, 175] width 498 height 354
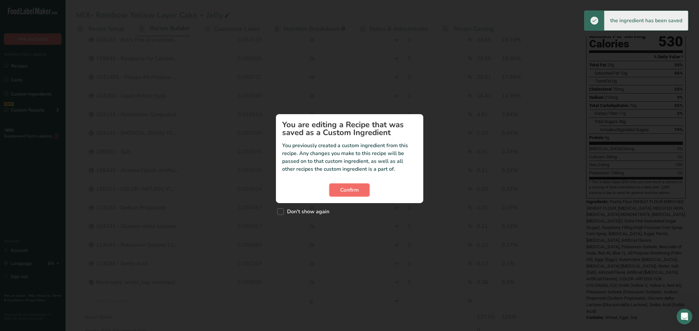
click at [349, 188] on span "Confirm" at bounding box center [349, 190] width 19 height 8
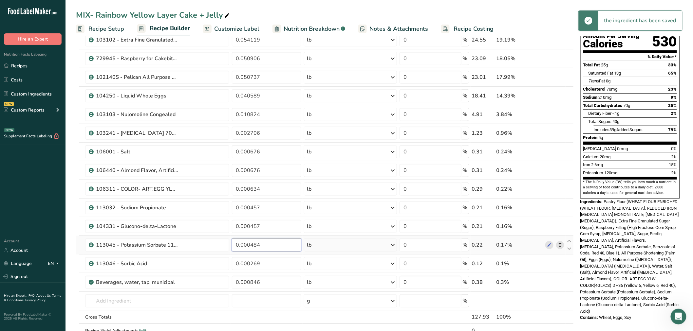
click at [274, 245] on input "0.000484" at bounding box center [266, 245] width 69 height 13
drag, startPoint x: 237, startPoint y: 253, endPoint x: 225, endPoint y: 253, distance: 12.8
click at [225, 253] on tr "113045 - Potassium Sorbate 113045 0.000484 lb Weight Units g kg mg See more Vol…" at bounding box center [324, 245] width 497 height 19
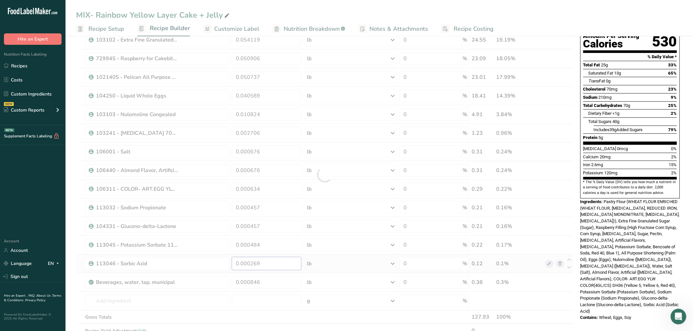
click at [270, 261] on div "Ingredient * Amount * Unit * Waste * .a-a{fill:#347362;}.b-a{fill:#fff;} Grams …" at bounding box center [325, 175] width 498 height 354
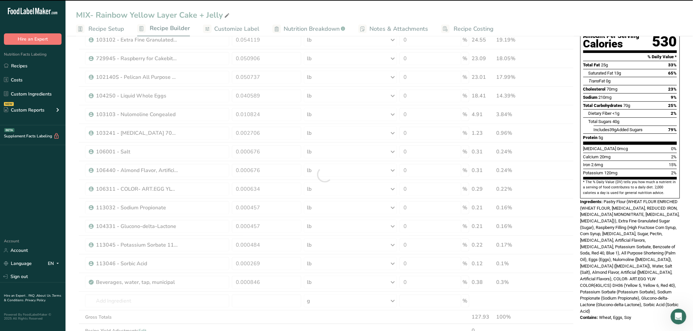
click at [272, 244] on div at bounding box center [325, 175] width 498 height 354
click at [271, 244] on div at bounding box center [325, 175] width 498 height 354
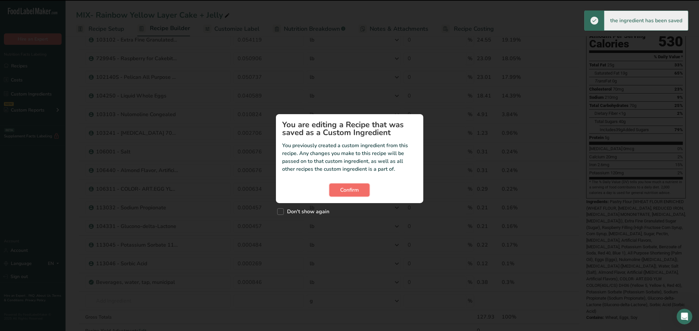
click at [336, 191] on button "Confirm" at bounding box center [349, 190] width 40 height 13
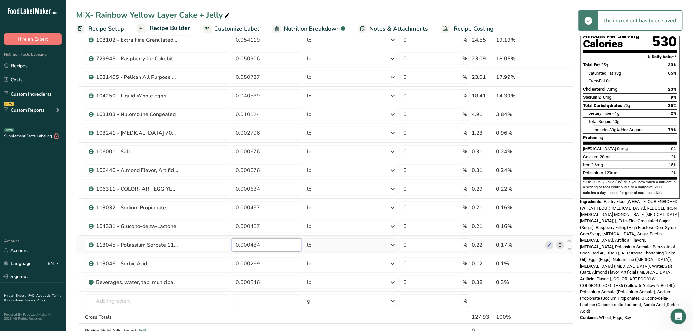
click at [267, 247] on input "0.000484" at bounding box center [266, 245] width 69 height 13
click at [223, 250] on tr "113045 - Potassium Sorbate 113045 0.000484 lb Weight Units g kg mg See more Vol…" at bounding box center [324, 245] width 497 height 19
paste input "0.000484"
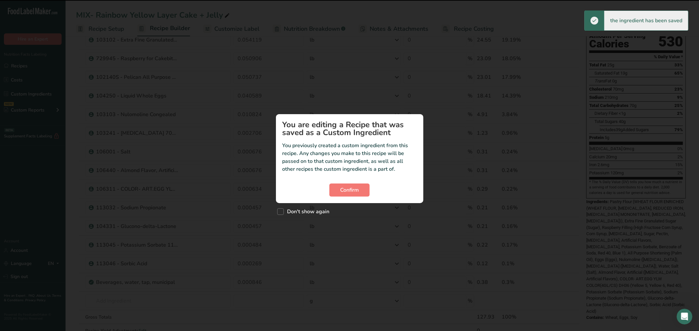
click at [257, 241] on div "Custom ingredient modal" at bounding box center [349, 165] width 699 height 331
click at [341, 179] on section "You are editing a Recipe that was saved as a Custom Ingredient You previously c…" at bounding box center [349, 158] width 147 height 89
click at [341, 186] on span "Confirm" at bounding box center [349, 190] width 19 height 8
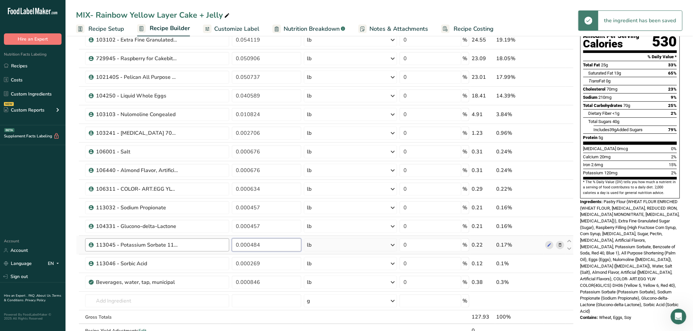
drag, startPoint x: 259, startPoint y: 246, endPoint x: 218, endPoint y: 246, distance: 40.9
click at [218, 246] on tr "113045 - Potassium Sorbate 113045 0.000484 lb Weight Units g kg mg See more Vol…" at bounding box center [324, 245] width 497 height 19
paste input "57"
type input "0.000457"
click at [262, 262] on div "Ingredient * Amount * Unit * Waste * .a-a{fill:#347362;}.b-a{fill:#fff;} Grams …" at bounding box center [325, 175] width 498 height 354
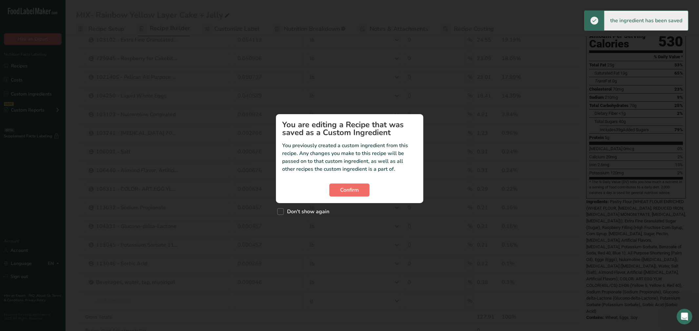
click at [336, 184] on section "You are editing a Recipe that was saved as a Custom Ingredient You previously c…" at bounding box center [349, 158] width 147 height 89
click at [339, 184] on button "Confirm" at bounding box center [349, 190] width 40 height 13
click at [348, 182] on section "You are editing a Recipe that was saved as a Custom Ingredient You previously c…" at bounding box center [349, 158] width 147 height 89
click at [349, 191] on span "Confirm" at bounding box center [349, 190] width 19 height 8
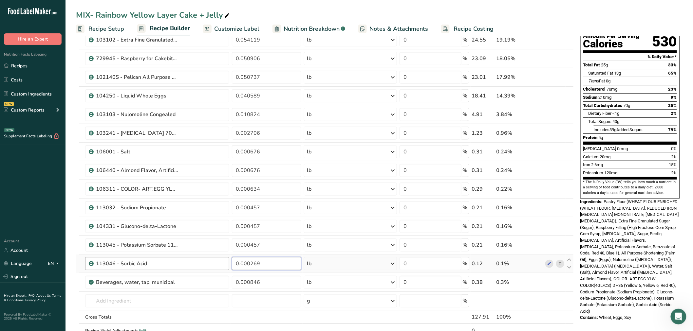
drag, startPoint x: 268, startPoint y: 264, endPoint x: 212, endPoint y: 269, distance: 55.8
click at [212, 269] on tr "113046 - Sorbic Acid 0.000269 lb Weight Units g kg mg See more Volume Units l V…" at bounding box center [324, 264] width 497 height 19
paste input "54"
type input "0.000254"
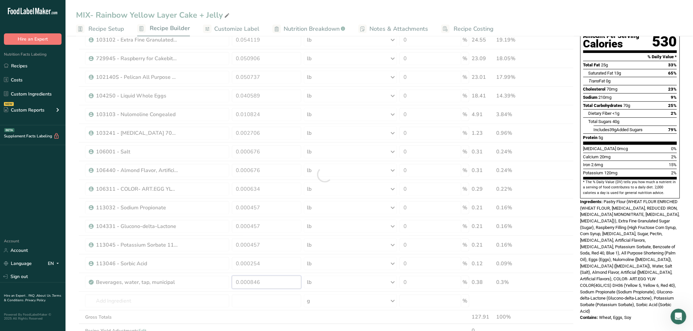
drag, startPoint x: 271, startPoint y: 283, endPoint x: 273, endPoint y: 280, distance: 3.8
click at [272, 282] on div "Ingredient * Amount * Unit * Waste * .a-a{fill:#347362;}.b-a{fill:#fff;} Grams …" at bounding box center [325, 175] width 498 height 354
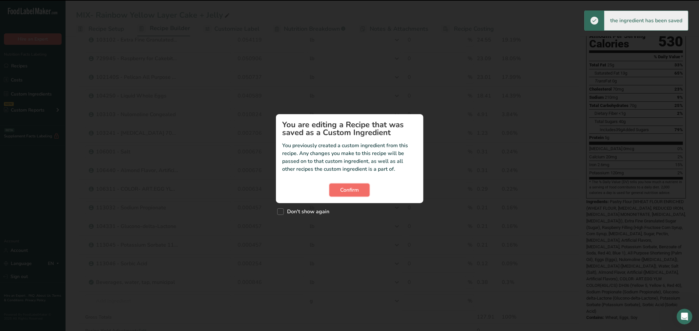
drag, startPoint x: 368, startPoint y: 184, endPoint x: 353, endPoint y: 185, distance: 15.4
click at [367, 184] on button "Confirm" at bounding box center [349, 190] width 40 height 13
click at [346, 188] on span "Confirm" at bounding box center [349, 190] width 19 height 8
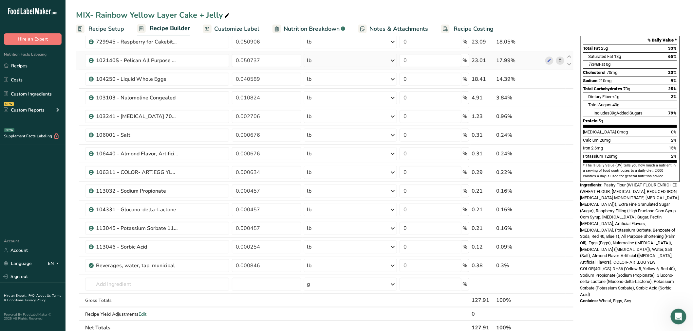
scroll to position [0, 0]
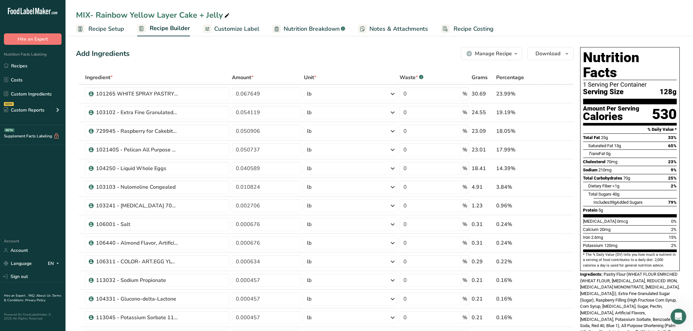
drag, startPoint x: 15, startPoint y: 66, endPoint x: 615, endPoint y: 101, distance: 600.9
click at [15, 66] on link "Recipes" at bounding box center [32, 66] width 65 height 12
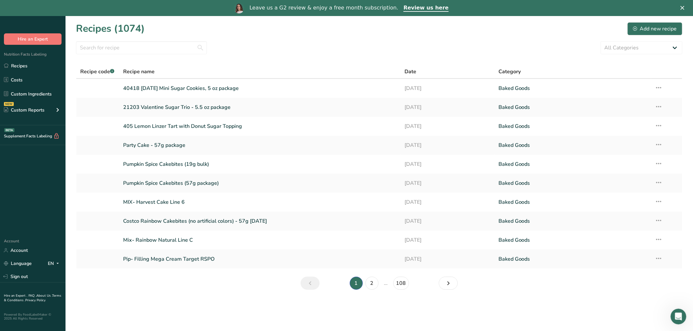
click at [167, 35] on div "Recipes (1074) Add new recipe" at bounding box center [379, 28] width 606 height 15
click at [158, 53] on input "text" at bounding box center [141, 47] width 131 height 13
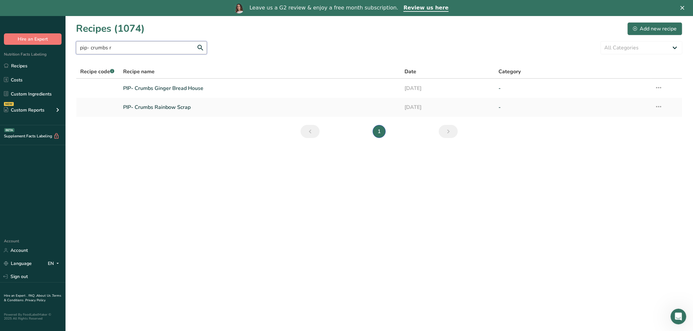
type input "pip- crumbs r"
click at [164, 106] on section "Recipes (1074) Add new recipe pip- crumbs r All Categories Baked Goods [GEOGRAP…" at bounding box center [378, 73] width 627 height 114
click at [158, 82] on link "PIP- Crumbs Rainbow Scrap" at bounding box center [260, 89] width 274 height 14
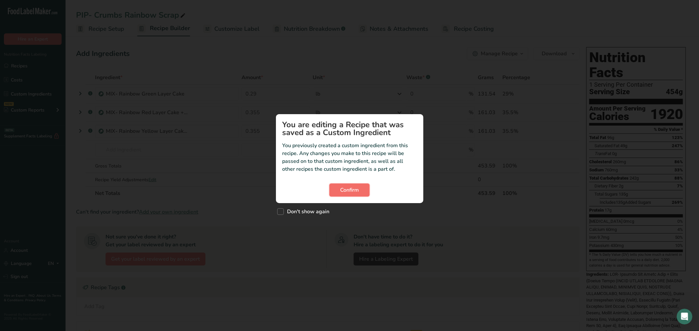
click at [368, 191] on button "Confirm" at bounding box center [349, 190] width 40 height 13
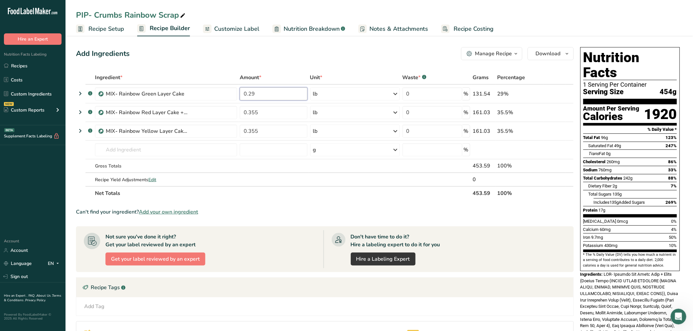
drag, startPoint x: 251, startPoint y: 94, endPoint x: 194, endPoint y: 72, distance: 61.7
click at [206, 80] on table "Ingredient * Amount * Unit * Waste * .a-a{fill:#347362;}.b-a{fill:#fff;} Grams …" at bounding box center [325, 136] width 498 height 130
click at [275, 117] on div "Ingredient * Amount * Unit * Waste * .a-a{fill:#347362;}.b-a{fill:#fff;} Grams …" at bounding box center [325, 136] width 498 height 130
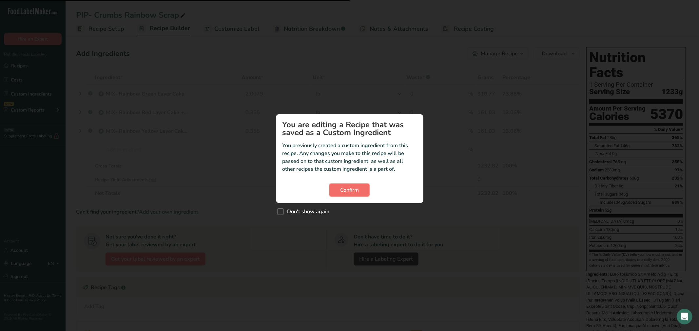
click at [351, 187] on span "Confirm" at bounding box center [349, 190] width 19 height 8
click at [352, 184] on button "Confirm" at bounding box center [349, 190] width 40 height 13
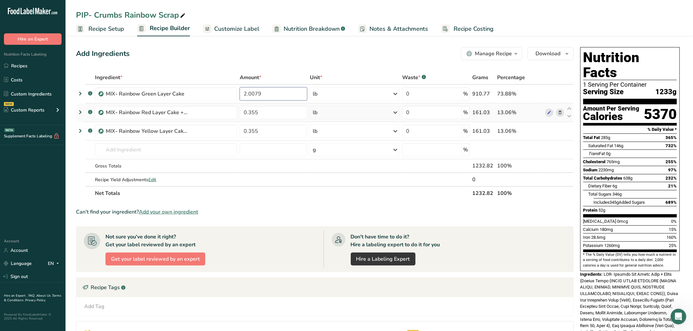
drag, startPoint x: 272, startPoint y: 97, endPoint x: 193, endPoint y: 103, distance: 80.1
click at [193, 103] on tbody ".a-a{fill:#347362;}.b-a{fill:#fff;} MIX- Rainbow Green Layer Cake 2.0079 lb Wei…" at bounding box center [324, 136] width 497 height 102
type input "0.2304"
click at [269, 116] on div "Ingredient * Amount * Unit * Waste * .a-a{fill:#347362;}.b-a{fill:#fff;} Grams …" at bounding box center [325, 136] width 498 height 130
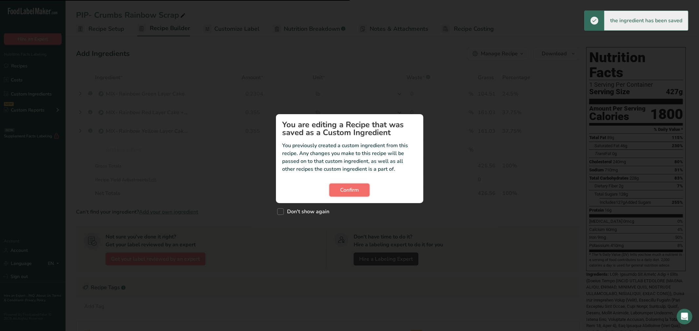
drag, startPoint x: 346, startPoint y: 191, endPoint x: 339, endPoint y: 187, distance: 8.5
click at [346, 190] on span "Confirm" at bounding box center [349, 190] width 19 height 8
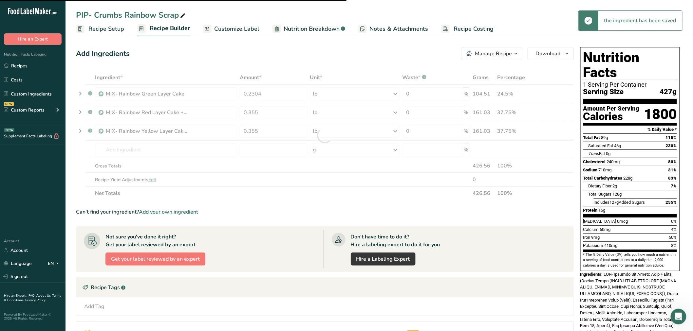
drag, startPoint x: 256, startPoint y: 111, endPoint x: 227, endPoint y: 115, distance: 29.1
click at [227, 115] on div at bounding box center [325, 136] width 498 height 130
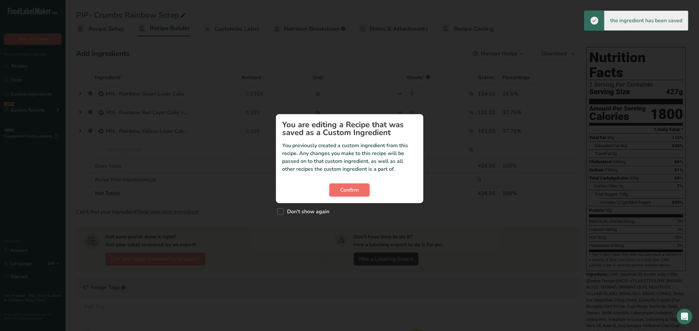
drag, startPoint x: 349, startPoint y: 188, endPoint x: 341, endPoint y: 184, distance: 8.3
click at [347, 188] on span "Confirm" at bounding box center [349, 190] width 19 height 8
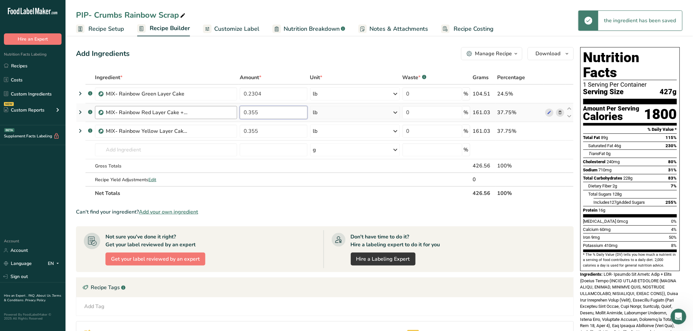
drag, startPoint x: 262, startPoint y: 110, endPoint x: 220, endPoint y: 115, distance: 42.5
click at [220, 115] on tr ".a-a{fill:#347362;}.b-a{fill:#fff;} MIX- Rainbow Red Layer Cake + Jelly 0.355 l…" at bounding box center [324, 112] width 497 height 19
type input "0.2820"
click at [270, 120] on div "Ingredient * Amount * Unit * Waste * .a-a{fill:#347362;}.b-a{fill:#fff;} Grams …" at bounding box center [325, 136] width 498 height 130
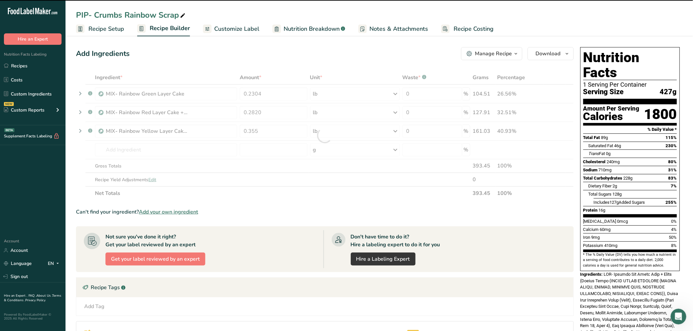
click at [272, 124] on div at bounding box center [325, 136] width 498 height 130
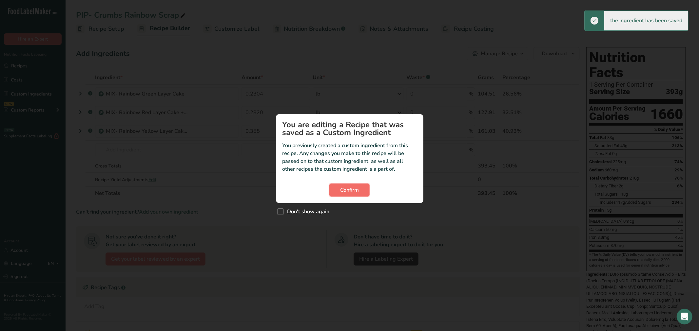
drag, startPoint x: 366, startPoint y: 188, endPoint x: 353, endPoint y: 189, distance: 13.1
click at [365, 188] on button "Confirm" at bounding box center [349, 190] width 40 height 13
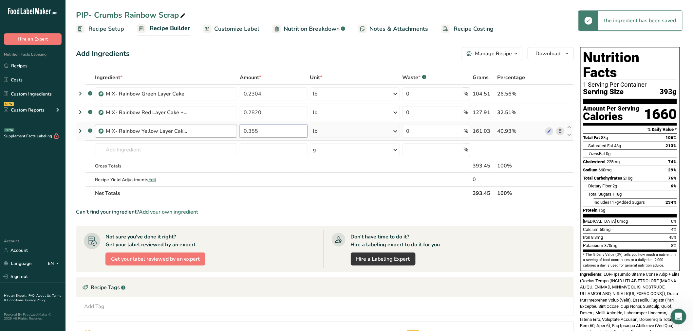
drag, startPoint x: 267, startPoint y: 133, endPoint x: 235, endPoint y: 136, distance: 31.8
click at [235, 136] on tr ".a-a{fill:#347362;}.b-a{fill:#fff;} MIX- Rainbow Yellow Layer Cake + Jelly 0.35…" at bounding box center [324, 131] width 497 height 19
type input "0.2820"
click at [299, 143] on div "Ingredient * Amount * Unit * Waste * .a-a{fill:#347362;}.b-a{fill:#fff;} Grams …" at bounding box center [325, 136] width 498 height 130
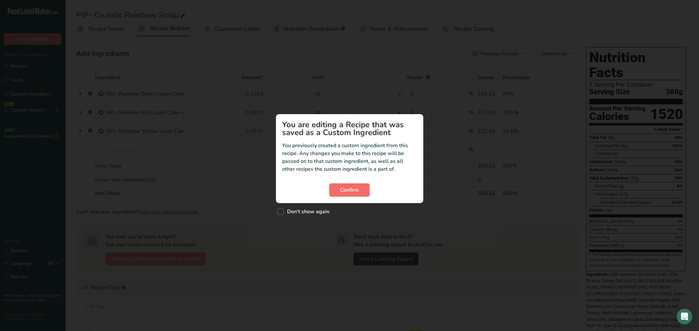
click at [352, 185] on button "Confirm" at bounding box center [349, 190] width 40 height 13
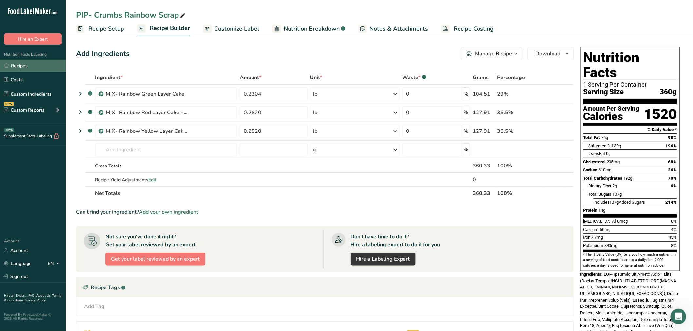
click at [45, 64] on link "Recipes" at bounding box center [32, 66] width 65 height 12
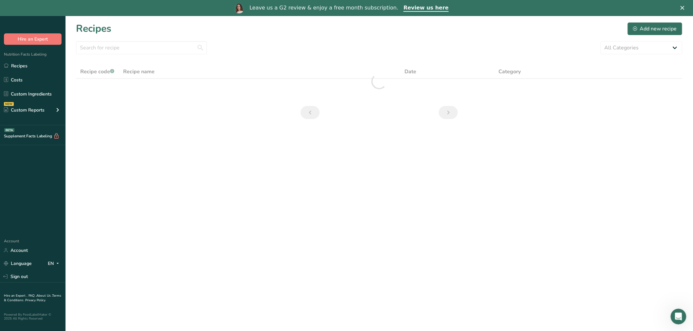
click at [157, 55] on section "Recipes Add new recipe All Categories Baked Goods [GEOGRAPHIC_DATA] Confectione…" at bounding box center [378, 73] width 627 height 114
click at [154, 49] on input "text" at bounding box center [141, 47] width 131 height 13
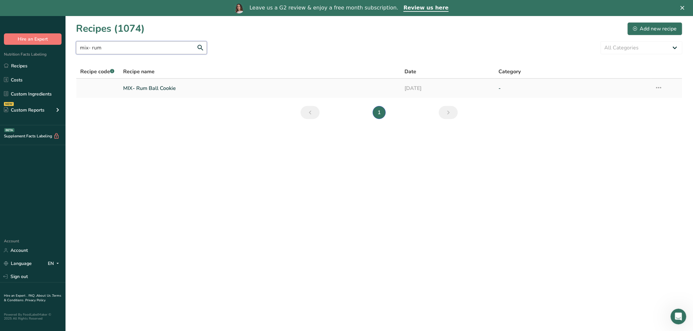
type input "mix- rum"
click at [141, 87] on link "MIX- Rum Ball Cookie" at bounding box center [260, 89] width 274 height 14
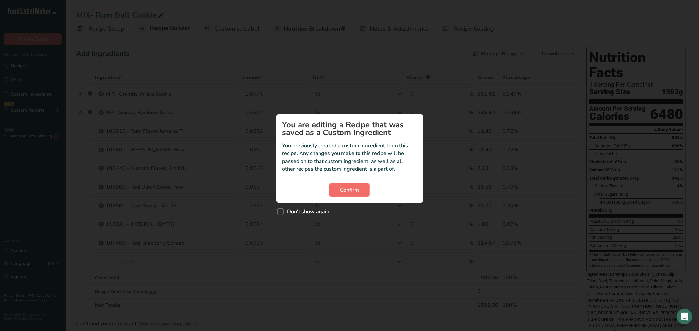
click at [351, 188] on span "Confirm" at bounding box center [349, 190] width 19 height 8
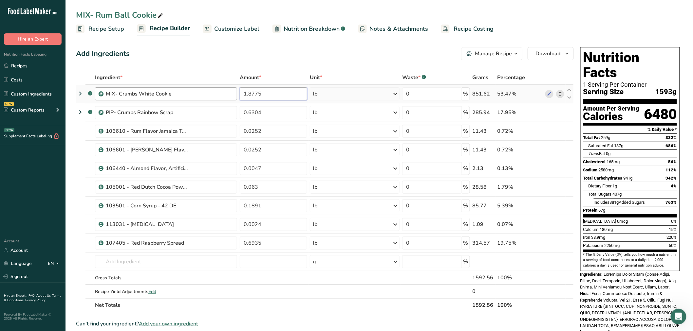
drag, startPoint x: 264, startPoint y: 93, endPoint x: 214, endPoint y: 93, distance: 50.8
click at [214, 93] on tr ".a-a{fill:#347362;}.b-a{fill:#fff;} MIX- Crumbs White Cookie 1.8775 lb Weight U…" at bounding box center [324, 94] width 497 height 19
type input "2.0079"
click at [284, 115] on div "Ingredient * Amount * Unit * Waste * .a-a{fill:#347362;}.b-a{fill:#fff;} Grams …" at bounding box center [325, 192] width 498 height 242
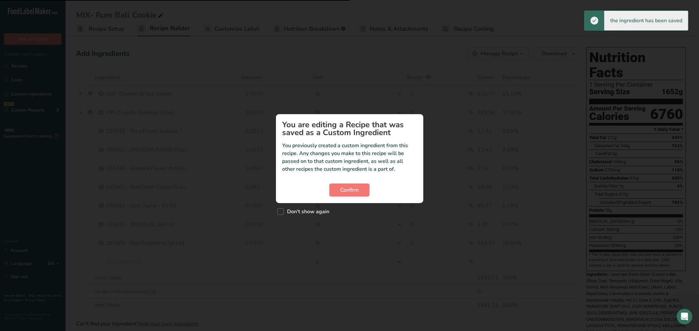
click at [354, 183] on section "You are editing a Recipe that was saved as a Custom Ingredient You previously c…" at bounding box center [349, 158] width 147 height 89
click at [332, 176] on section "You are editing a Recipe that was saved as a Custom Ingredient You previously c…" at bounding box center [349, 158] width 147 height 89
click at [332, 182] on section "You are editing a Recipe that was saved as a Custom Ingredient You previously c…" at bounding box center [349, 158] width 147 height 89
click at [332, 183] on section "You are editing a Recipe that was saved as a Custom Ingredient You previously c…" at bounding box center [349, 158] width 147 height 89
drag, startPoint x: 346, startPoint y: 191, endPoint x: 223, endPoint y: 149, distance: 130.4
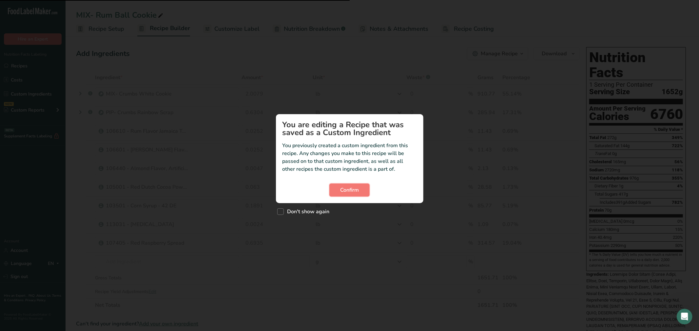
click at [346, 191] on span "Confirm" at bounding box center [349, 190] width 19 height 8
click at [349, 189] on button "Confirm" at bounding box center [349, 190] width 40 height 13
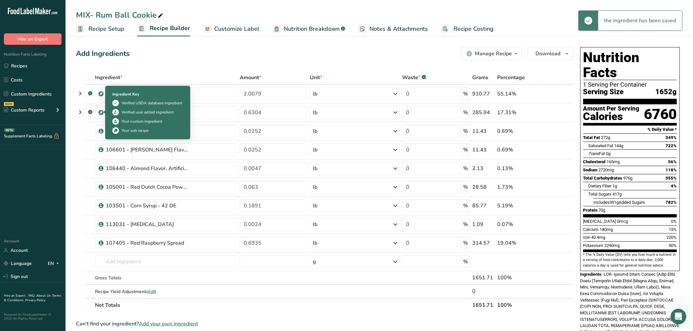
click at [114, 110] on icon at bounding box center [115, 112] width 5 height 7
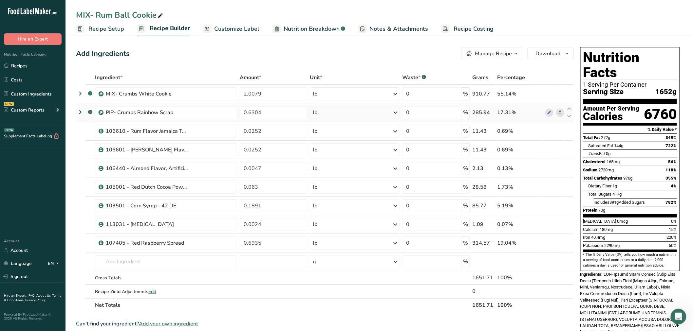
click at [80, 112] on icon at bounding box center [80, 112] width 8 height 12
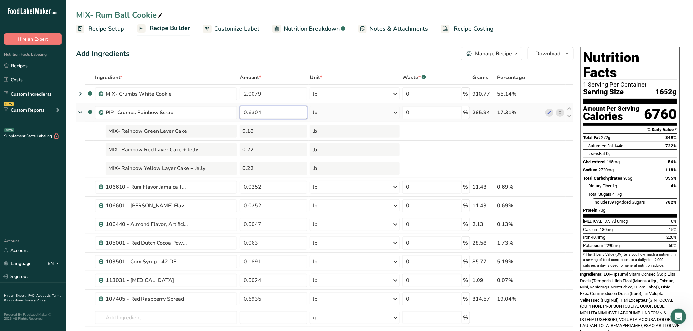
drag, startPoint x: 264, startPoint y: 115, endPoint x: 209, endPoint y: 105, distance: 56.2
click at [218, 110] on tr ".a-a{fill:#347362;}.b-a{fill:#fff;} PIP- Crumbs Rainbow Scrap 0.6304 lb Weight …" at bounding box center [324, 112] width 497 height 19
type input "0.7943"
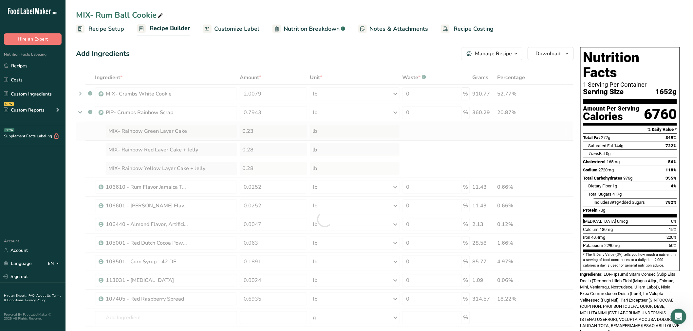
click at [274, 136] on div "Ingredient * Amount * Unit * Waste * .a-a{fill:#347362;}.b-a{fill:#fff;} Grams …" at bounding box center [325, 220] width 498 height 298
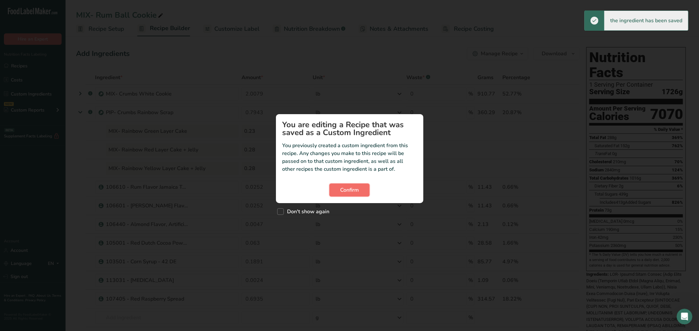
click at [343, 184] on button "Confirm" at bounding box center [349, 190] width 40 height 13
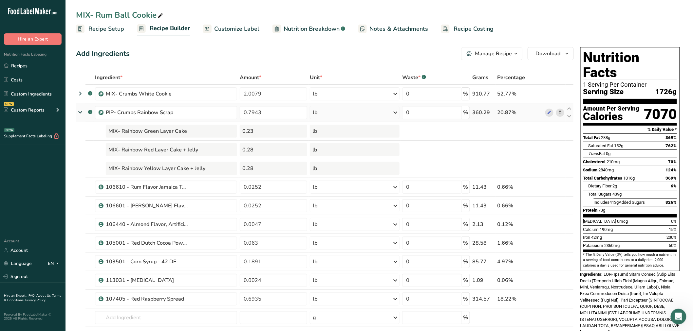
click at [83, 113] on icon at bounding box center [80, 112] width 12 height 8
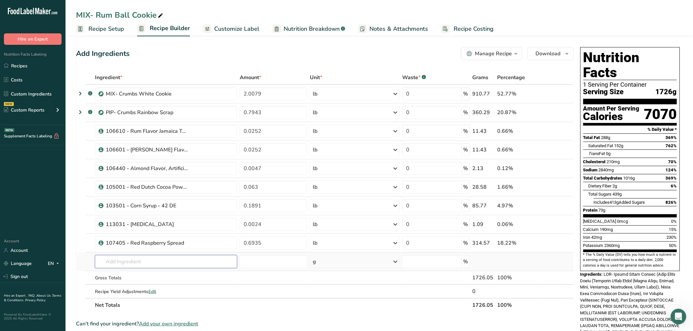
click at [126, 262] on input "text" at bounding box center [166, 261] width 142 height 13
click at [110, 263] on input "719945" at bounding box center [166, 261] width 142 height 13
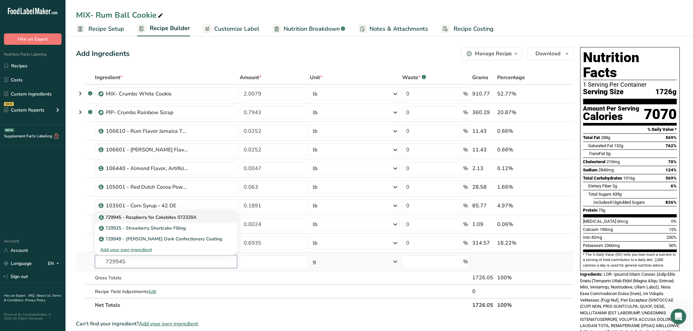
type input "729945"
click at [139, 218] on p "729945 - Raspberry for Cakebites 072320A" at bounding box center [148, 217] width 96 height 7
type input "729945 - Raspberry for Cakebites 072320A"
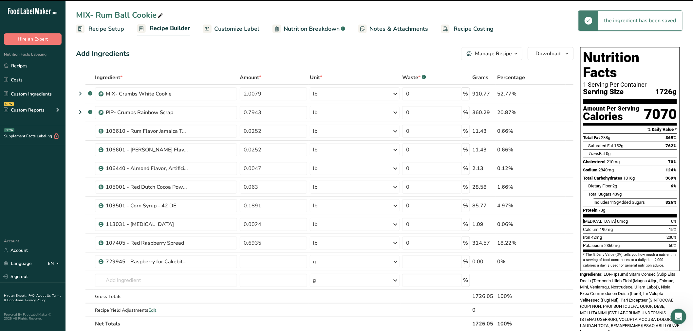
type input "0"
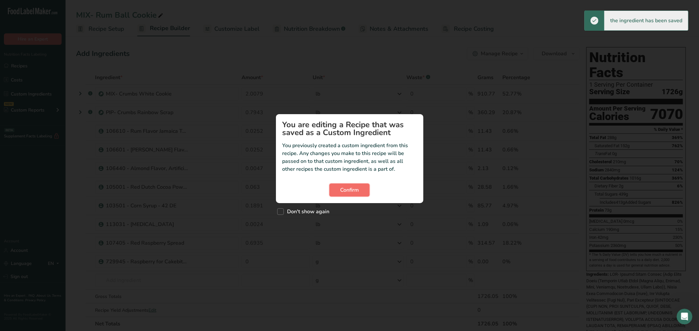
drag, startPoint x: 356, startPoint y: 188, endPoint x: 352, endPoint y: 189, distance: 4.1
click at [355, 188] on span "Confirm" at bounding box center [349, 190] width 19 height 8
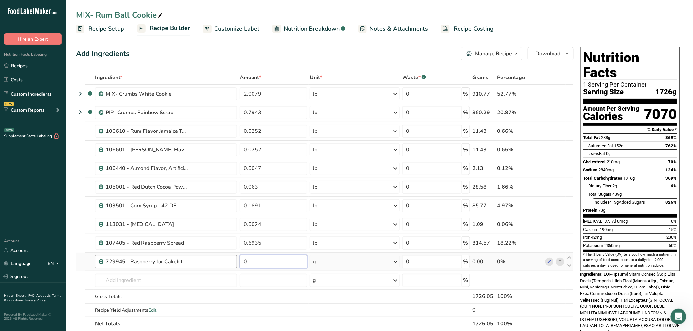
drag, startPoint x: 242, startPoint y: 266, endPoint x: 212, endPoint y: 265, distance: 29.8
click at [212, 265] on tr "729945 - Raspberry for Cakebites 072320A 0 g Weight Units g kg mg See more Volu…" at bounding box center [324, 262] width 497 height 19
paste input ".707364"
type input "0.707364"
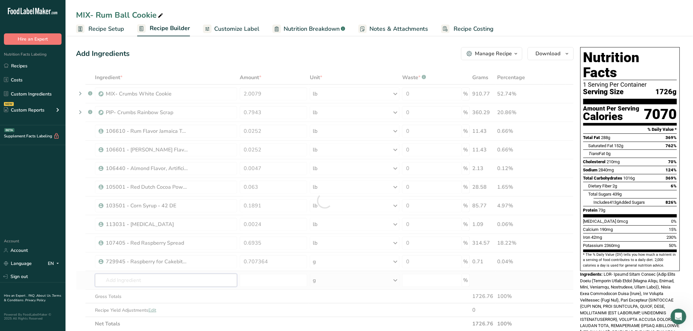
click at [211, 280] on div "Ingredient * Amount * Unit * Waste * .a-a{fill:#347362;}.b-a{fill:#fff;} Grams …" at bounding box center [325, 201] width 498 height 260
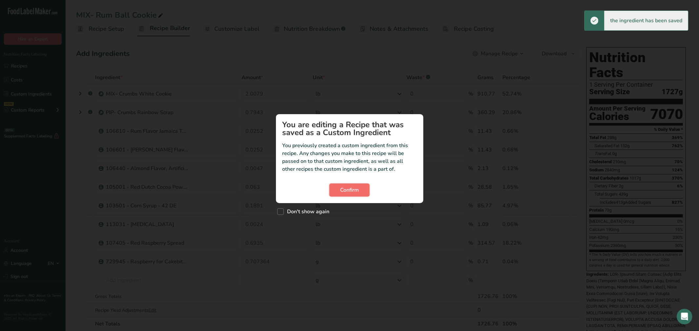
click at [351, 191] on span "Confirm" at bounding box center [349, 190] width 19 height 8
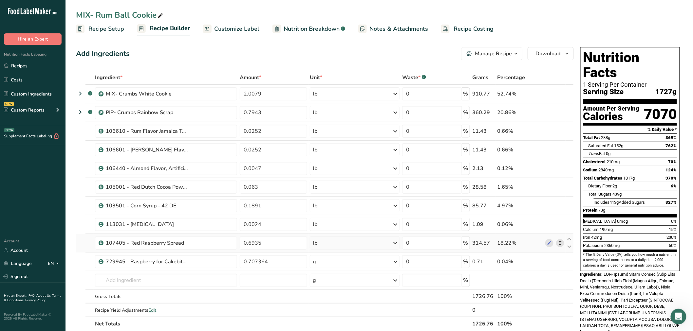
click at [558, 243] on icon at bounding box center [560, 243] width 5 height 7
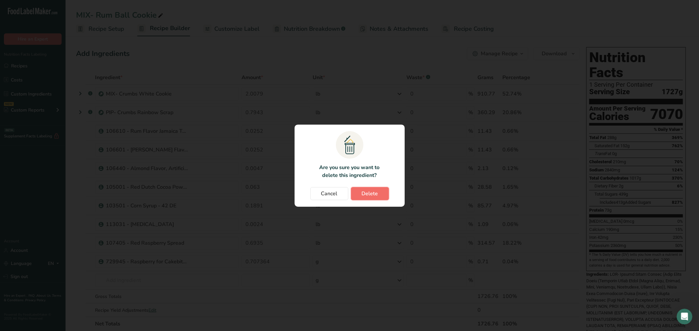
click at [364, 191] on span "Delete" at bounding box center [370, 194] width 16 height 8
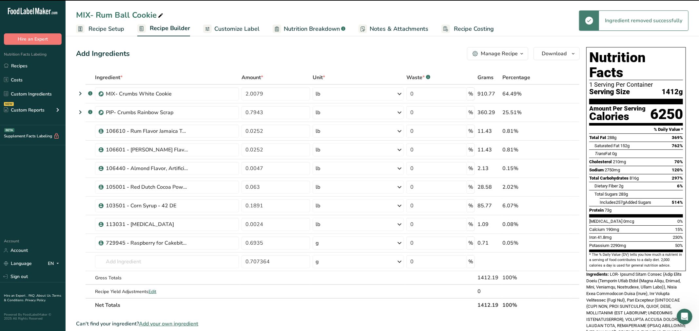
type input "0.707364"
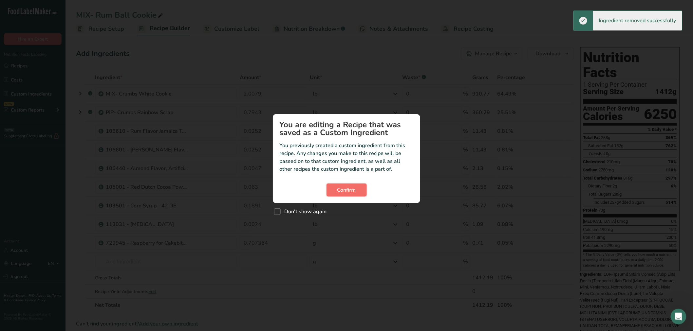
click at [358, 187] on button "Confirm" at bounding box center [346, 190] width 40 height 13
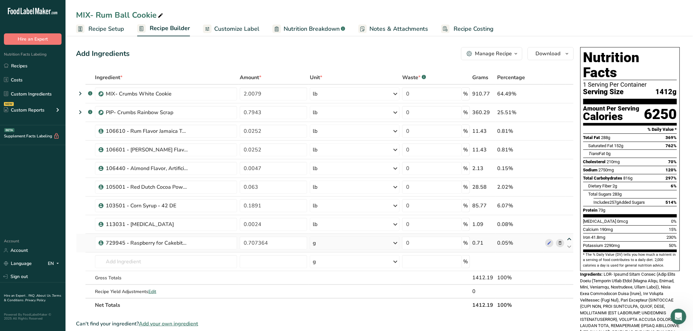
click at [572, 238] on icon at bounding box center [570, 239] width 8 height 5
type input "0.707364"
type input "0.0024"
click at [572, 238] on icon at bounding box center [570, 239] width 8 height 5
type input "0.0024"
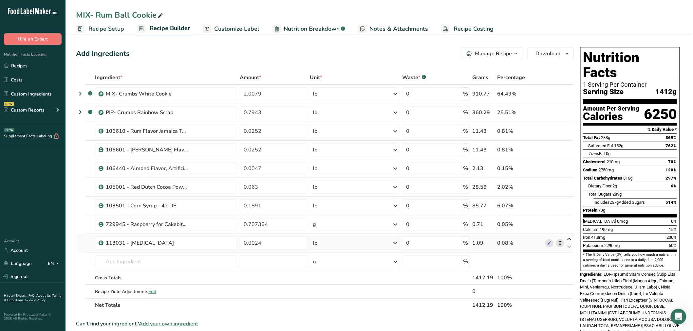
type input "0.707364"
click at [571, 238] on icon at bounding box center [570, 239] width 8 height 5
type input "0.707364"
type input "0.0024"
click at [569, 221] on icon at bounding box center [570, 220] width 8 height 5
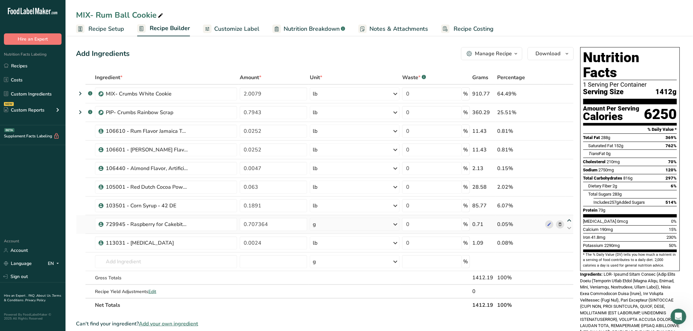
type input "0.707364"
type input "0.1891"
click at [568, 201] on icon at bounding box center [570, 202] width 8 height 5
type input "0.707364"
type input "0.063"
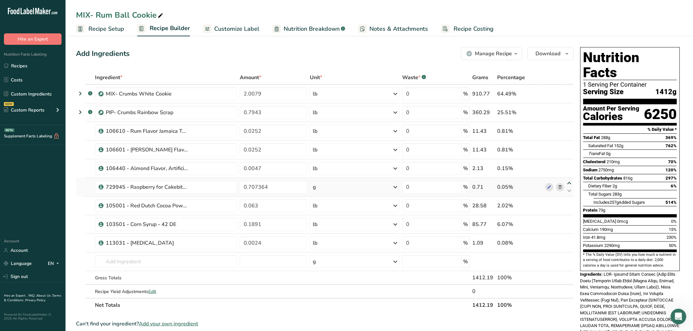
click at [568, 182] on icon at bounding box center [570, 183] width 8 height 5
type input "0.707364"
type input "0.0047"
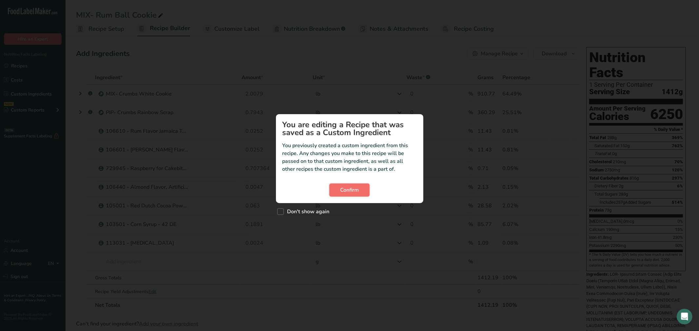
click at [339, 188] on button "Confirm" at bounding box center [349, 190] width 40 height 13
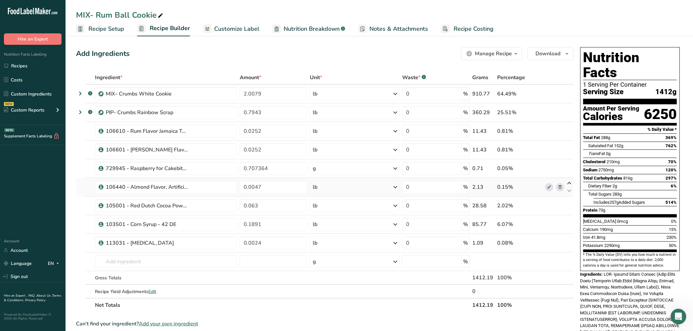
click at [570, 184] on icon at bounding box center [570, 183] width 8 height 5
type input "0.0047"
type input "0.707364"
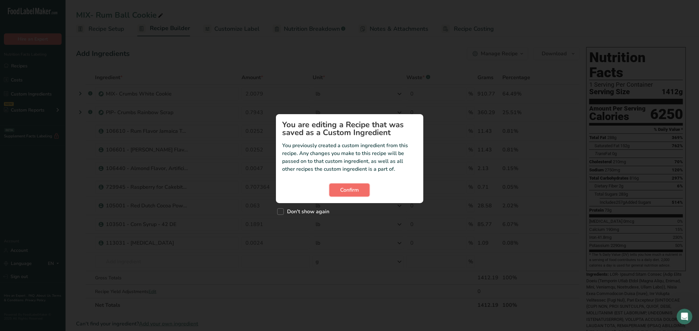
click at [335, 186] on button "Confirm" at bounding box center [349, 190] width 40 height 13
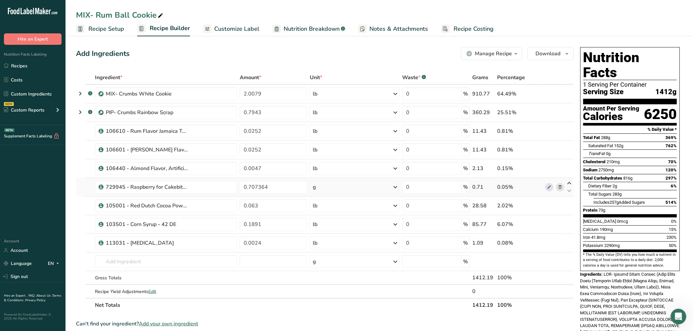
click at [570, 183] on icon at bounding box center [570, 183] width 8 height 5
type input "0.707364"
type input "0.0047"
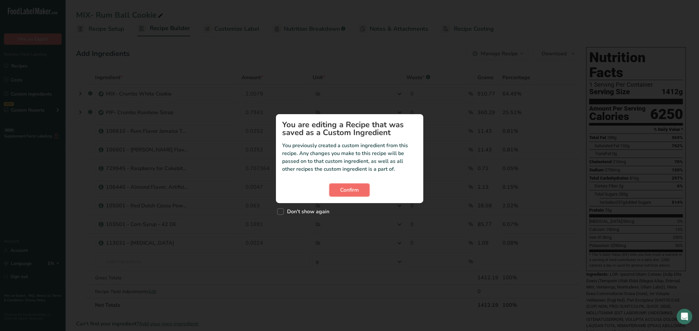
click at [341, 190] on span "Confirm" at bounding box center [349, 190] width 19 height 8
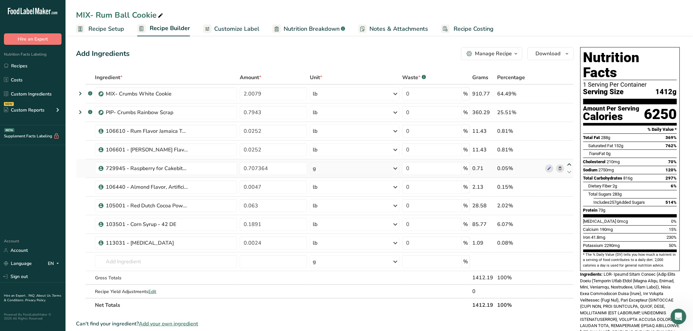
click at [569, 164] on icon at bounding box center [570, 164] width 8 height 5
type input "0.707364"
type input "0.0252"
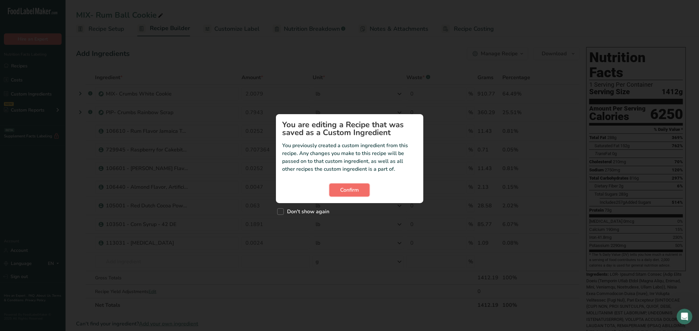
click at [348, 193] on span "Confirm" at bounding box center [349, 190] width 19 height 8
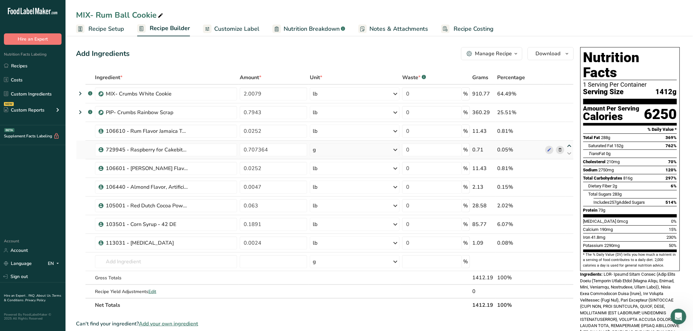
click at [570, 147] on icon at bounding box center [570, 146] width 8 height 5
type input "0.707364"
type input "0.0252"
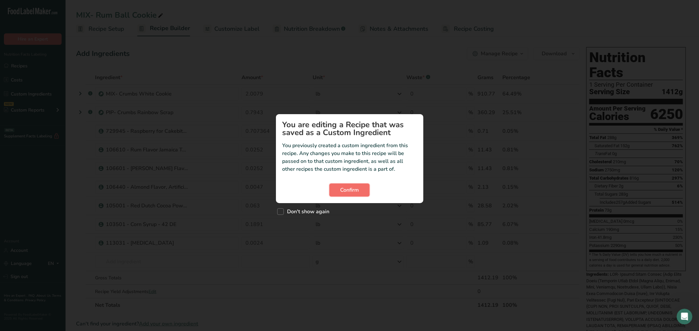
drag, startPoint x: 361, startPoint y: 187, endPoint x: 349, endPoint y: 188, distance: 11.2
click at [358, 185] on button "Confirm" at bounding box center [349, 190] width 40 height 13
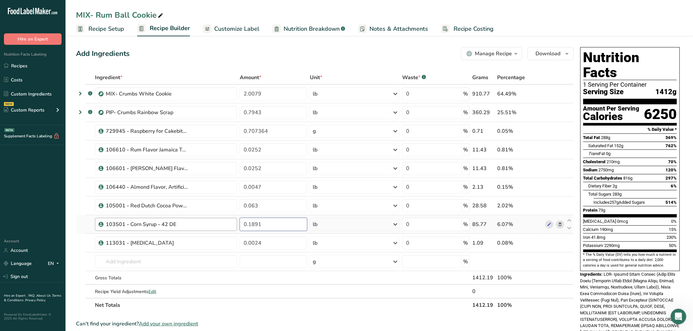
drag, startPoint x: 277, startPoint y: 227, endPoint x: 228, endPoint y: 229, distance: 48.5
click at [228, 229] on tr "103501 - Corn Syrup - 42 DE 0.1891 lb Weight Units g kg mg See more Volume Unit…" at bounding box center [324, 224] width 497 height 19
paste input "92918"
type input "0.192918"
click at [286, 258] on div "Ingredient * Amount * Unit * Waste * .a-a{fill:#347362;}.b-a{fill:#fff;} Grams …" at bounding box center [325, 192] width 498 height 242
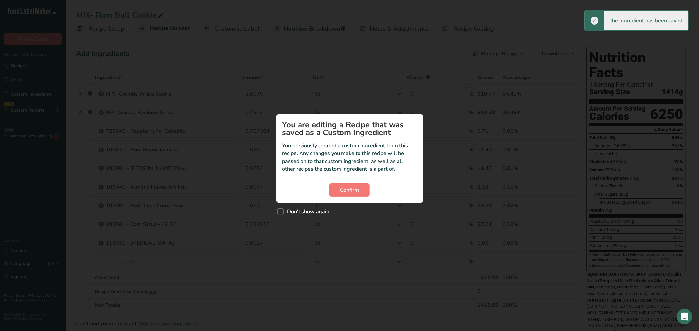
click at [372, 181] on section "You are editing a Recipe that was saved as a Custom Ingredient You previously c…" at bounding box center [349, 158] width 147 height 89
click at [369, 189] on button "Confirm" at bounding box center [349, 190] width 40 height 13
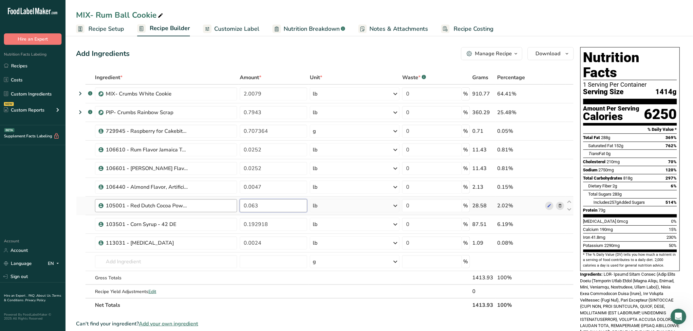
click at [223, 210] on tr "105001 - Red Dutch Cocoa Powder 10/12 0.063 lb Weight Units g kg mg See more Vo…" at bounding box center [324, 206] width 497 height 19
paste input "4306"
click at [267, 232] on div "Ingredient * Amount * Unit * Waste * .a-a{fill:#347362;}.b-a{fill:#fff;} Grams …" at bounding box center [325, 192] width 498 height 242
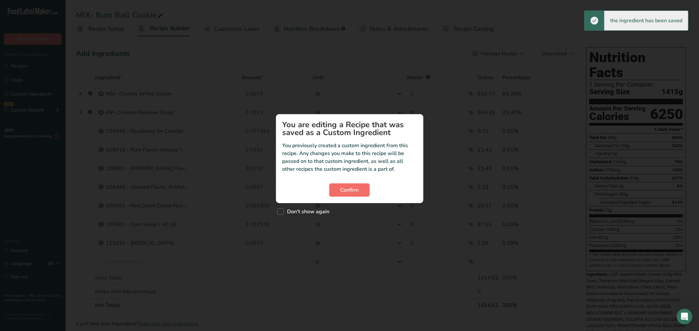
click at [353, 191] on span "Confirm" at bounding box center [349, 190] width 19 height 8
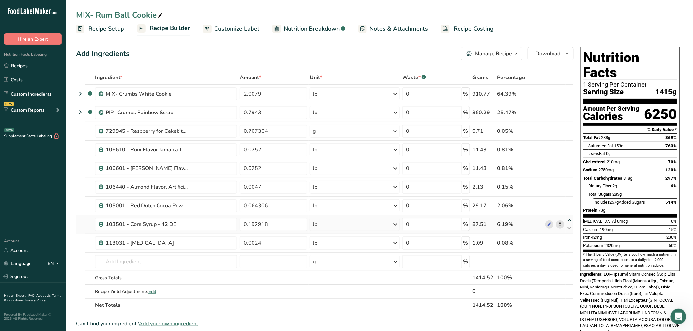
click at [569, 221] on icon at bounding box center [570, 220] width 8 height 5
type input "0.192918"
type input "0.064306"
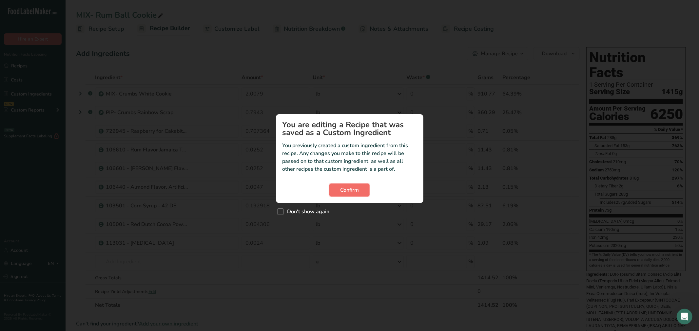
click at [352, 187] on span "Confirm" at bounding box center [349, 190] width 19 height 8
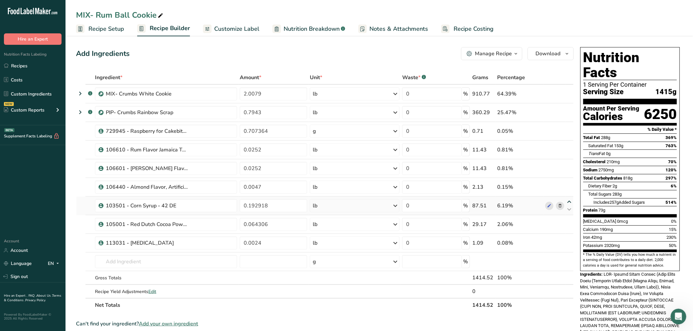
click at [569, 202] on icon at bounding box center [570, 202] width 8 height 5
type input "0.192918"
type input "0.0047"
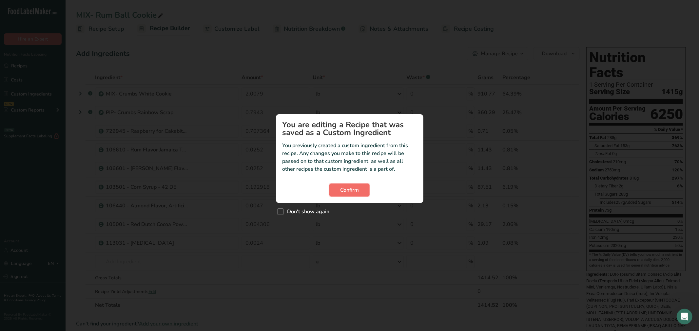
click at [359, 192] on button "Confirm" at bounding box center [349, 190] width 40 height 13
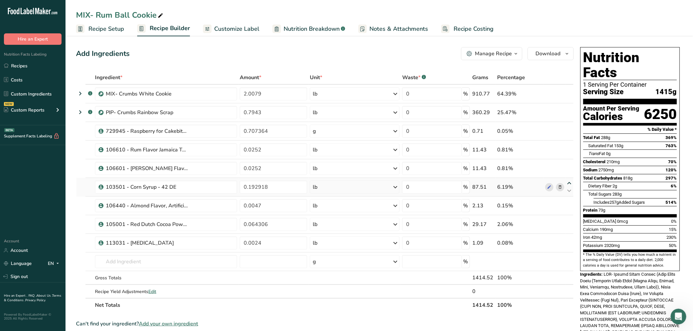
click at [569, 183] on icon at bounding box center [570, 183] width 8 height 5
type input "0.192918"
type input "0.0252"
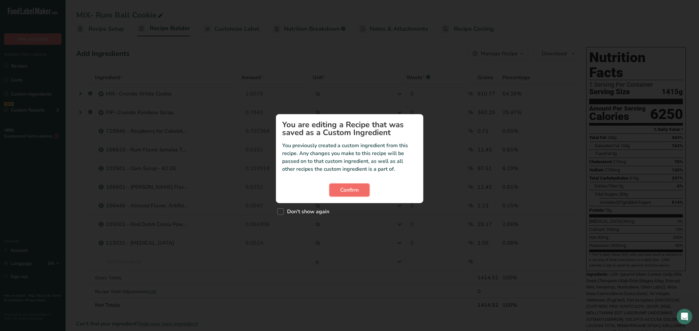
click at [349, 184] on button "Confirm" at bounding box center [349, 190] width 40 height 13
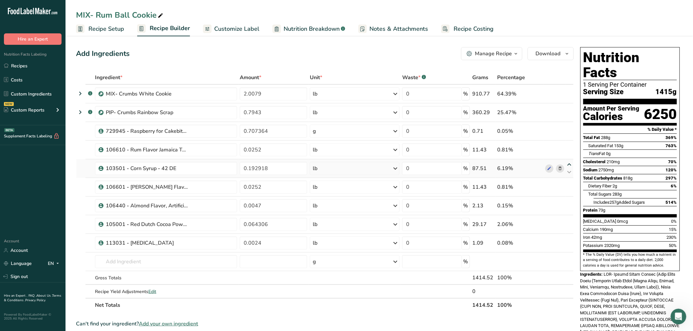
click at [569, 163] on icon at bounding box center [570, 164] width 8 height 5
type input "0.192918"
type input "0.0252"
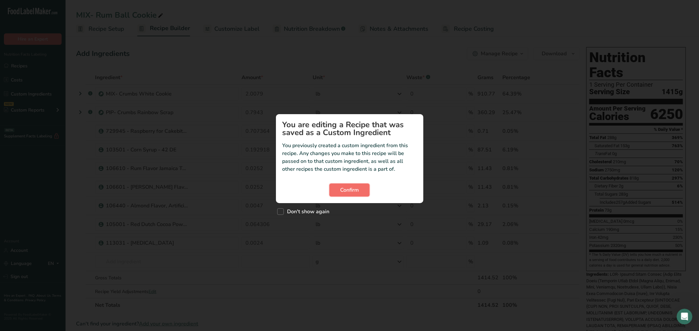
click at [349, 192] on span "Confirm" at bounding box center [349, 190] width 19 height 8
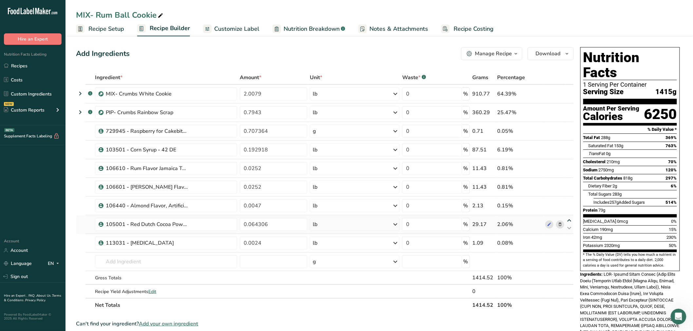
click at [570, 219] on icon at bounding box center [570, 220] width 8 height 5
type input "0.064306"
type input "0.0047"
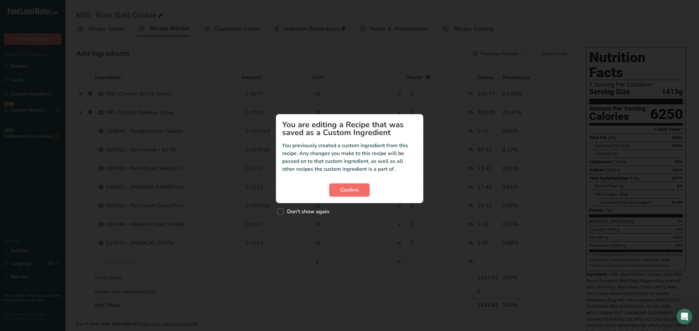
click at [354, 186] on span "Confirm" at bounding box center [349, 190] width 19 height 8
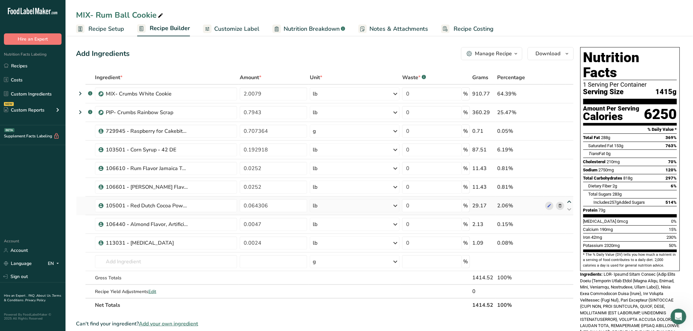
click at [571, 200] on icon at bounding box center [570, 202] width 8 height 5
type input "0.064306"
type input "0.0252"
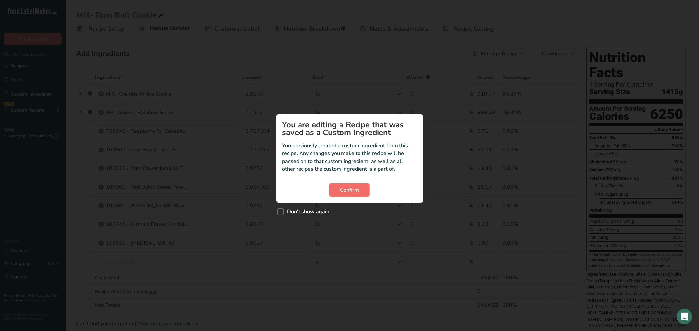
click at [350, 187] on span "Confirm" at bounding box center [349, 190] width 19 height 8
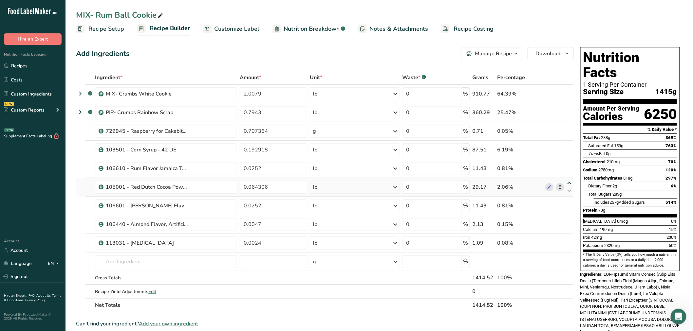
click at [570, 181] on icon at bounding box center [570, 183] width 8 height 5
type input "0.064306"
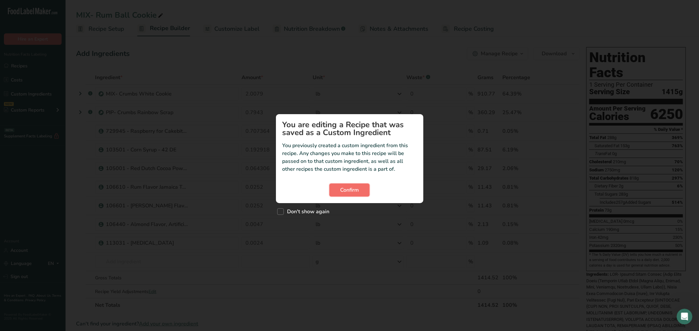
click at [356, 185] on button "Confirm" at bounding box center [349, 190] width 40 height 13
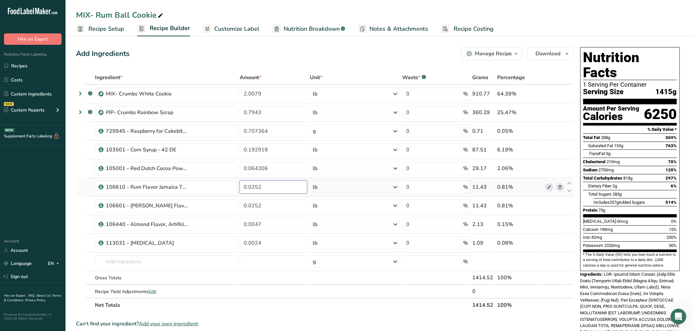
drag, startPoint x: 266, startPoint y: 185, endPoint x: 249, endPoint y: 192, distance: 18.5
click at [227, 188] on tr "106610 - Rum Flavor Jamaica Type, N&A 0.0252 lb Weight Units g kg mg See more V…" at bounding box center [324, 187] width 497 height 19
paste input "72"
type input "0.025722"
click at [269, 205] on div "Ingredient * Amount * Unit * Waste * .a-a{fill:#347362;}.b-a{fill:#fff;} Grams …" at bounding box center [325, 192] width 498 height 242
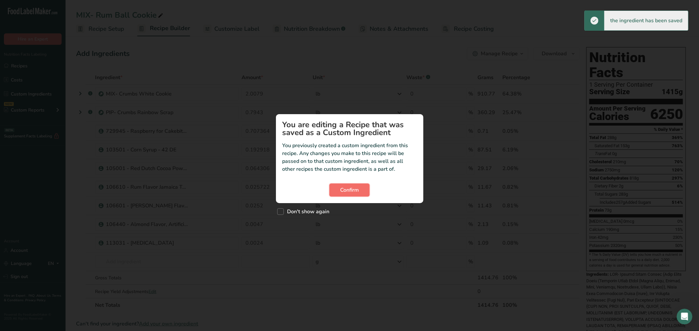
click at [342, 188] on span "Confirm" at bounding box center [349, 190] width 19 height 8
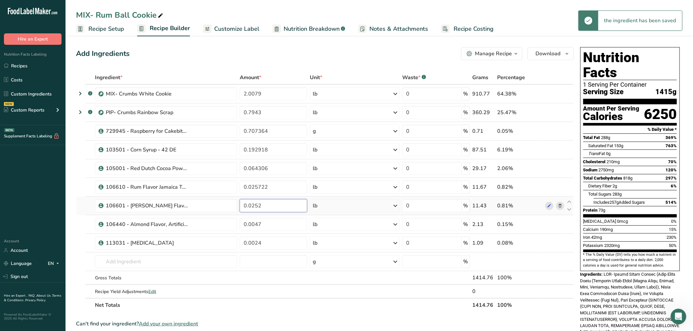
drag, startPoint x: 269, startPoint y: 203, endPoint x: 239, endPoint y: 204, distance: 29.2
click at [239, 204] on td "0.0252" at bounding box center [273, 206] width 70 height 19
paste input "72"
type input "0.025722"
click at [275, 216] on div "Ingredient * Amount * Unit * Waste * .a-a{fill:#347362;}.b-a{fill:#fff;} Grams …" at bounding box center [325, 192] width 498 height 242
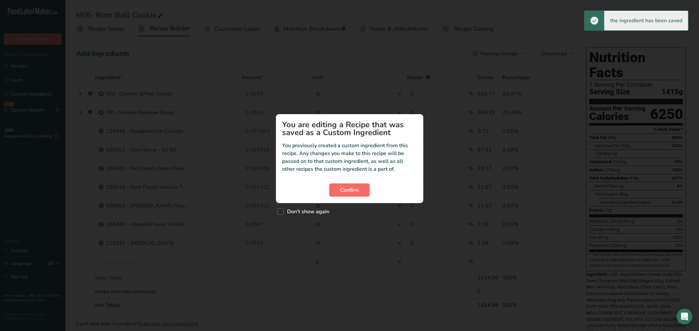
click at [343, 193] on span "Confirm" at bounding box center [349, 190] width 19 height 8
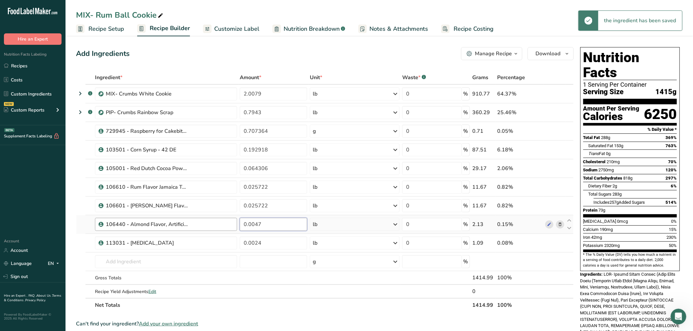
drag, startPoint x: 221, startPoint y: 228, endPoint x: 215, endPoint y: 230, distance: 5.8
click at [215, 230] on tr "106440 - Almond Flavor, Artificial 0.0047 lb Weight Units g kg mg See more Volu…" at bounding box center [324, 224] width 497 height 19
paste input "823"
type input "0.004823"
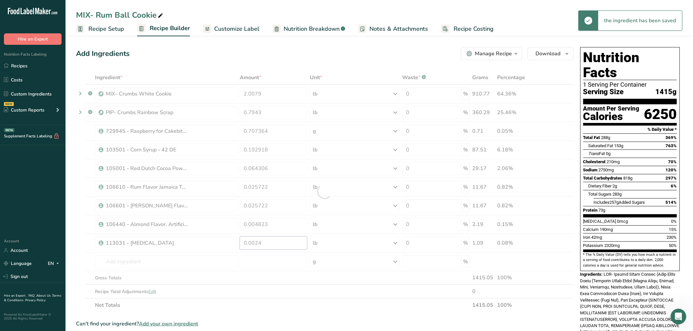
drag, startPoint x: 267, startPoint y: 243, endPoint x: 279, endPoint y: 240, distance: 12.3
click at [272, 241] on div "Ingredient * Amount * Unit * Waste * .a-a{fill:#347362;}.b-a{fill:#fff;} Grams …" at bounding box center [325, 192] width 498 height 242
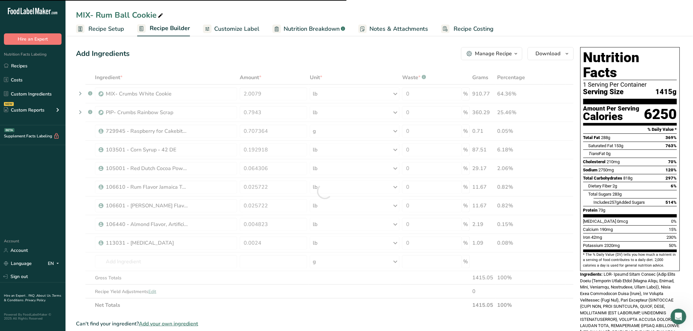
click at [264, 242] on div at bounding box center [325, 192] width 498 height 242
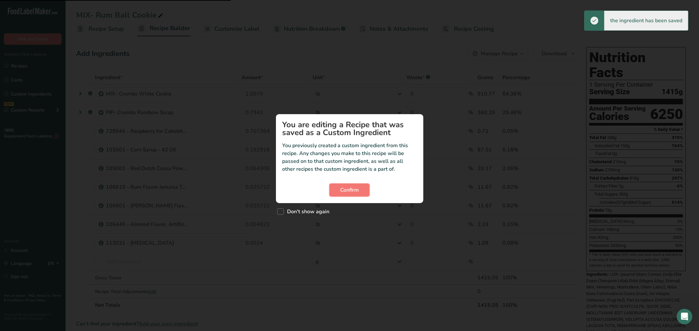
click at [354, 187] on span "Confirm" at bounding box center [349, 190] width 19 height 8
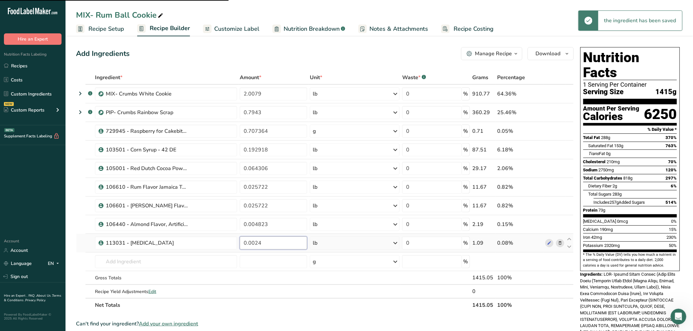
click at [239, 242] on td "0.0024" at bounding box center [273, 243] width 70 height 19
paste input "11"
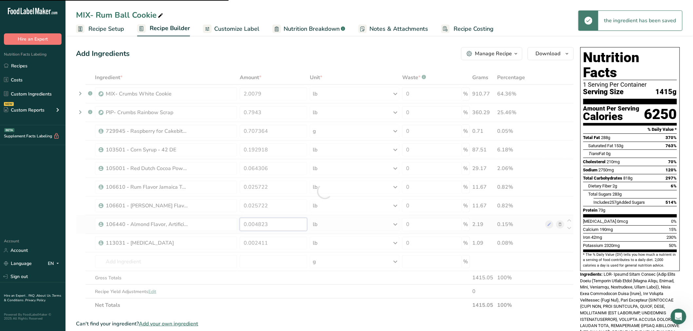
click at [276, 223] on div "Ingredient * Amount * Unit * Waste * .a-a{fill:#347362;}.b-a{fill:#fff;} Grams …" at bounding box center [325, 192] width 498 height 242
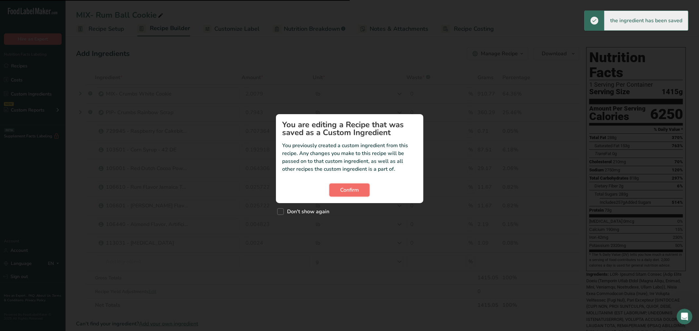
click at [355, 189] on span "Confirm" at bounding box center [349, 190] width 19 height 8
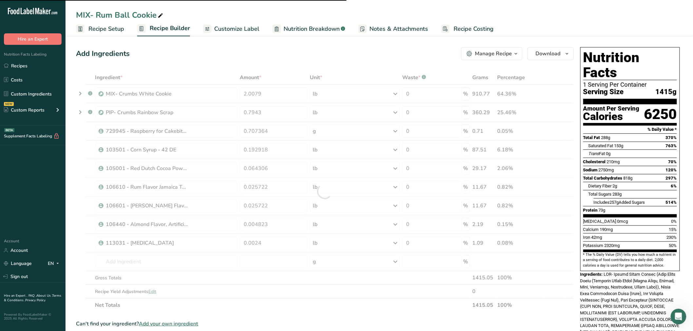
type input "0.002411"
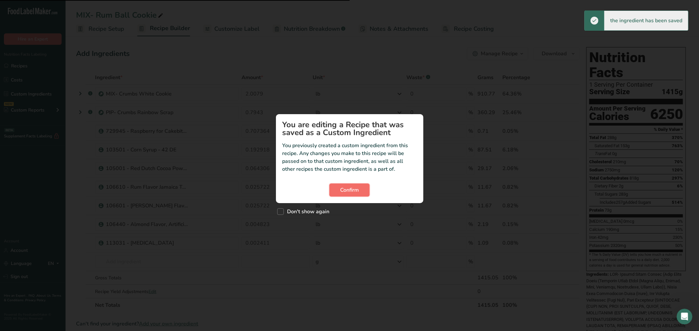
click at [356, 194] on span "Confirm" at bounding box center [349, 190] width 19 height 8
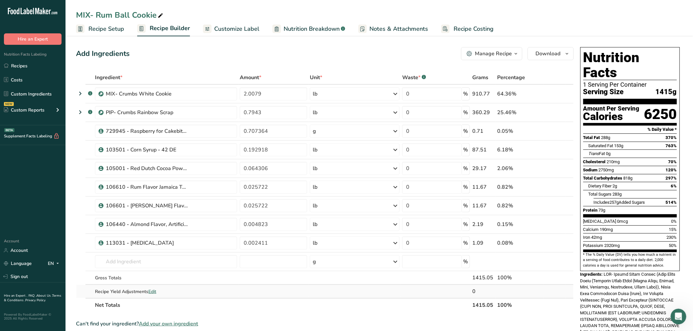
click at [292, 288] on td at bounding box center [273, 291] width 70 height 13
click at [273, 272] on td at bounding box center [273, 278] width 70 height 14
click at [398, 127] on icon at bounding box center [395, 131] width 8 height 12
click at [332, 182] on div "See more" at bounding box center [341, 183] width 55 height 7
click at [322, 194] on div "lb" at bounding box center [341, 193] width 55 height 9
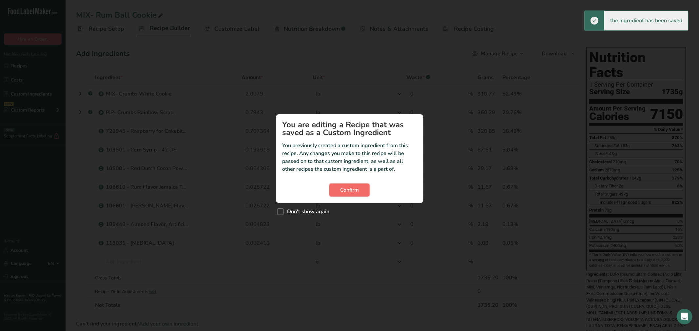
click at [346, 188] on span "Confirm" at bounding box center [349, 190] width 19 height 8
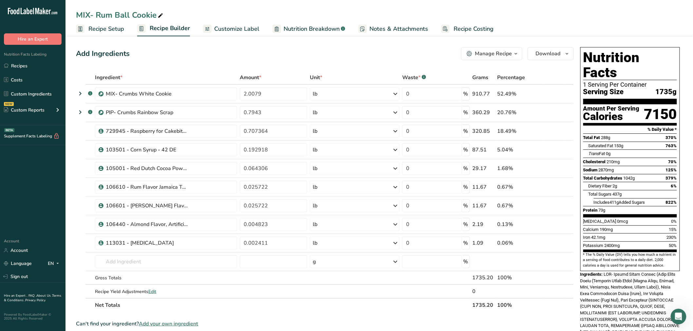
click at [333, 304] on th "Net Totals" at bounding box center [283, 305] width 378 height 14
click at [31, 64] on link "Recipes" at bounding box center [32, 66] width 65 height 12
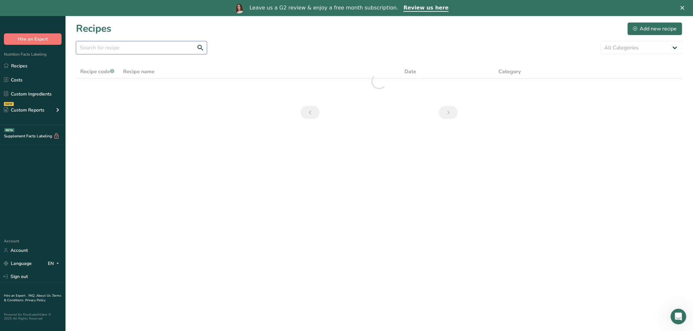
click at [166, 46] on input "text" at bounding box center [141, 47] width 131 height 13
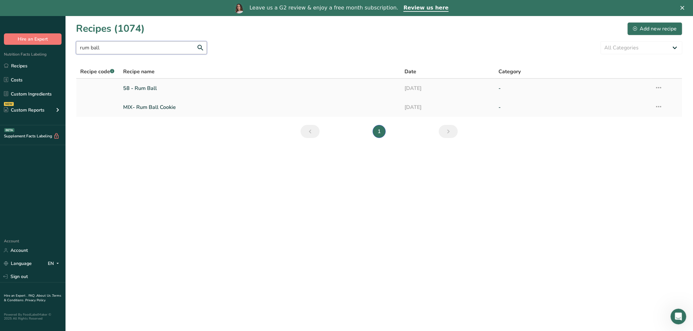
type input "rum ball"
click at [145, 88] on link "58 - Rum Ball" at bounding box center [260, 89] width 274 height 14
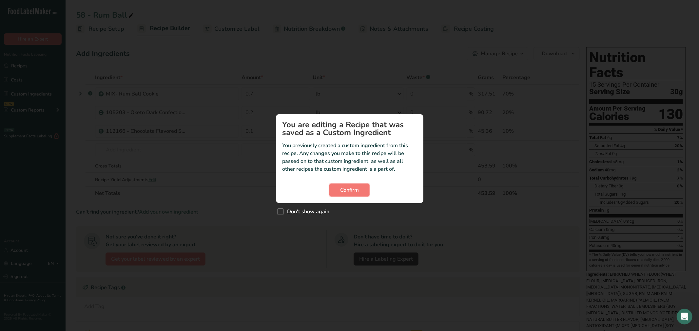
drag, startPoint x: 346, startPoint y: 191, endPoint x: 253, endPoint y: 153, distance: 100.3
click at [345, 190] on span "Confirm" at bounding box center [349, 190] width 19 height 8
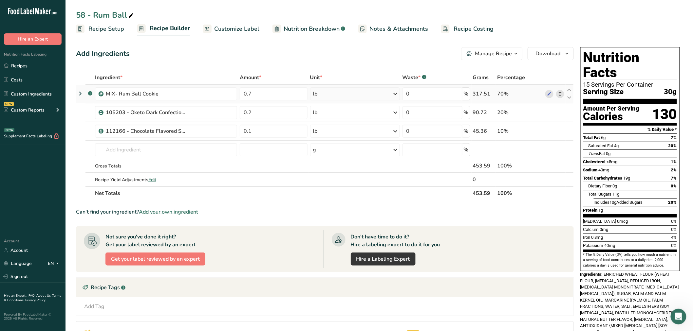
click at [80, 95] on icon at bounding box center [80, 94] width 8 height 12
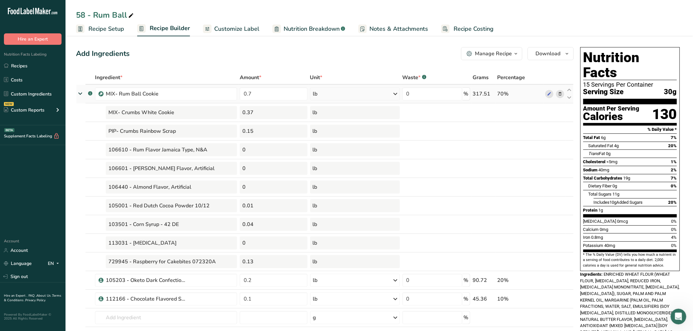
click at [81, 92] on icon at bounding box center [80, 94] width 12 height 8
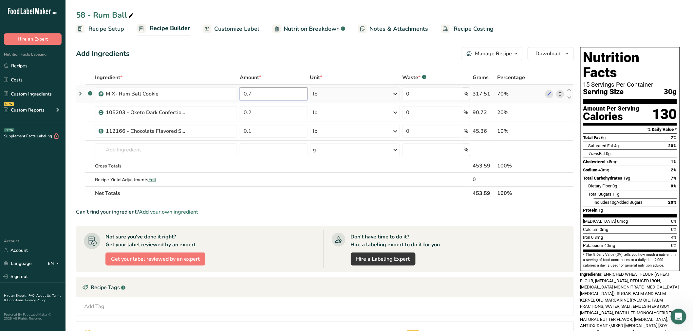
click at [261, 98] on input "0.7" at bounding box center [273, 93] width 67 height 13
drag, startPoint x: 253, startPoint y: 98, endPoint x: 214, endPoint y: 95, distance: 39.7
click at [211, 97] on tr ".a-a{fill:#347362;}.b-a{fill:#fff;} MIX- Rum Ball Cookie 0.7 lb Weight Units g …" at bounding box center [324, 94] width 497 height 19
type input "3.8255"
click at [267, 184] on div "Ingredient * Amount * Unit * Waste * .a-a{fill:#347362;}.b-a{fill:#fff;} Grams …" at bounding box center [325, 136] width 498 height 130
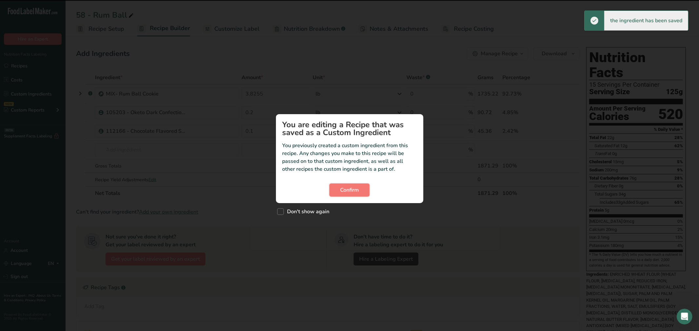
drag, startPoint x: 333, startPoint y: 191, endPoint x: 184, endPoint y: 131, distance: 160.2
click at [328, 187] on div "Confirm" at bounding box center [349, 190] width 134 height 13
drag, startPoint x: 367, startPoint y: 190, endPoint x: 360, endPoint y: 188, distance: 7.6
click at [365, 189] on button "Confirm" at bounding box center [349, 190] width 40 height 13
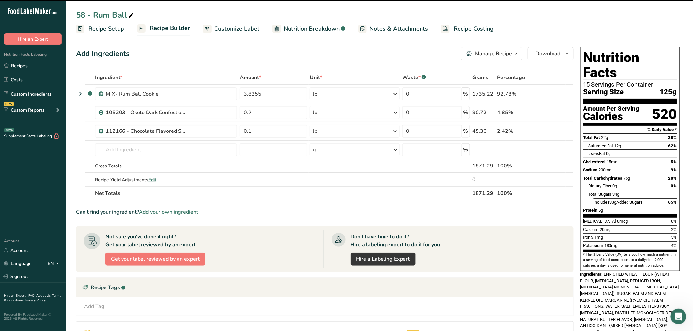
click at [76, 93] on table "Ingredient * Amount * Unit * Waste * .a-a{fill:#347362;}.b-a{fill:#fff;} Grams …" at bounding box center [325, 136] width 498 height 130
click at [79, 93] on icon at bounding box center [80, 94] width 8 height 12
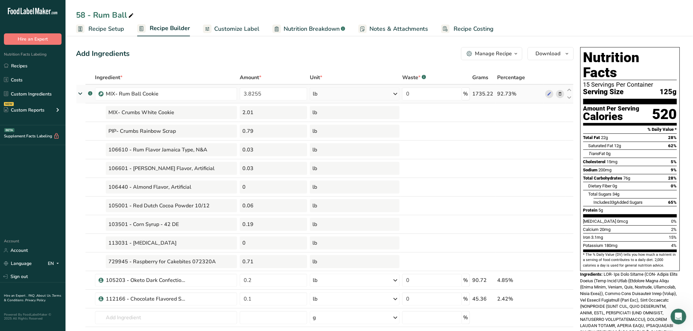
click at [77, 93] on icon at bounding box center [80, 94] width 12 height 8
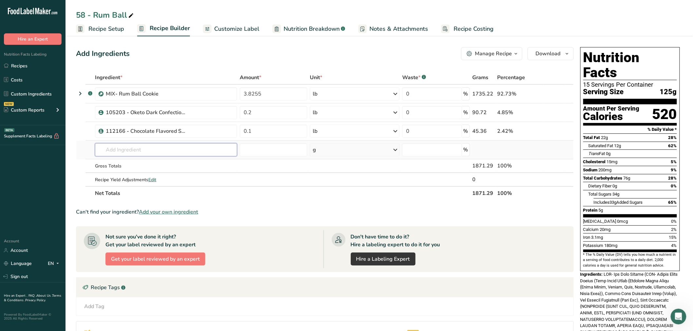
click at [136, 156] on input "text" at bounding box center [166, 149] width 142 height 13
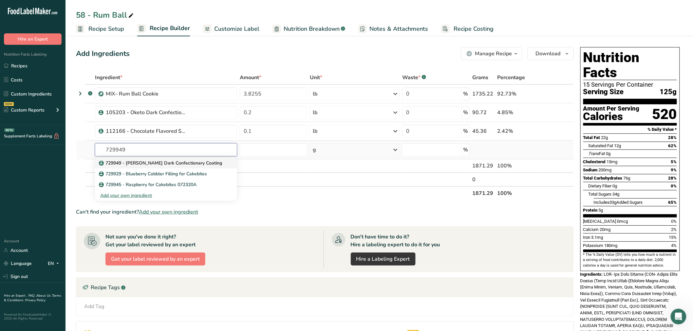
type input "729949"
click at [135, 163] on p "729949 - [PERSON_NAME] Dark Confectionary Coating" at bounding box center [161, 163] width 122 height 7
type input "729949 - [PERSON_NAME] Dark Confectionary Coating"
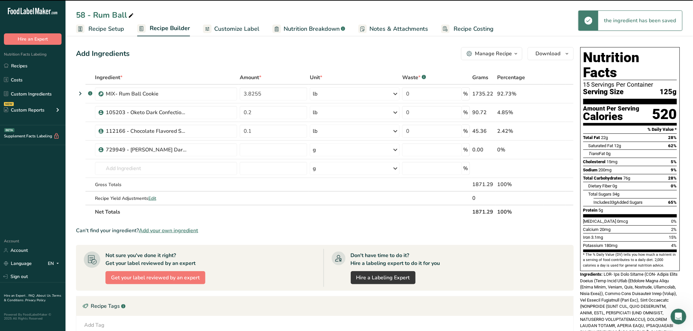
type input "0"
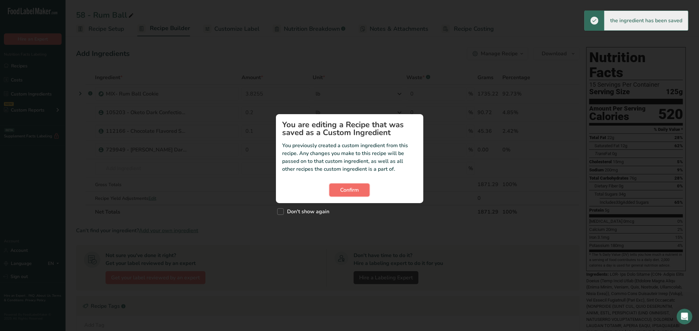
click at [357, 186] on span "Confirm" at bounding box center [349, 190] width 19 height 8
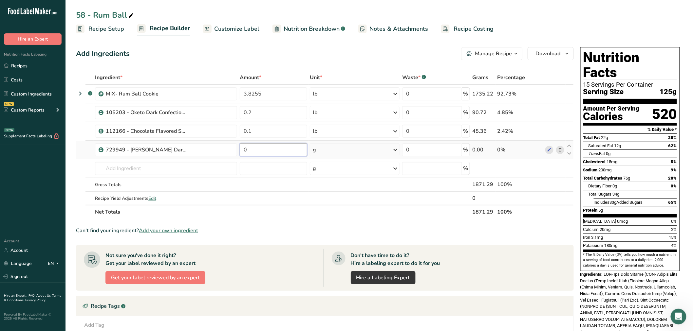
drag, startPoint x: 257, startPoint y: 146, endPoint x: 246, endPoint y: 151, distance: 11.9
click at [239, 150] on td "0" at bounding box center [273, 150] width 70 height 19
paste input ".98"
type input "0.98"
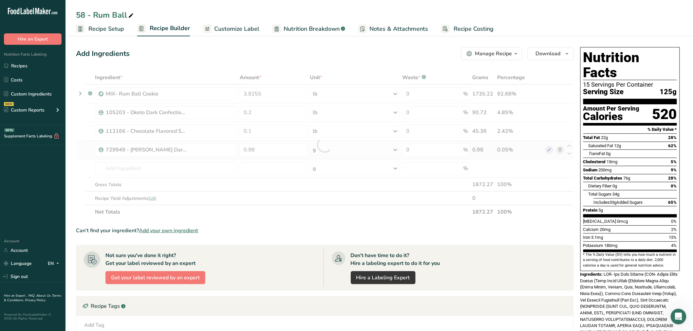
click at [324, 158] on div "Ingredient * Amount * Unit * Waste * .a-a{fill:#347362;}.b-a{fill:#fff;} Grams …" at bounding box center [325, 145] width 498 height 148
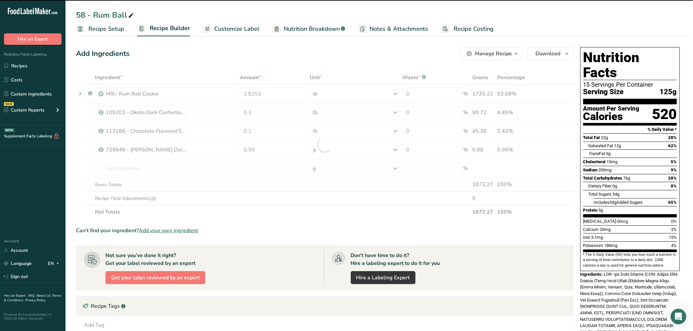
click at [325, 145] on div at bounding box center [325, 145] width 0 height 0
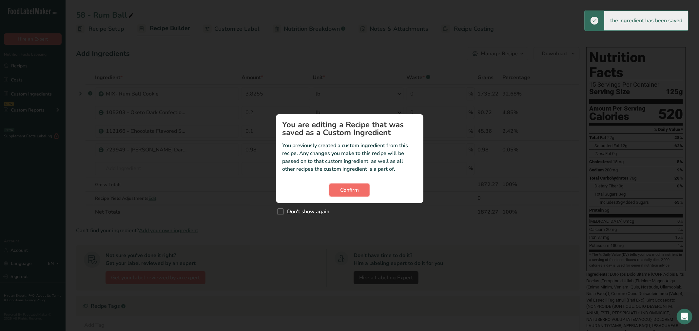
click at [356, 196] on button "Confirm" at bounding box center [349, 190] width 40 height 13
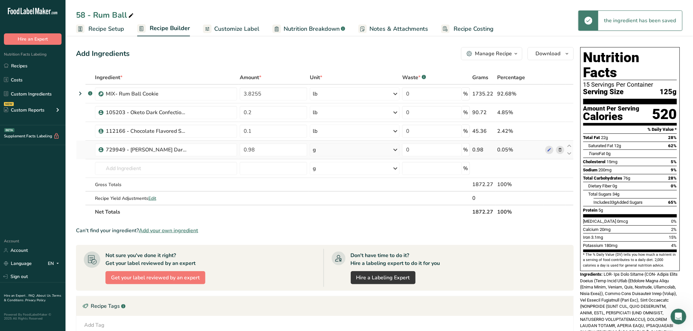
drag, startPoint x: 334, startPoint y: 151, endPoint x: 328, endPoint y: 161, distance: 11.5
click at [334, 151] on div "g" at bounding box center [355, 149] width 90 height 13
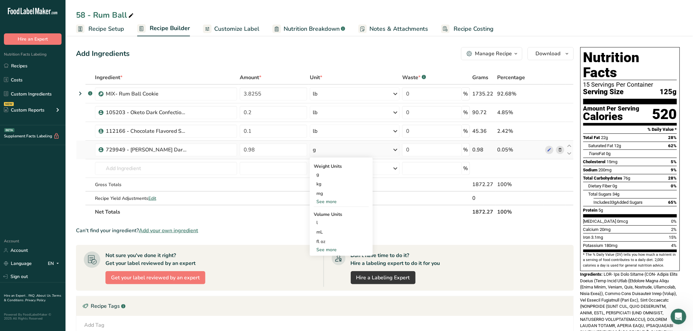
click at [324, 202] on div "See more" at bounding box center [341, 201] width 55 height 7
click at [324, 212] on div "lb" at bounding box center [341, 212] width 55 height 9
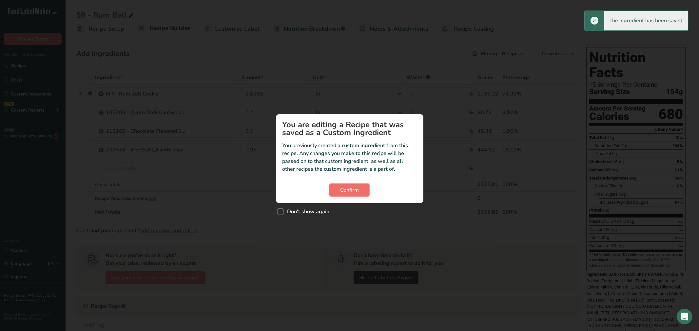
click at [346, 188] on span "Confirm" at bounding box center [349, 190] width 19 height 8
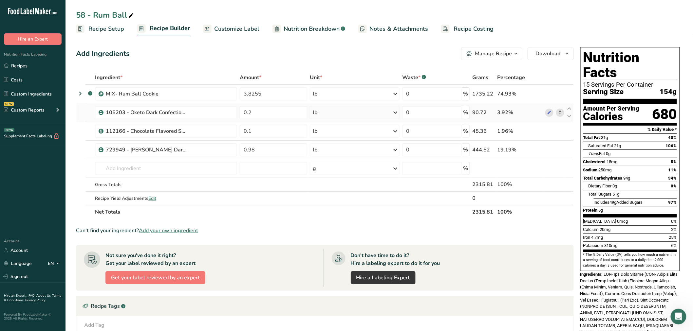
click at [558, 113] on span at bounding box center [560, 113] width 8 height 8
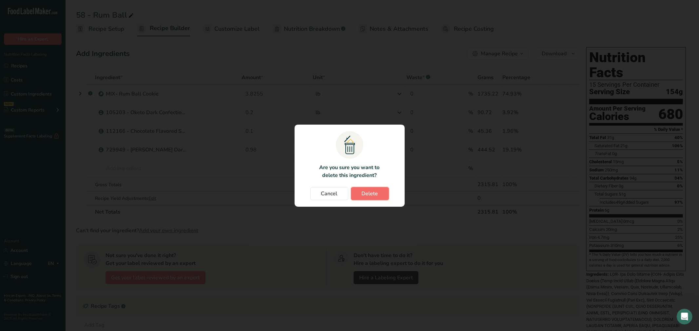
click at [371, 196] on span "Delete" at bounding box center [370, 194] width 16 height 8
click at [371, 191] on div "Cancel [GEOGRAPHIC_DATA]" at bounding box center [349, 193] width 97 height 13
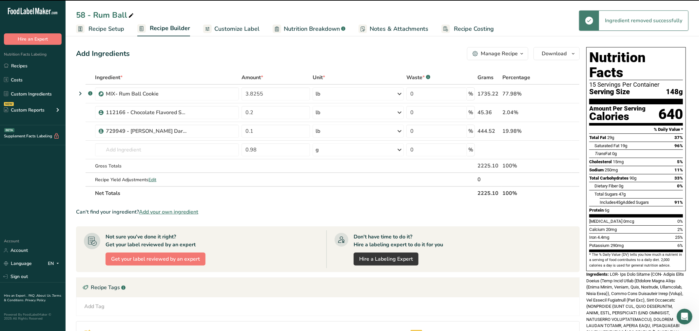
type input "0.1"
type input "0.98"
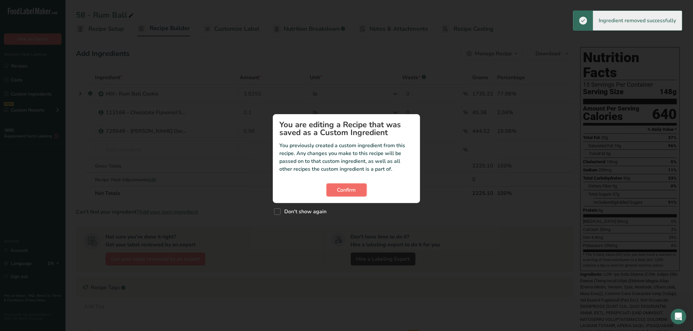
click at [348, 192] on span "Confirm" at bounding box center [346, 190] width 19 height 8
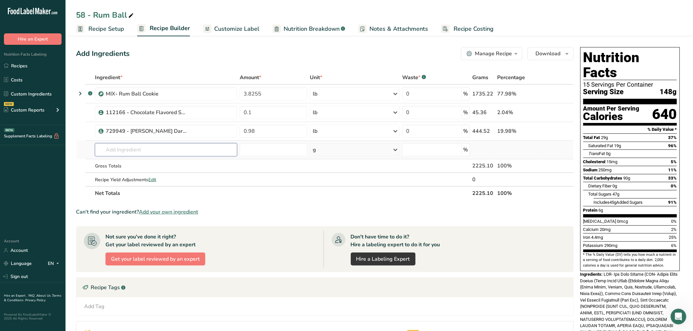
click at [156, 148] on input "text" at bounding box center [166, 149] width 142 height 13
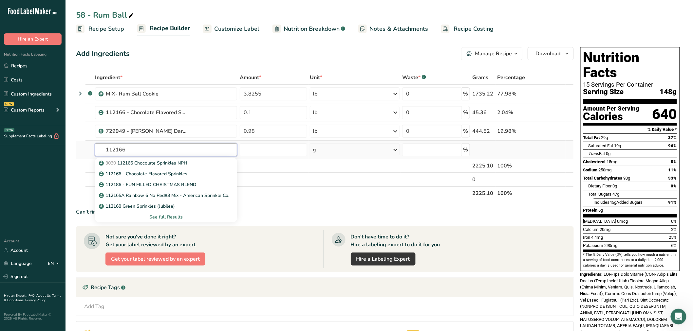
click at [102, 151] on input "112166" at bounding box center [166, 149] width 142 height 13
type input "chocolate spr"
click at [158, 216] on div "See full Results" at bounding box center [166, 217] width 132 height 7
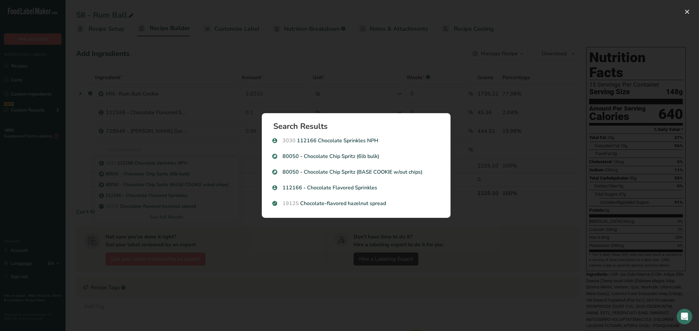
click at [335, 107] on div "Search Results 3030 112166 Chocolate Sprinkles NPH 80050 - Chocolate Chip Sprit…" at bounding box center [356, 166] width 210 height 126
click at [153, 202] on div "Search results modal" at bounding box center [349, 165] width 699 height 331
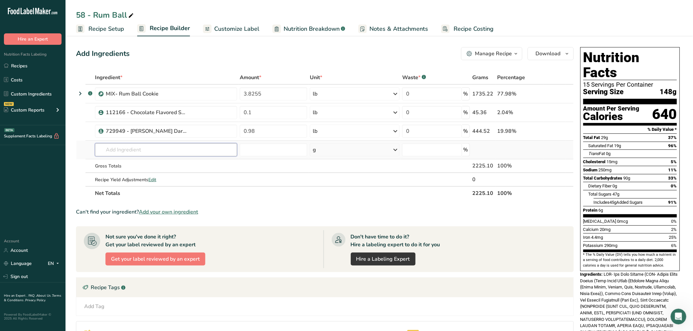
click at [135, 152] on input "text" at bounding box center [166, 149] width 142 height 13
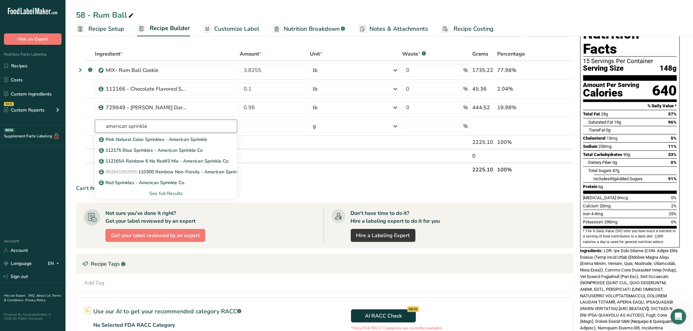
scroll to position [36, 0]
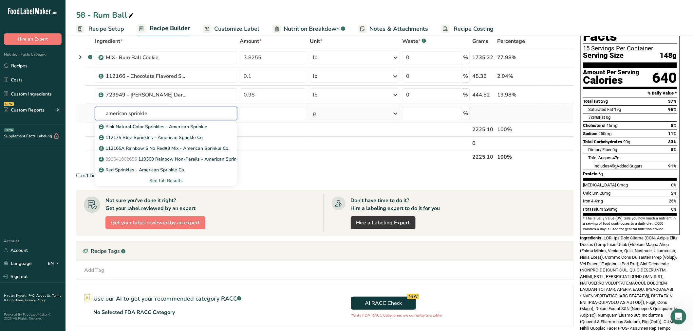
type input "american sprinkle"
click at [173, 181] on div "See full Results" at bounding box center [166, 180] width 132 height 7
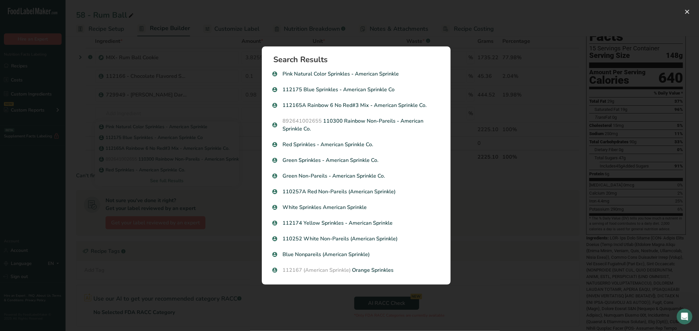
click at [165, 185] on div "Search results modal" at bounding box center [349, 165] width 699 height 331
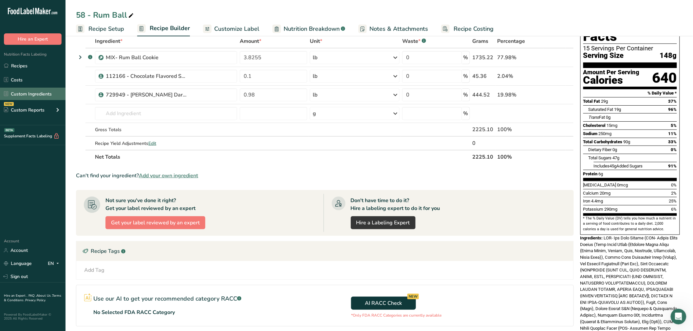
click at [21, 92] on link "Custom Ingredients" at bounding box center [32, 94] width 65 height 12
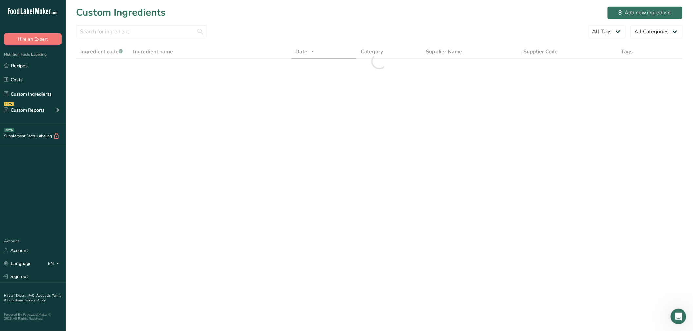
click at [164, 39] on div at bounding box center [141, 33] width 131 height 17
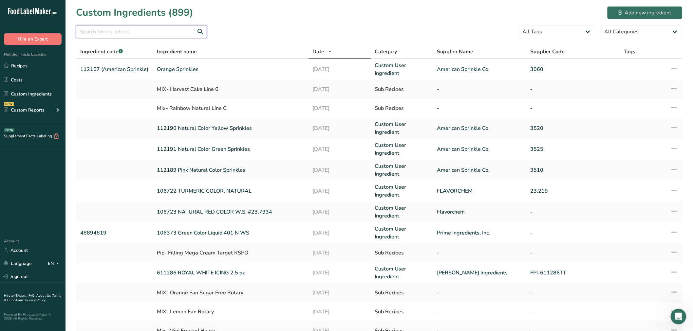
click at [107, 30] on input "text" at bounding box center [141, 31] width 131 height 13
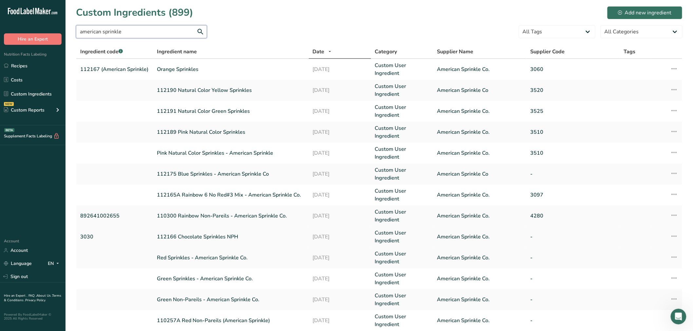
type input "american sprinkle"
click at [218, 240] on link "112166 Chocolate Sprinkles NPH" at bounding box center [231, 237] width 148 height 8
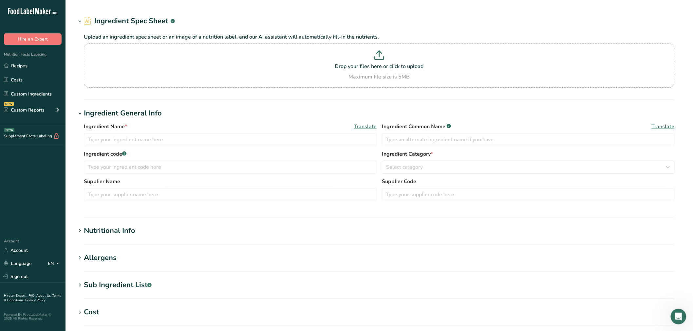
type input "112166 Chocolate Sprinkles NPH"
type input "3030"
type input "American Sprinkle Co."
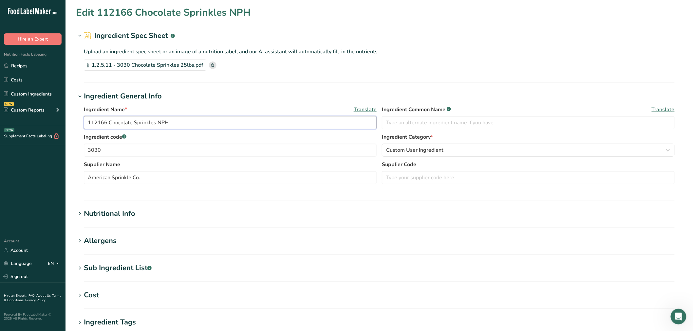
click at [174, 123] on input "112166 Chocolate Sprinkles NPH" at bounding box center [230, 122] width 293 height 13
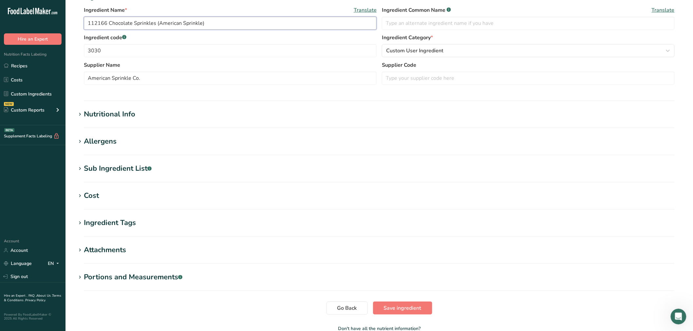
scroll to position [139, 0]
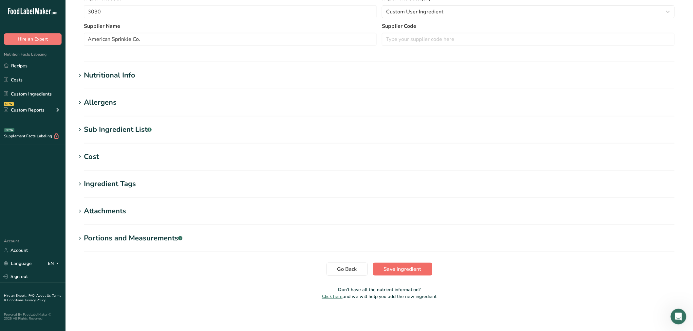
type input "112166 Chocolate Sprinkles (American Sprinkle)"
drag, startPoint x: 409, startPoint y: 269, endPoint x: 404, endPoint y: 265, distance: 6.2
click at [408, 269] on span "Save ingredient" at bounding box center [403, 270] width 38 height 8
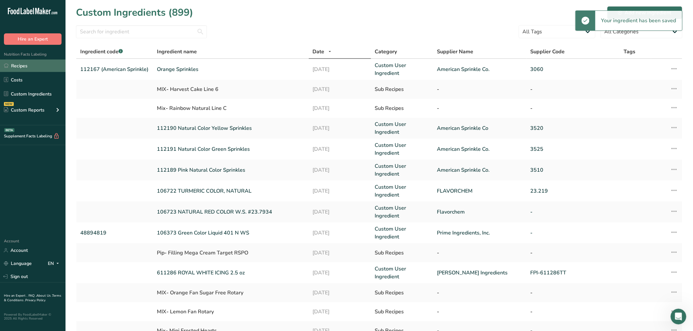
click at [20, 66] on link "Recipes" at bounding box center [32, 66] width 65 height 12
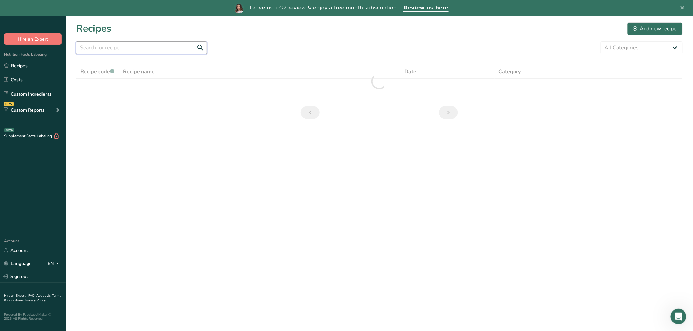
click at [108, 51] on input "text" at bounding box center [141, 47] width 131 height 13
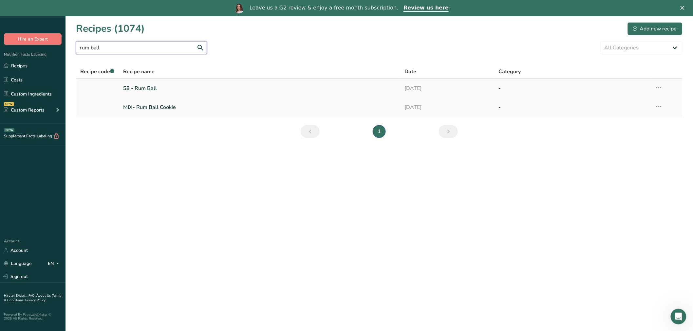
type input "rum ball"
click at [140, 86] on link "58 - Rum Ball" at bounding box center [260, 89] width 274 height 14
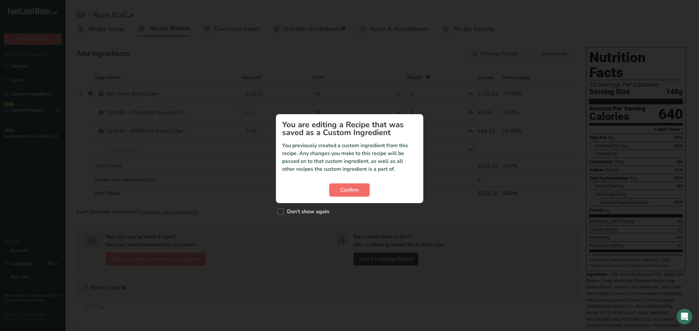
click at [348, 193] on span "Confirm" at bounding box center [349, 190] width 19 height 8
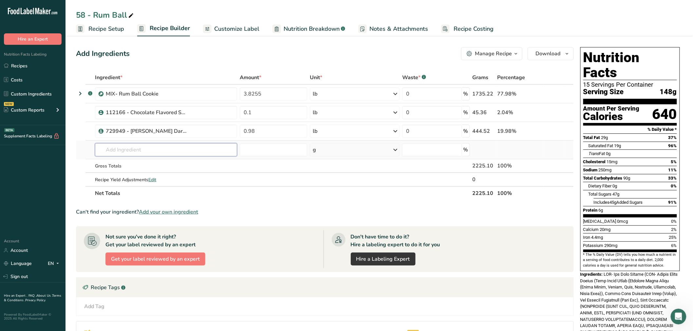
click at [119, 151] on input "text" at bounding box center [166, 149] width 142 height 13
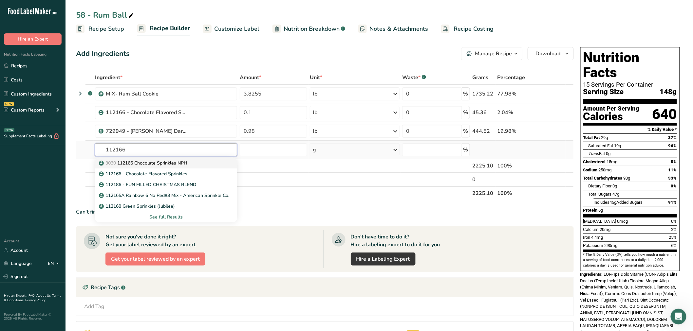
type input "112166"
click at [141, 163] on p "3030 112166 Chocolate Sprinkles NPH" at bounding box center [143, 163] width 87 height 7
type input "112166 Chocolate Sprinkles NPH"
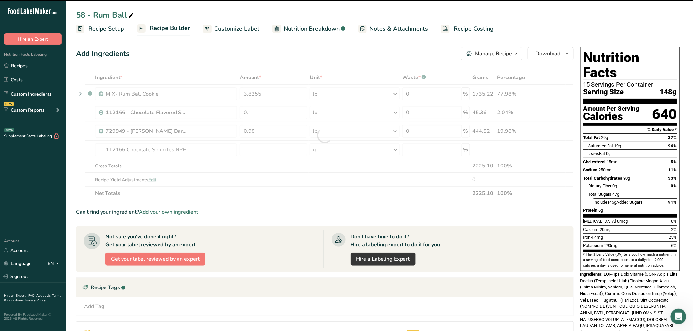
type input "0"
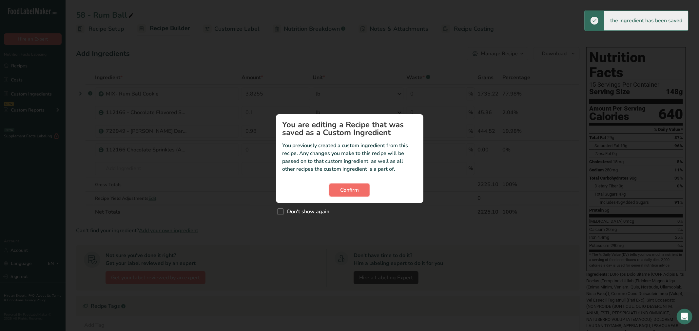
click at [358, 189] on span "Confirm" at bounding box center [349, 190] width 19 height 8
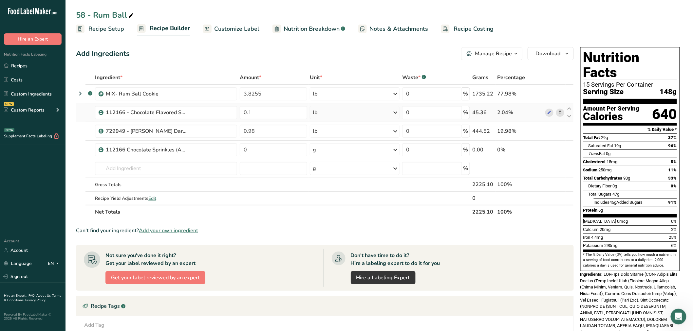
click at [561, 112] on icon at bounding box center [560, 112] width 5 height 7
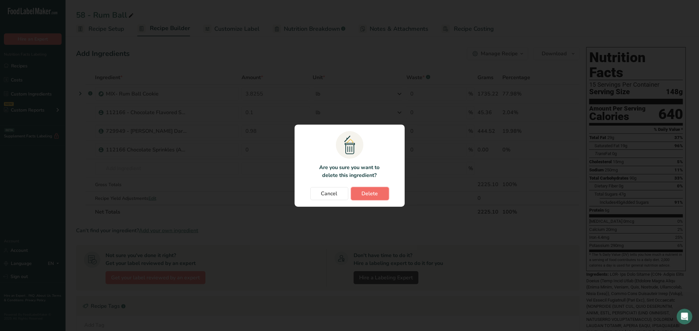
click at [382, 200] on button "Delete" at bounding box center [370, 193] width 38 height 13
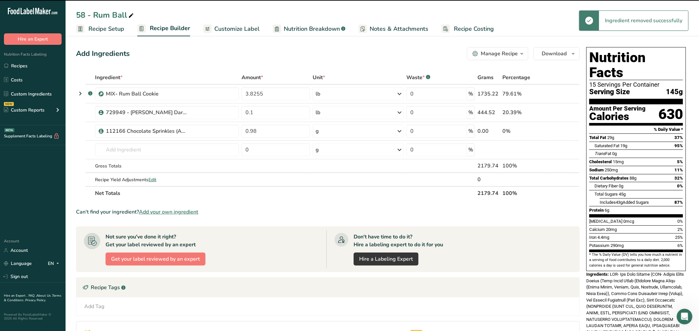
type input "0.98"
type input "0"
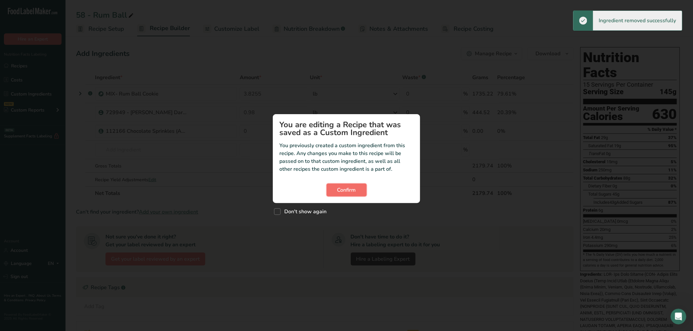
drag, startPoint x: 344, startPoint y: 188, endPoint x: 338, endPoint y: 189, distance: 5.6
click at [344, 188] on span "Confirm" at bounding box center [346, 190] width 19 height 8
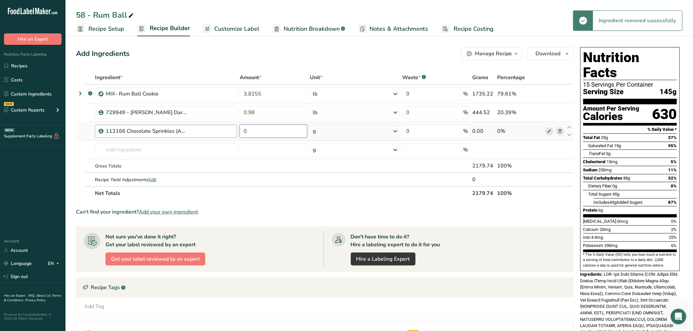
drag, startPoint x: 218, startPoint y: 133, endPoint x: 223, endPoint y: 133, distance: 5.2
click at [218, 133] on tr "112166 Chocolate Sprinkles (American Sprinkle) 0 g Weight Units g kg mg See mor…" at bounding box center [324, 131] width 497 height 19
paste input ".5049"
type input "0.5049"
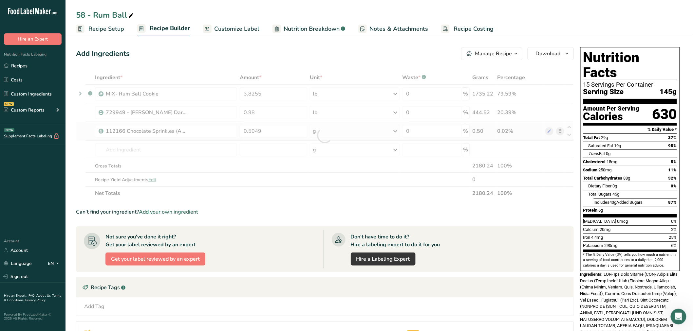
click at [313, 132] on div "Ingredient * Amount * Unit * Waste * .a-a{fill:#347362;}.b-a{fill:#fff;} Grams …" at bounding box center [325, 136] width 498 height 130
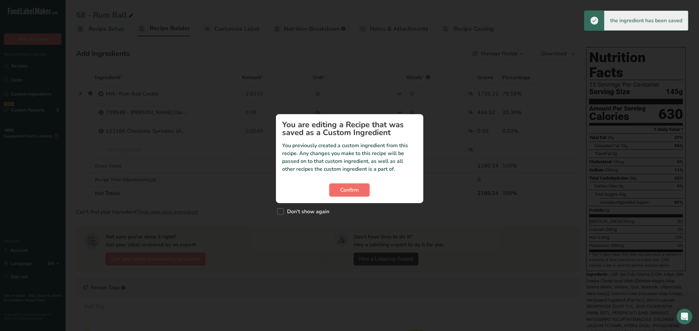
click at [344, 184] on button "Confirm" at bounding box center [349, 190] width 40 height 13
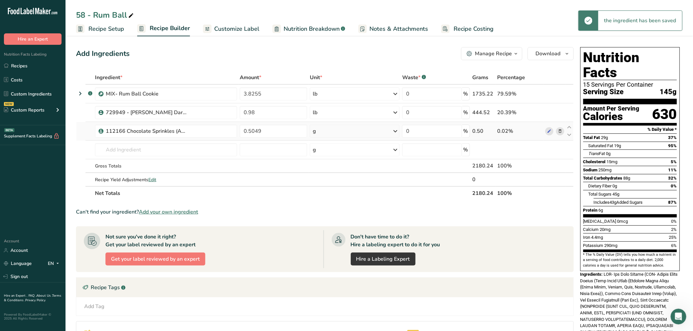
drag, startPoint x: 329, startPoint y: 128, endPoint x: 331, endPoint y: 136, distance: 7.4
click at [329, 128] on div "g" at bounding box center [355, 131] width 90 height 13
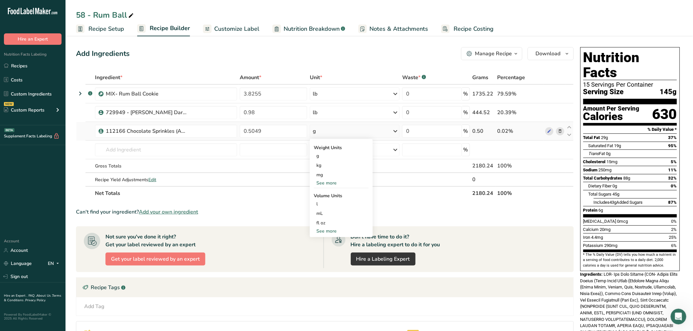
click at [326, 180] on div "See more" at bounding box center [341, 183] width 55 height 7
click at [317, 198] on div "lb" at bounding box center [341, 193] width 55 height 9
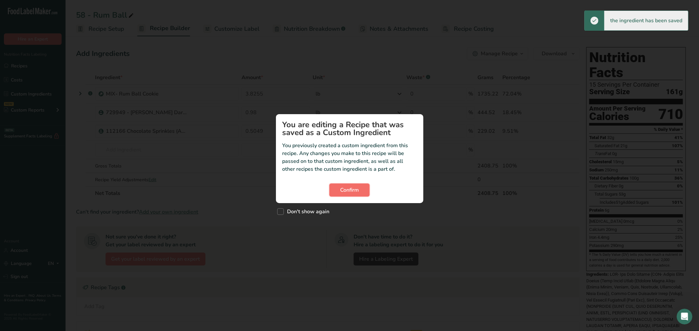
click at [351, 188] on span "Confirm" at bounding box center [349, 190] width 19 height 8
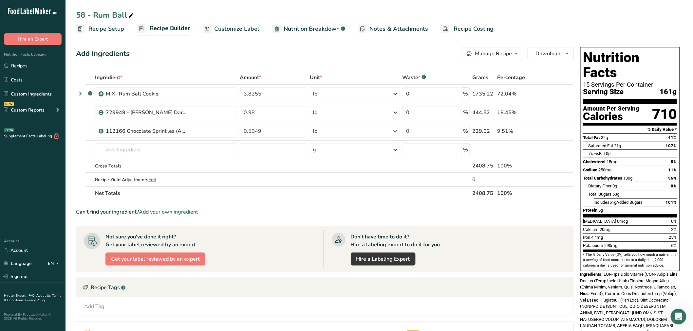
drag, startPoint x: 220, startPoint y: 29, endPoint x: 140, endPoint y: 32, distance: 80.9
click at [220, 29] on span "Customize Label" at bounding box center [236, 29] width 45 height 9
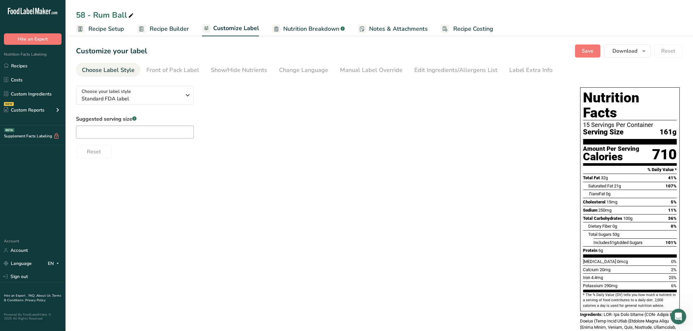
click at [115, 26] on span "Recipe Setup" at bounding box center [106, 29] width 36 height 9
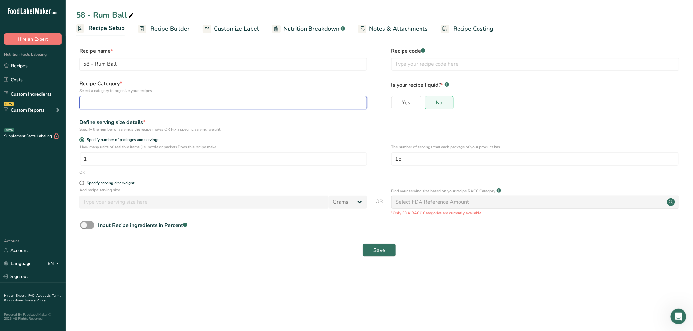
click at [144, 97] on button "button" at bounding box center [223, 102] width 288 height 13
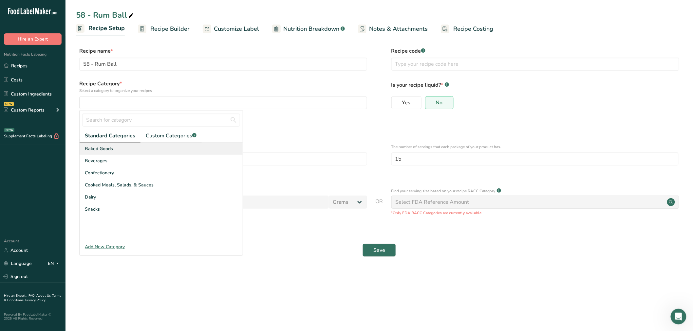
click at [111, 152] on span "Baked Goods" at bounding box center [99, 148] width 28 height 7
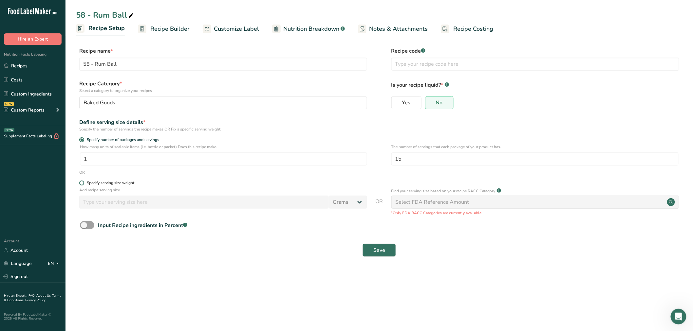
click at [87, 182] on div "Specify serving size weight" at bounding box center [110, 183] width 47 height 5
click at [84, 182] on input "Specify serving size weight" at bounding box center [81, 183] width 4 height 4
radio input "true"
radio input "false"
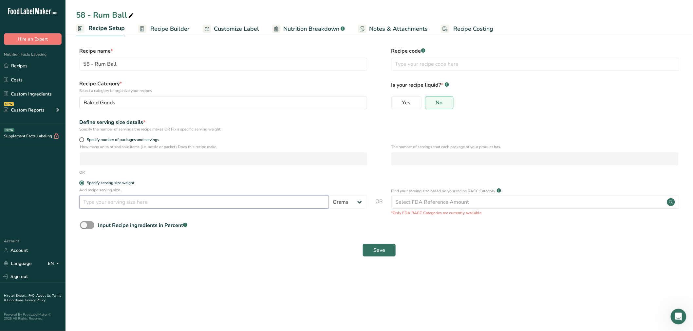
click at [132, 204] on input "number" at bounding box center [204, 202] width 250 height 13
type input "30"
drag, startPoint x: 383, startPoint y: 252, endPoint x: 627, endPoint y: 271, distance: 244.4
click at [619, 315] on main "58 - Rum Ball Recipe Setup Recipe Builder Customize Label Nutrition Breakdown .…" at bounding box center [346, 165] width 693 height 331
click at [380, 252] on span "Save" at bounding box center [379, 251] width 12 height 8
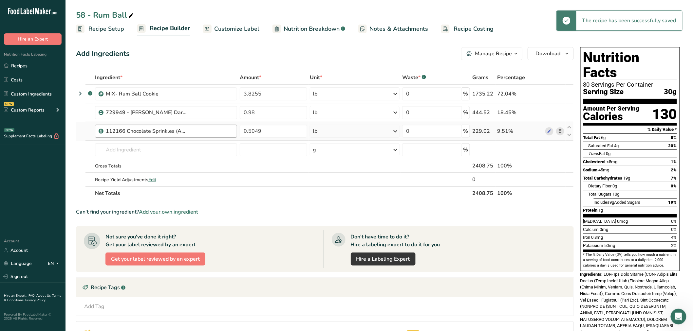
drag, startPoint x: 227, startPoint y: 28, endPoint x: 121, endPoint y: 126, distance: 144.8
click at [227, 28] on span "Customize Label" at bounding box center [236, 29] width 45 height 9
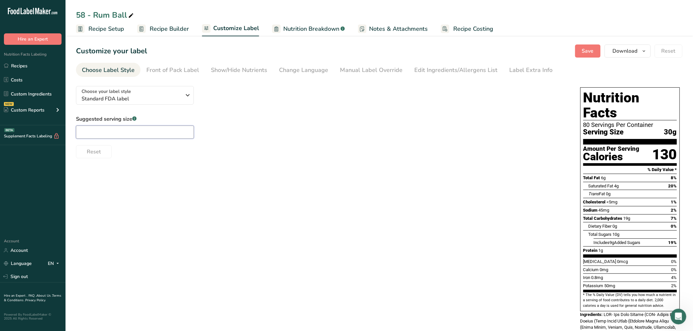
click at [161, 130] on input "text" at bounding box center [135, 132] width 118 height 13
type input "2 cookies"
click at [591, 47] on span "Save" at bounding box center [588, 51] width 12 height 8
click at [343, 70] on div "Manual Label Override" at bounding box center [371, 70] width 63 height 9
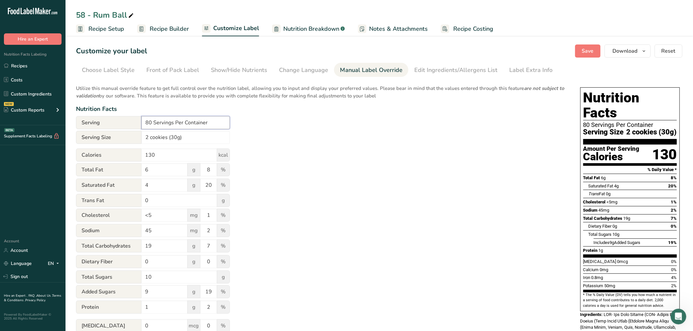
drag, startPoint x: 148, startPoint y: 120, endPoint x: 128, endPoint y: 109, distance: 22.8
click at [138, 117] on div "Serving 80 Servings Per Container" at bounding box center [153, 122] width 154 height 13
type input "Varied Servings Per Container"
click at [588, 51] on span "Save" at bounding box center [588, 51] width 12 height 8
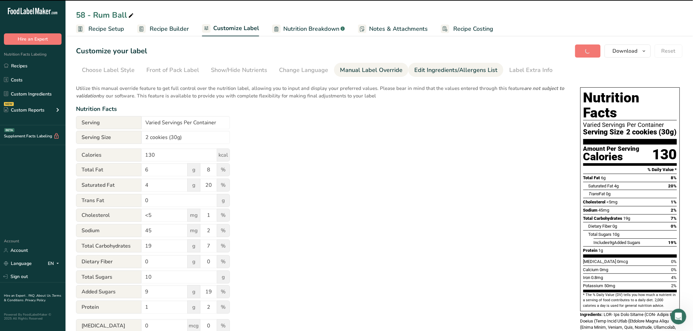
click at [453, 72] on div "Edit Ingredients/Allergens List" at bounding box center [455, 70] width 83 height 9
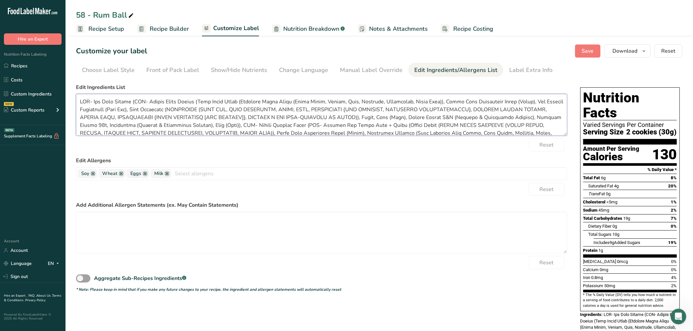
scroll to position [115, 0]
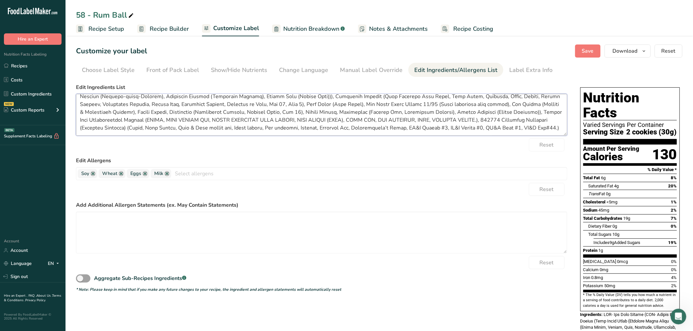
drag, startPoint x: 78, startPoint y: 100, endPoint x: 558, endPoint y: 198, distance: 490.0
click at [558, 198] on form "Edit Ingredients List Reset Edit Allergens Soy Wheat Eggs Milk Tree Nuts Fish P…" at bounding box center [321, 188] width 491 height 209
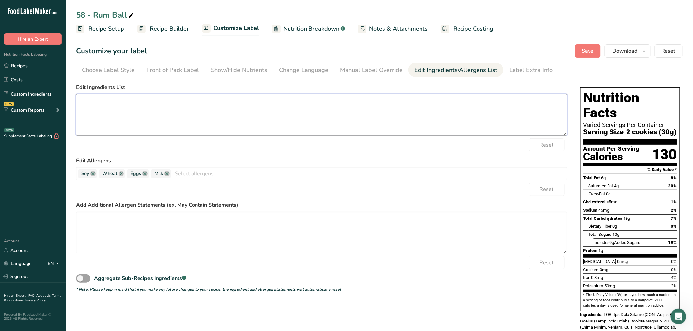
scroll to position [0, 0]
paste textarea "ENRICHED WHEAT FLOUR (WHEAT FLOUR, [MEDICAL_DATA], REDUCED IRON, [MEDICAL_DATA]…"
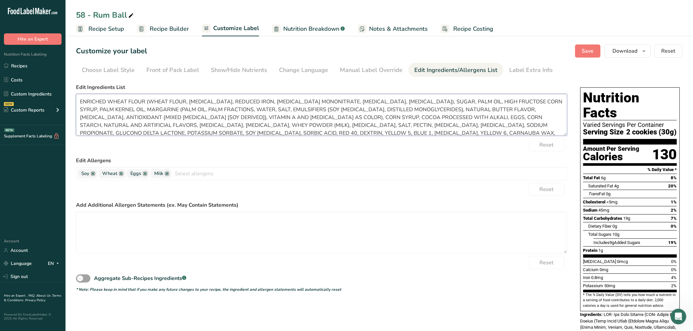
scroll to position [1, 0]
type textarea "ENRICHED WHEAT FLOUR (WHEAT FLOUR, [MEDICAL_DATA], REDUCED IRON, [MEDICAL_DATA]…"
click at [251, 212] on textarea at bounding box center [321, 233] width 491 height 42
paste textarea "PROCESSED IN A PLANT THAT ALSO PROCESSES PEANUTS, TREENUTS, AND SESAME. CONTAIN…"
click at [582, 50] on button "Save" at bounding box center [588, 51] width 26 height 13
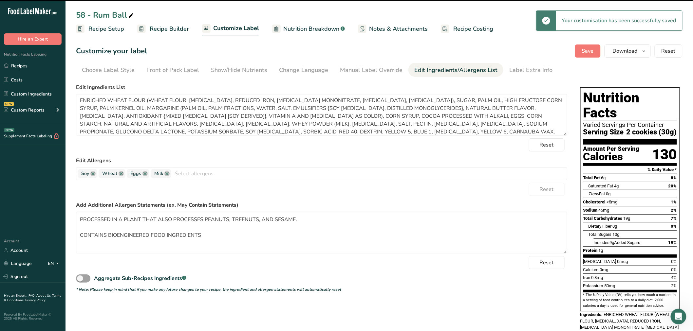
type textarea "PROCESSED IN A PLANT THAT ALSO PROCESSES PEANUTS, TREENUTS, AND SESAME. CONTAIN…"
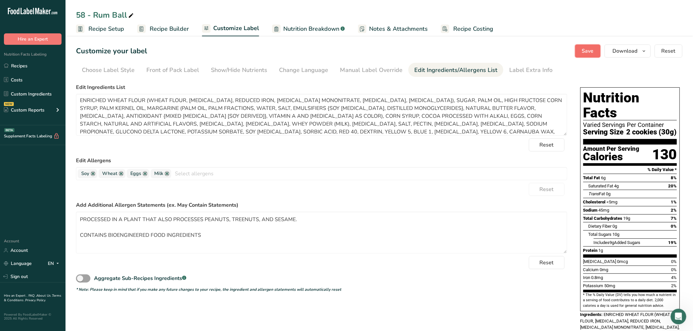
click at [582, 53] on span "Save" at bounding box center [588, 51] width 12 height 8
click at [585, 49] on div "Save Download Choose what to show on your downloaded label Recipe Name to appea…" at bounding box center [628, 51] width 107 height 13
click at [636, 55] on button "Download" at bounding box center [628, 51] width 46 height 13
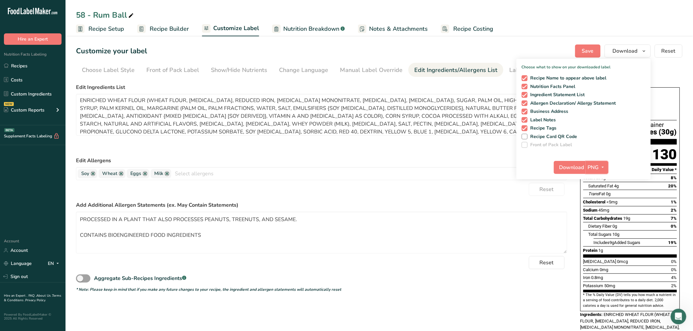
drag, startPoint x: 597, startPoint y: 171, endPoint x: 591, endPoint y: 182, distance: 13.0
click at [597, 170] on span "PNG" at bounding box center [593, 168] width 11 height 8
drag, startPoint x: 592, startPoint y: 210, endPoint x: 586, endPoint y: 200, distance: 11.5
click at [588, 204] on div "PNG BMP SVG PDF TXT" at bounding box center [598, 203] width 21 height 54
drag, startPoint x: 574, startPoint y: 166, endPoint x: 586, endPoint y: 211, distance: 45.9
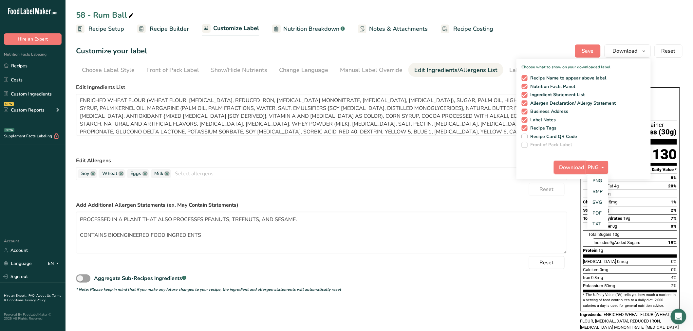
click at [585, 210] on section "Customize your label Save Download Choose what to show on your downloaded label…" at bounding box center [378, 265] width 627 height 462
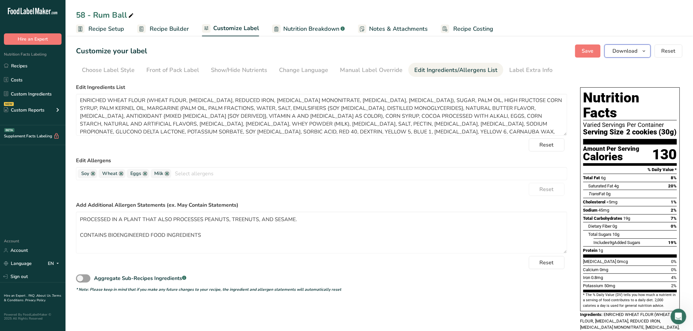
click at [642, 53] on icon "button" at bounding box center [644, 51] width 5 height 8
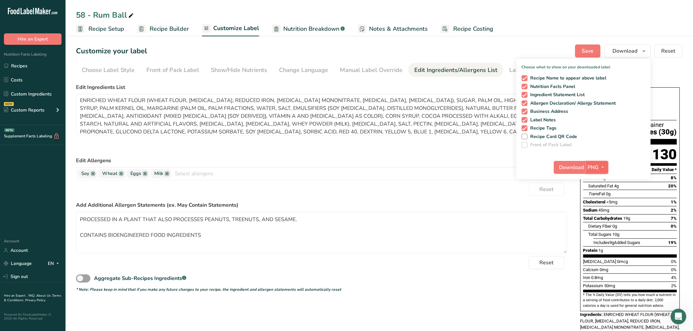
click at [594, 172] on button "PNG" at bounding box center [597, 167] width 23 height 13
drag, startPoint x: 598, startPoint y: 214, endPoint x: 572, endPoint y: 167, distance: 53.1
click at [598, 214] on link "PDF" at bounding box center [598, 213] width 21 height 11
click at [570, 159] on div "Download PDF PNG BMP SVG PDF TXT" at bounding box center [583, 169] width 134 height 21
click at [571, 165] on span "Download" at bounding box center [572, 168] width 25 height 8
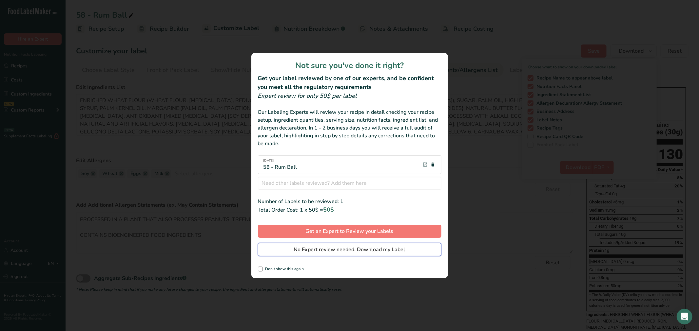
click at [339, 248] on span "No Expert review needed. Download my Label" at bounding box center [349, 250] width 111 height 8
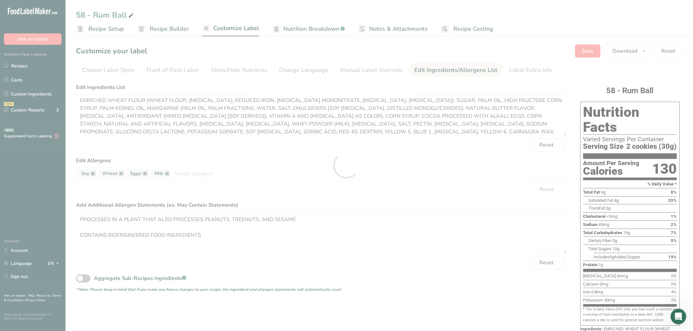
scroll to position [0, 0]
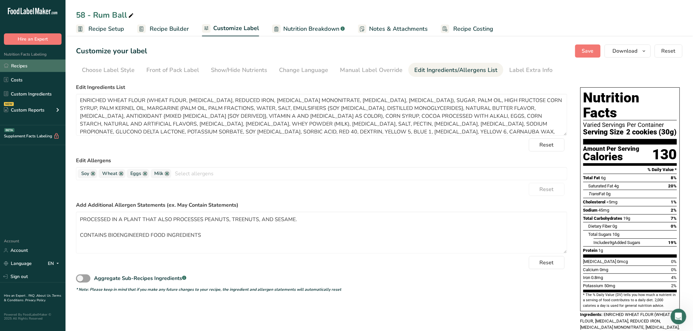
click at [34, 61] on link "Recipes" at bounding box center [32, 66] width 65 height 12
